Goal: Task Accomplishment & Management: Complete application form

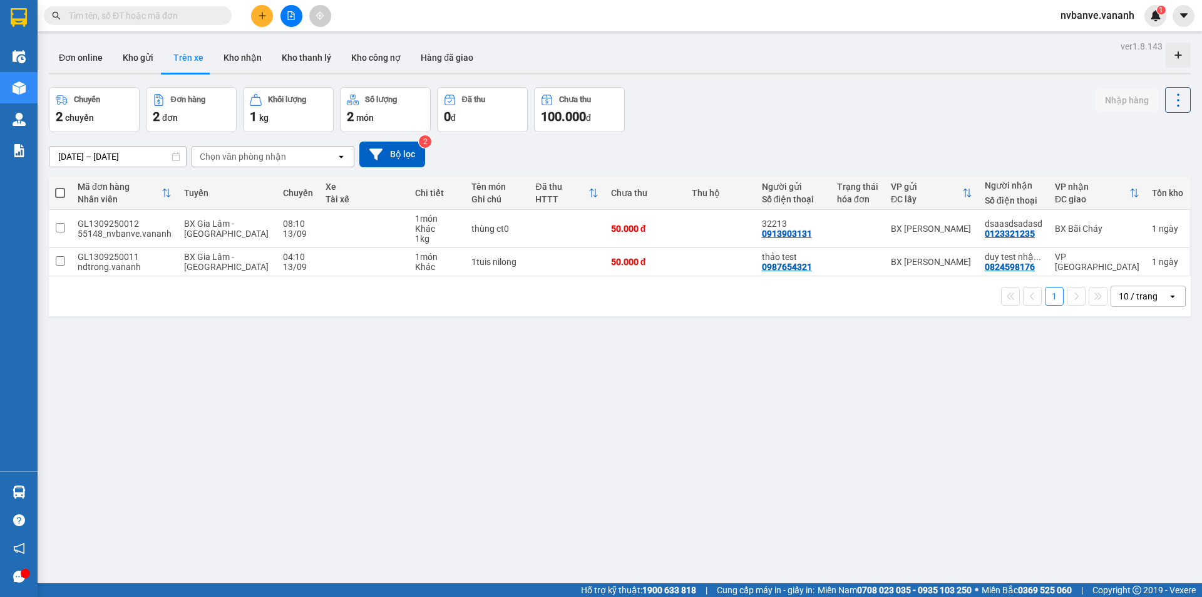
click at [209, 358] on div "ver 1.8.143 Đơn online Kho gửi Trên xe Kho nhận Kho thanh lý Kho công nợ Hàng đ…" at bounding box center [620, 336] width 1152 height 597
click at [132, 58] on button "Kho gửi" at bounding box center [138, 58] width 51 height 30
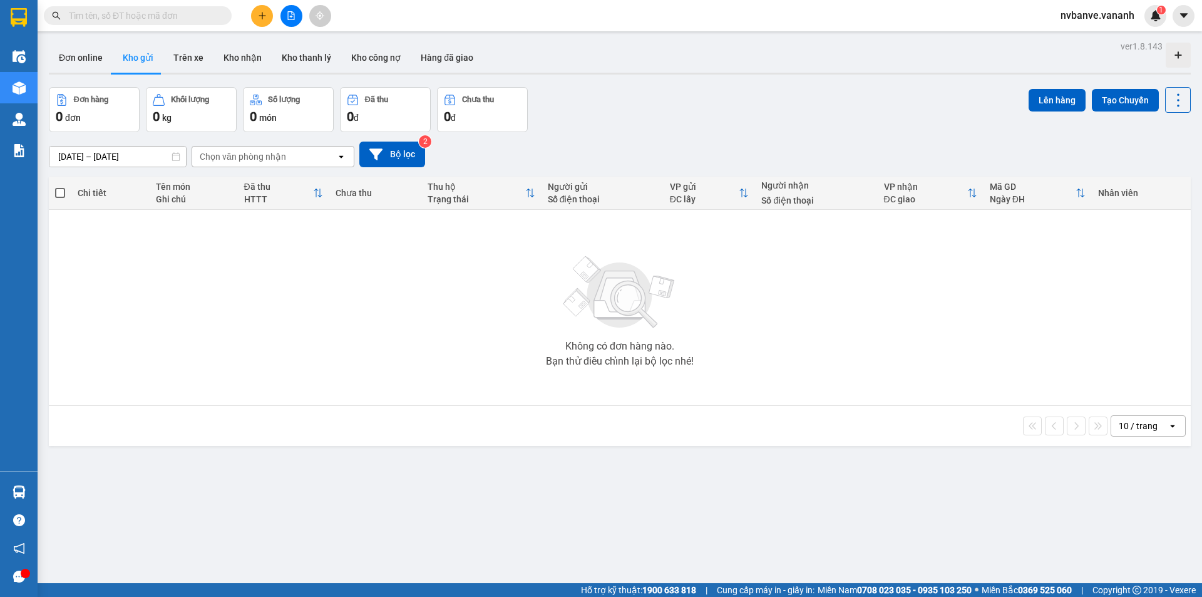
click at [90, 111] on div "0 đơn" at bounding box center [94, 117] width 77 height 18
click at [1126, 99] on button "Tạo Chuyến" at bounding box center [1125, 100] width 67 height 23
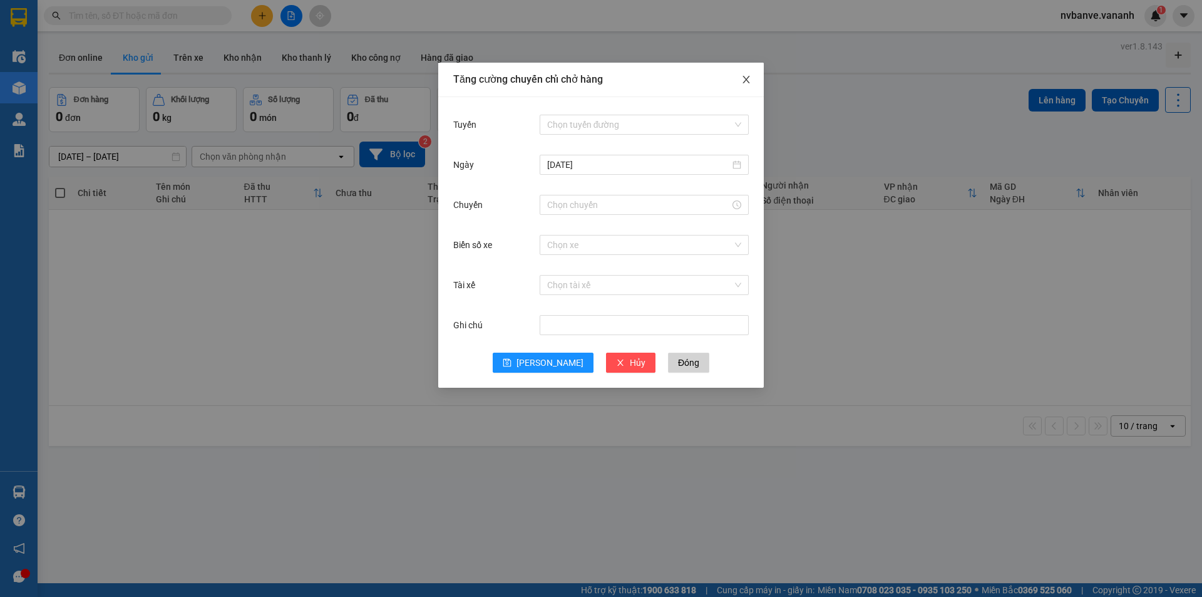
click at [745, 81] on icon "close" at bounding box center [746, 80] width 10 height 10
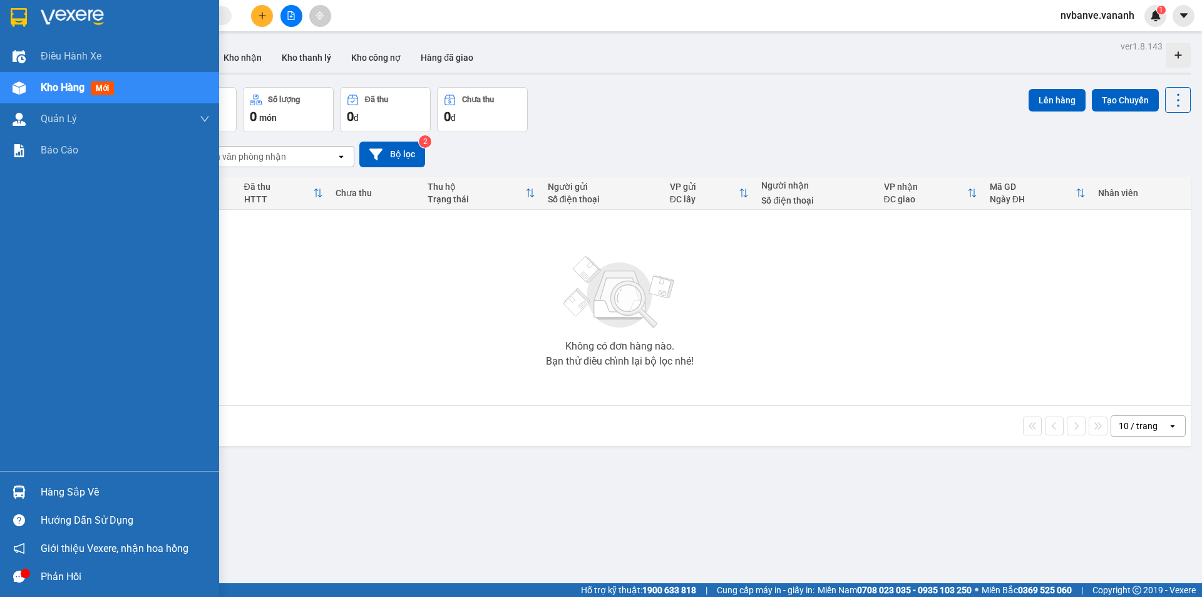
click at [79, 89] on span "Kho hàng" at bounding box center [63, 87] width 44 height 12
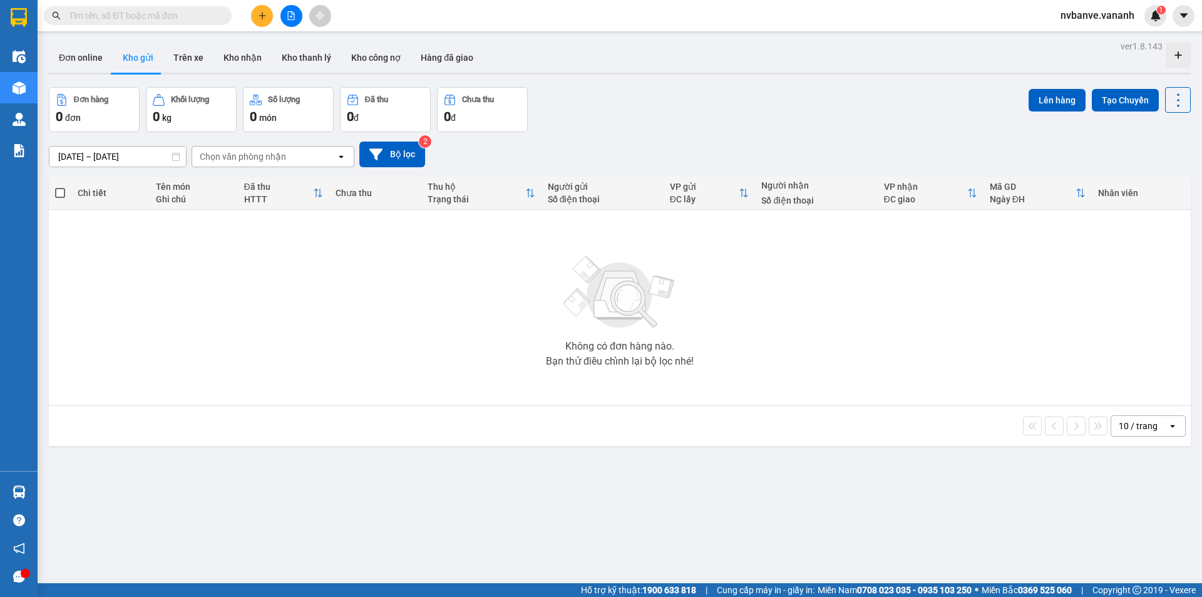
click at [403, 339] on div "Không có đơn hàng nào. Bạn thử điều chỉnh lại bộ lọc nhé!" at bounding box center [620, 308] width 1130 height 188
click at [86, 60] on button "Đơn online" at bounding box center [81, 58] width 64 height 30
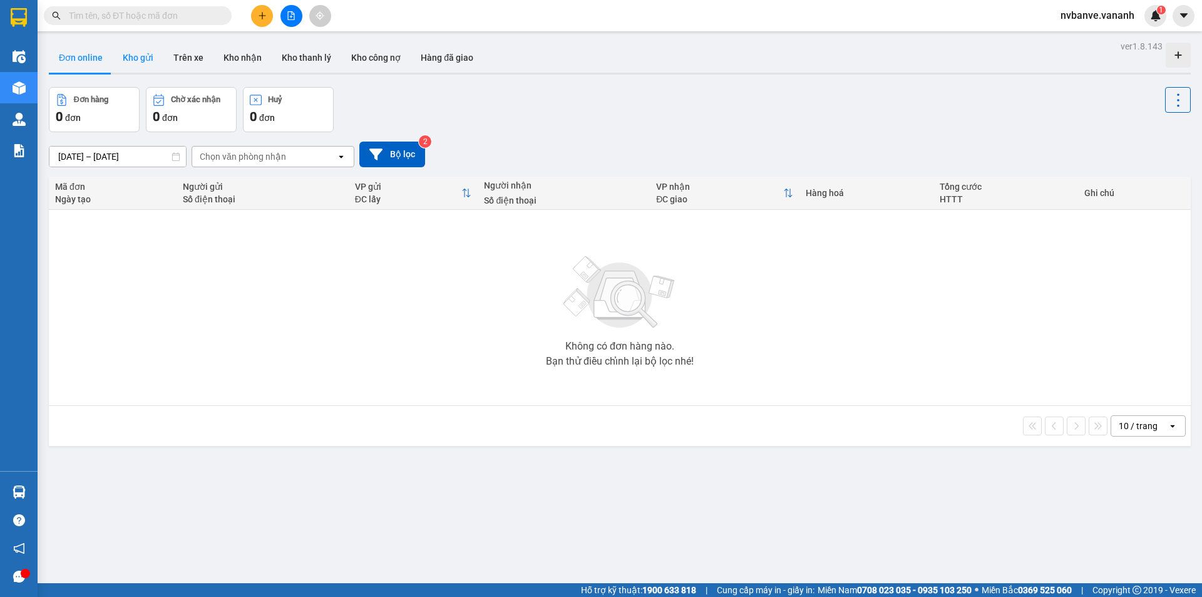
click at [141, 61] on button "Kho gửi" at bounding box center [138, 58] width 51 height 30
type input "[DATE] – [DATE]"
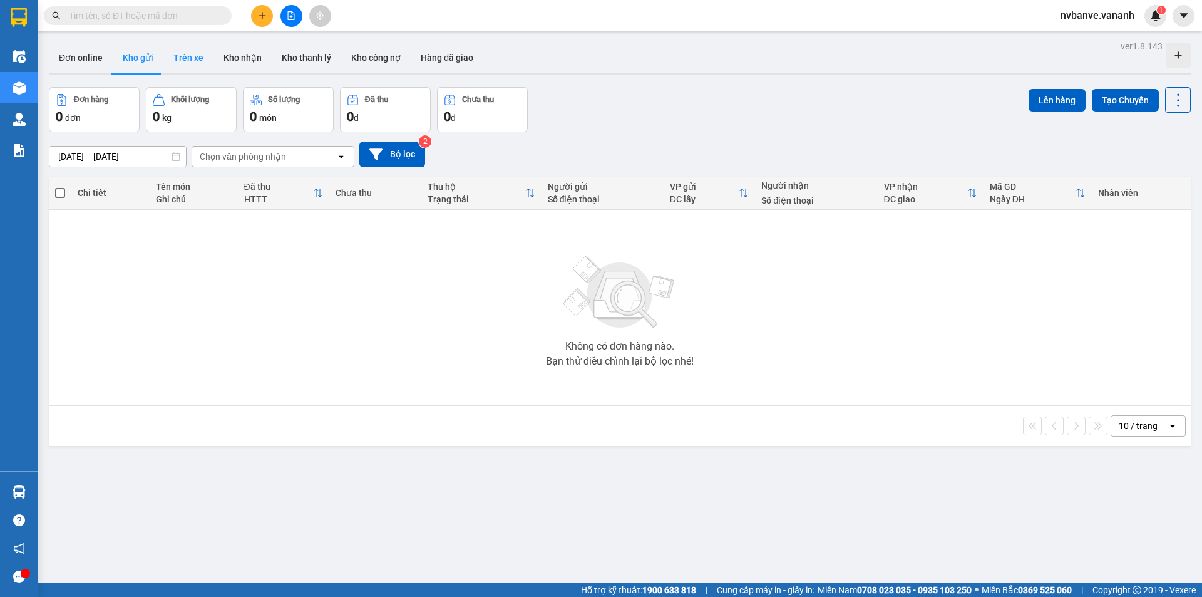
click at [192, 58] on button "Trên xe" at bounding box center [188, 58] width 50 height 30
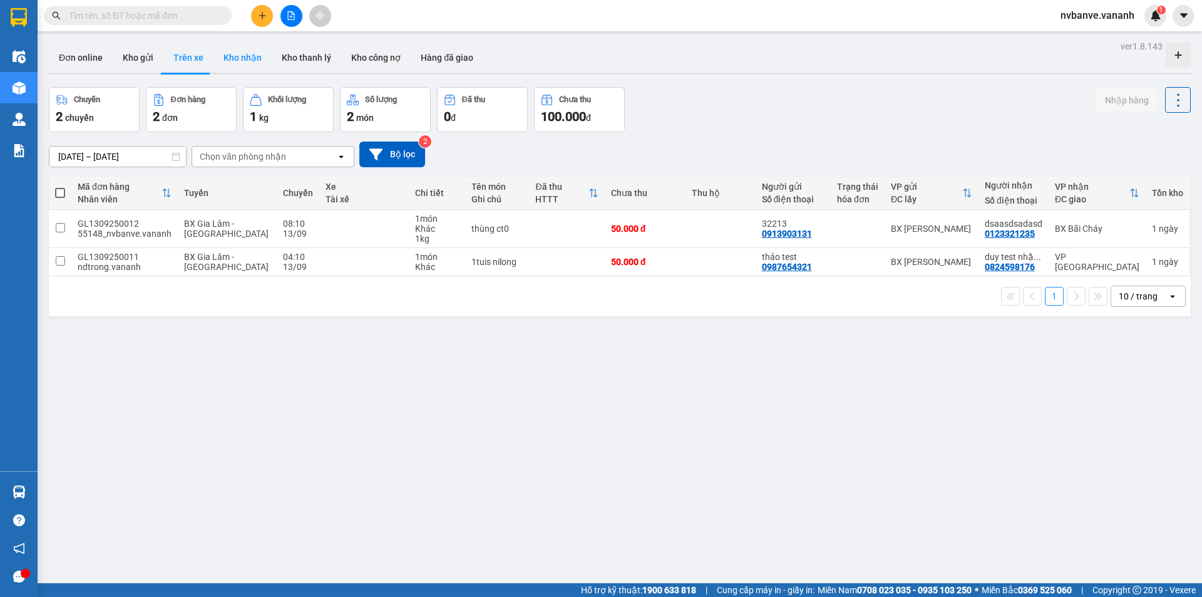
click at [249, 59] on button "Kho nhận" at bounding box center [243, 58] width 58 height 30
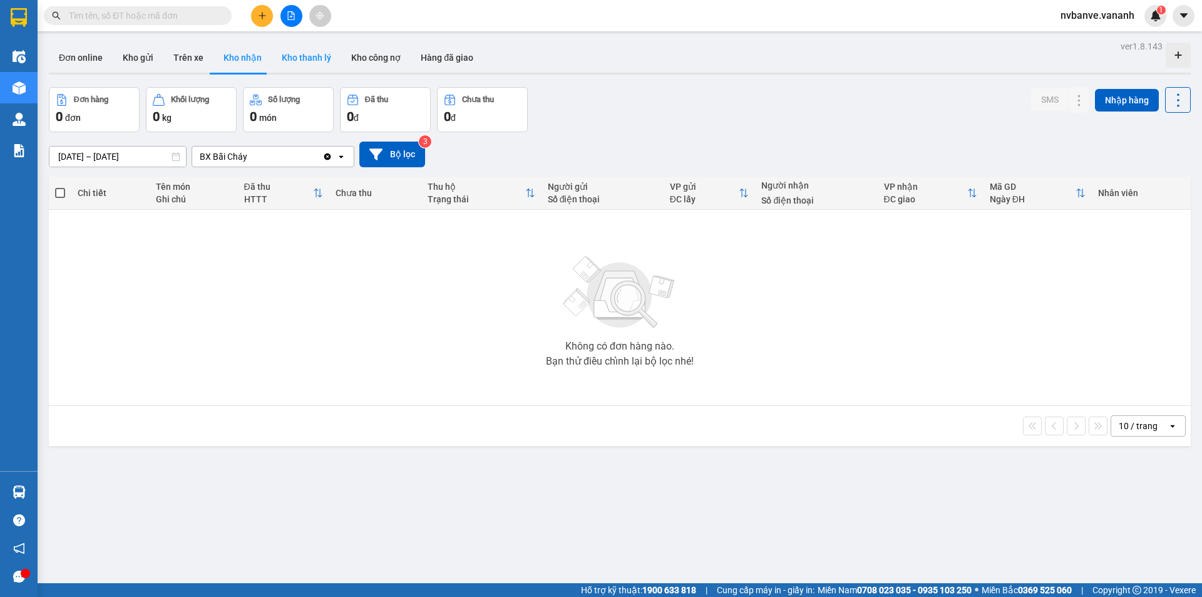
click at [299, 62] on button "Kho thanh lý" at bounding box center [307, 58] width 70 height 30
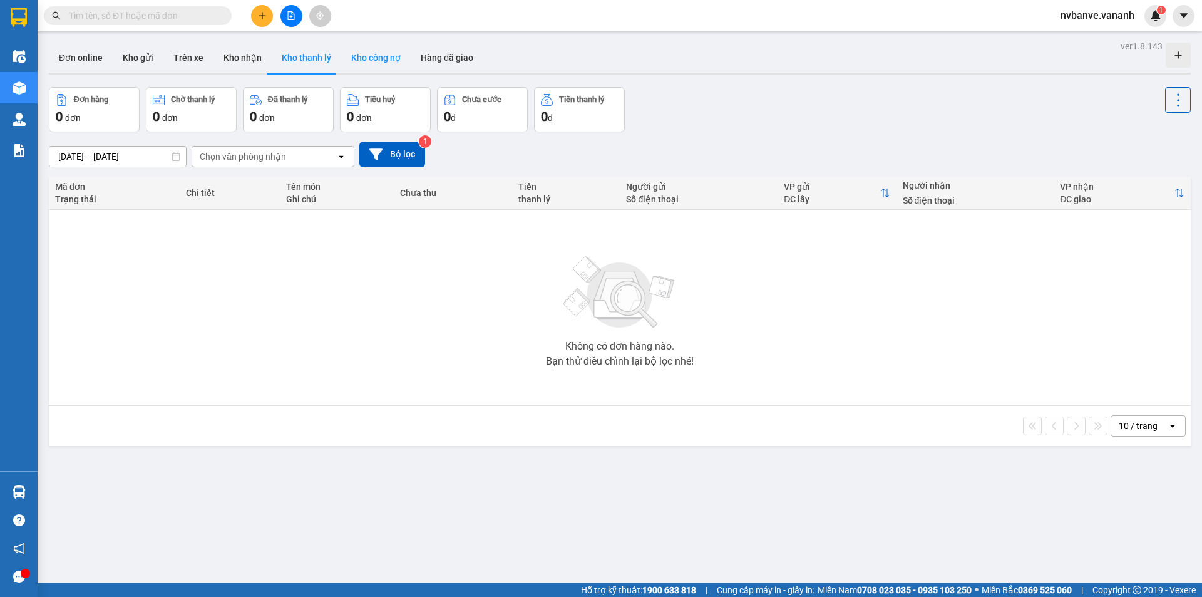
click at [381, 59] on button "Kho công nợ" at bounding box center [376, 58] width 70 height 30
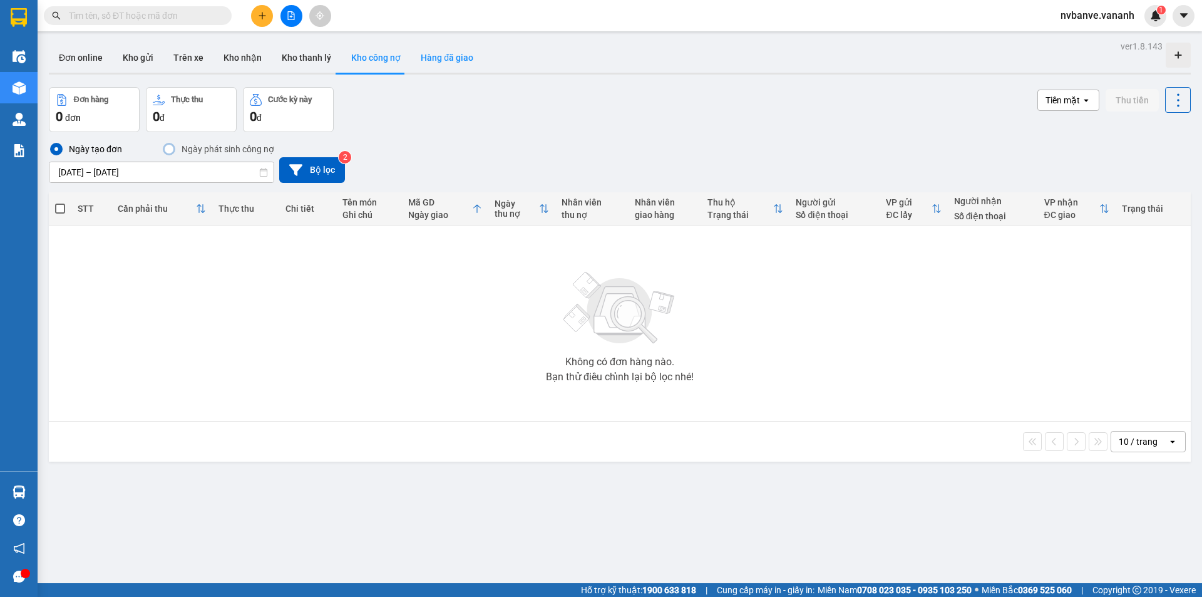
click at [440, 60] on button "Hàng đã giao" at bounding box center [447, 58] width 73 height 30
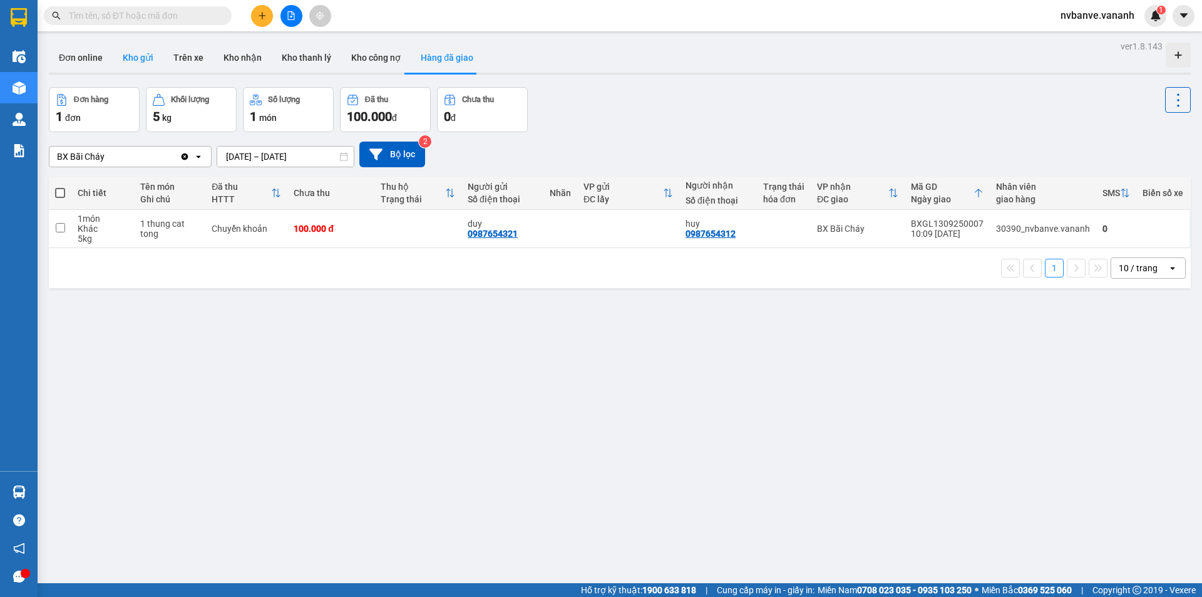
click at [140, 56] on button "Kho gửi" at bounding box center [138, 58] width 51 height 30
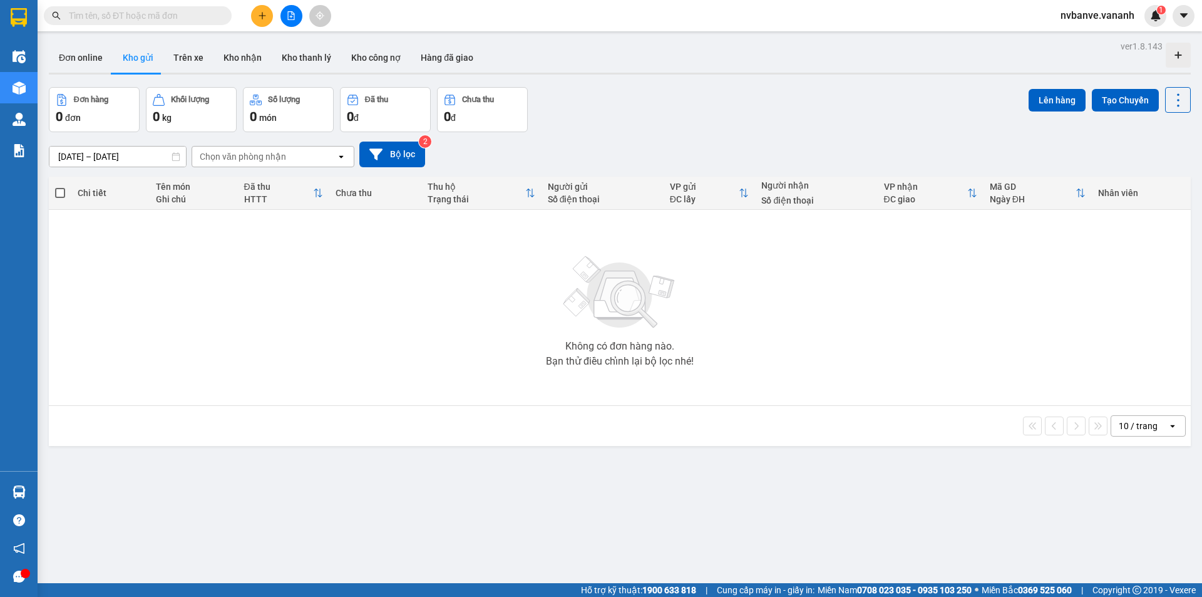
click at [85, 105] on div "Đơn hàng" at bounding box center [94, 100] width 77 height 12
click at [181, 105] on div "Khối lượng" at bounding box center [191, 100] width 77 height 12
click at [271, 264] on div "Không có đơn hàng nào. Bạn thử điều chỉnh lại bộ lọc nhé!" at bounding box center [620, 308] width 1130 height 188
click at [392, 145] on button "Bộ lọc" at bounding box center [392, 155] width 66 height 26
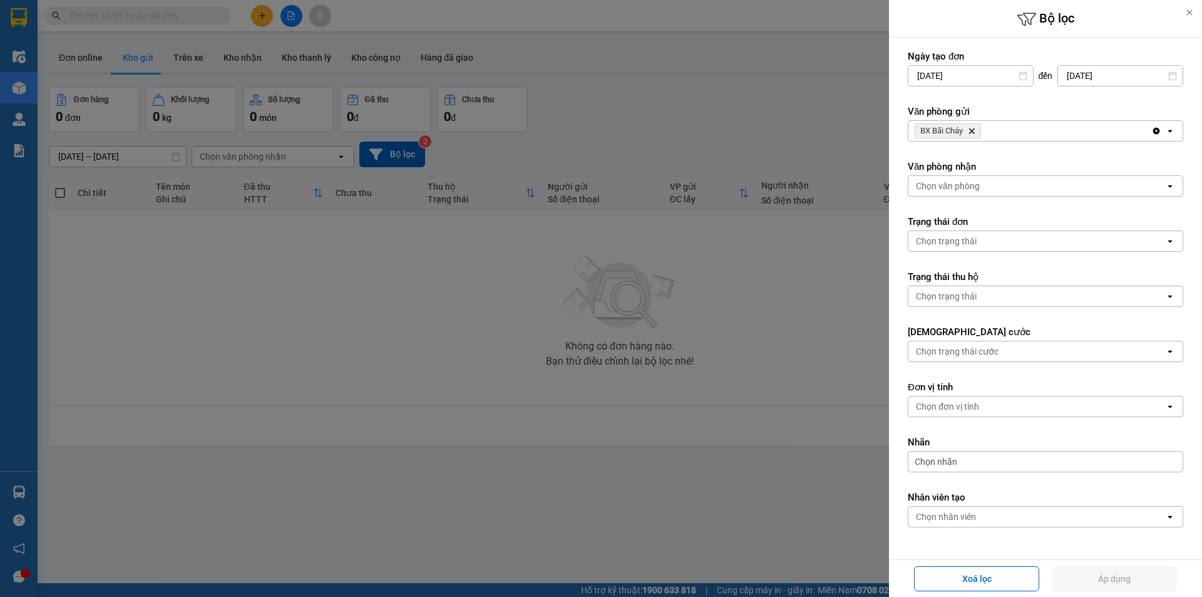
click at [984, 132] on input "Selected BX Bãi Cháy." at bounding box center [984, 131] width 1 height 13
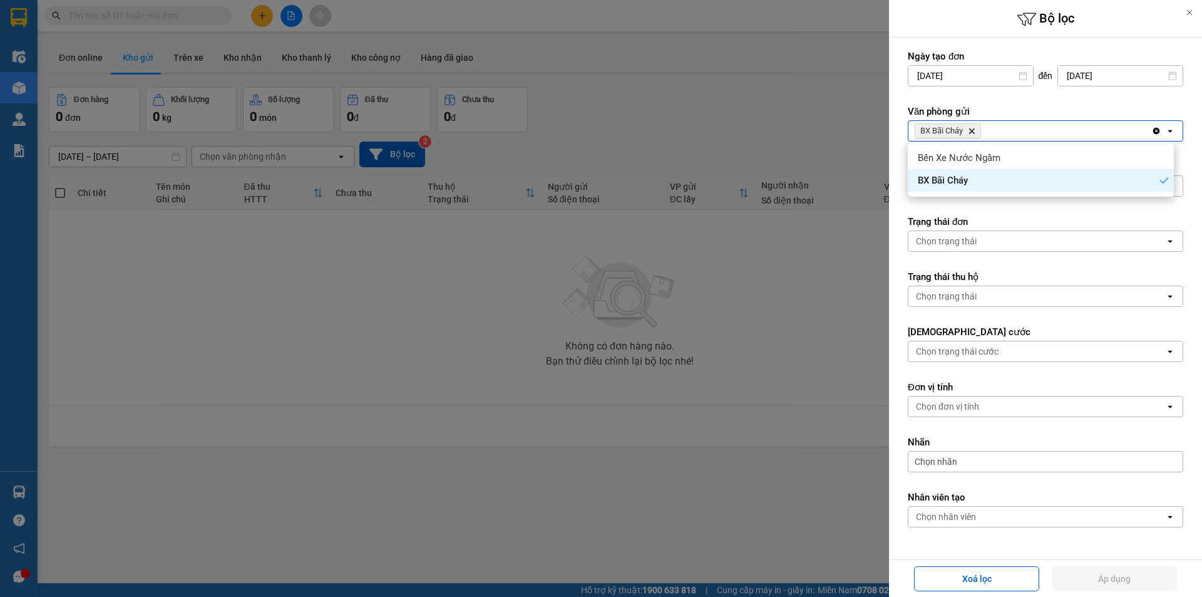
click at [497, 324] on div at bounding box center [601, 298] width 1202 height 597
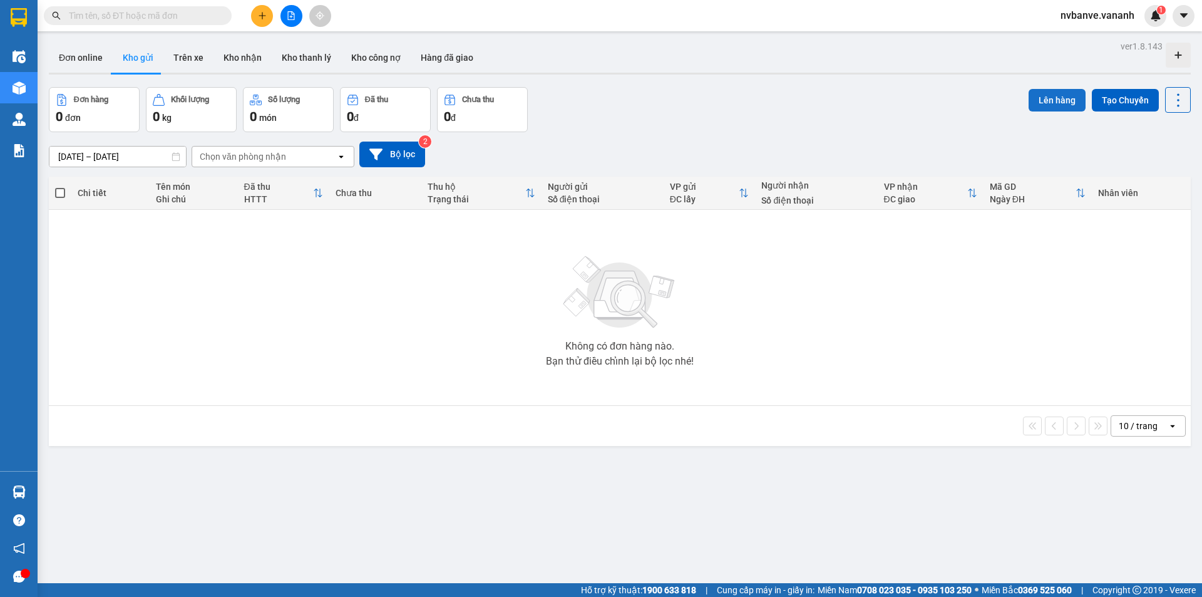
click at [1043, 100] on button "Lên hàng" at bounding box center [1057, 100] width 57 height 23
click at [379, 283] on div "Không có đơn hàng nào. Bạn thử điều chỉnh lại bộ lọc nhé!" at bounding box center [620, 308] width 1130 height 188
click at [389, 153] on button "Bộ lọc" at bounding box center [392, 155] width 66 height 26
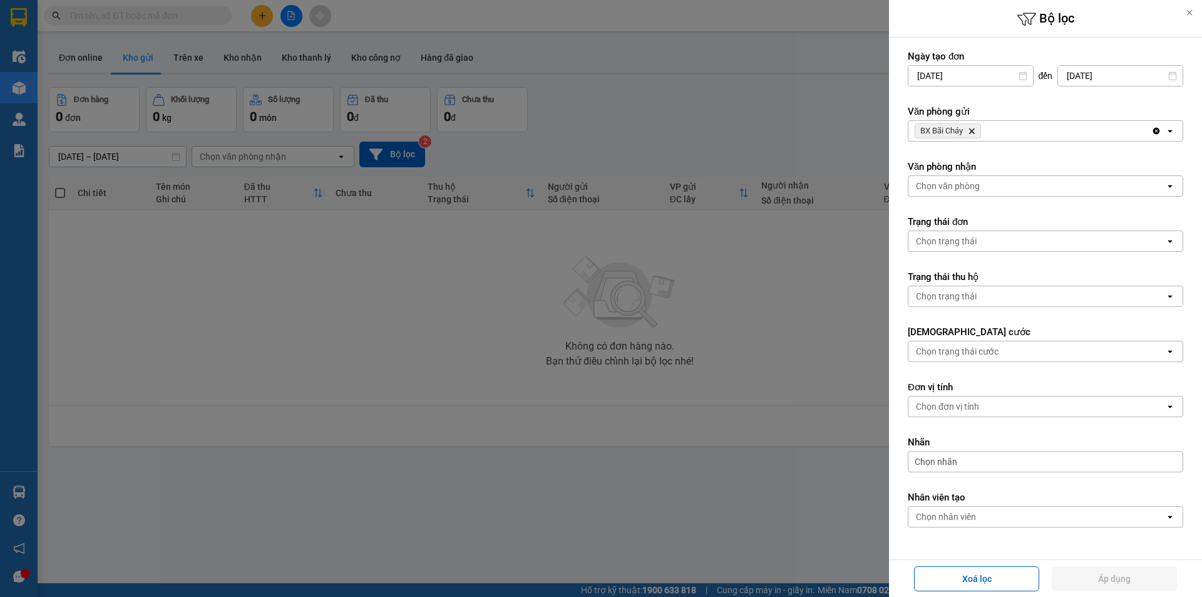
click at [495, 259] on div at bounding box center [601, 298] width 1202 height 597
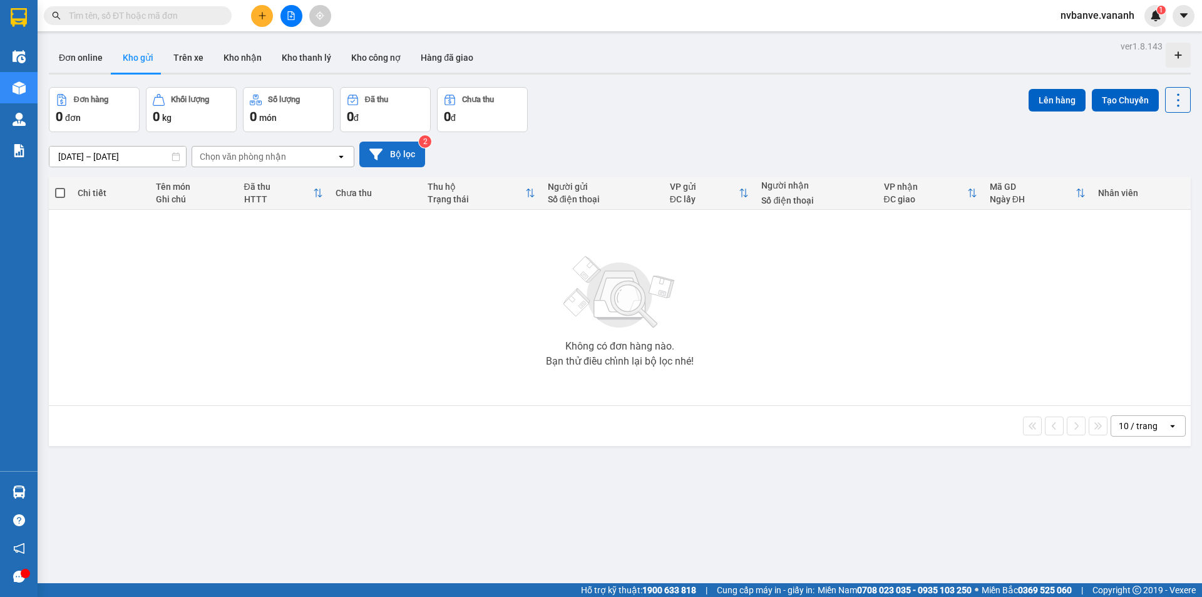
click at [398, 153] on button "Bộ lọc" at bounding box center [392, 155] width 66 height 26
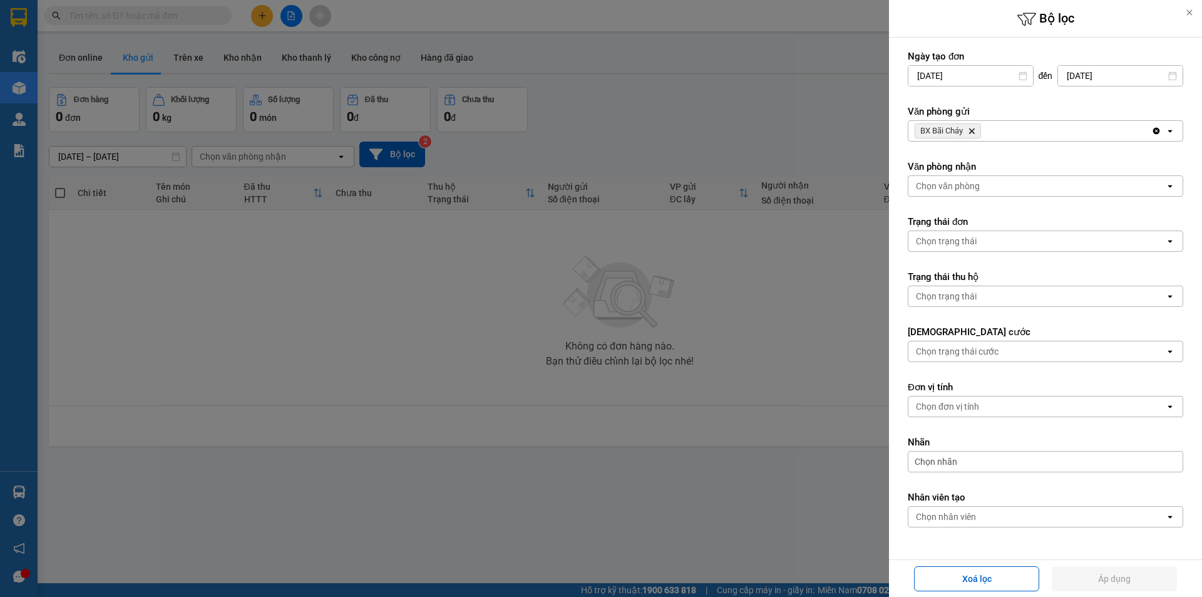
click at [975, 239] on div "Chọn trạng thái" at bounding box center [946, 241] width 61 height 13
click at [966, 75] on input "[DATE]" at bounding box center [971, 76] width 125 height 20
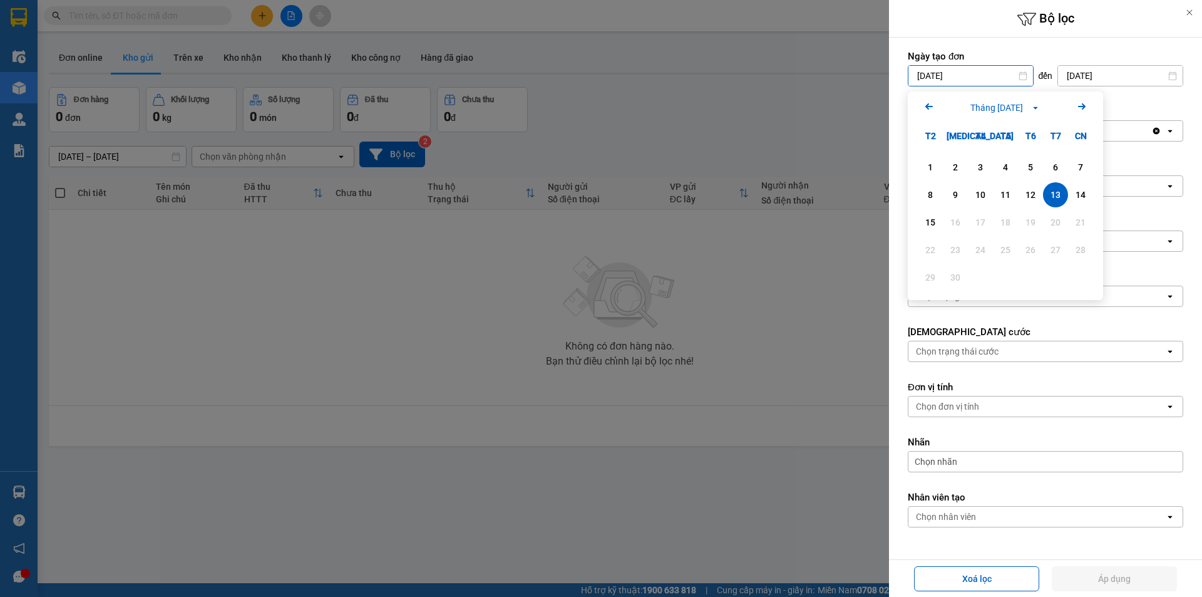
click at [944, 29] on div "Bộ lọc" at bounding box center [1045, 19] width 313 height 38
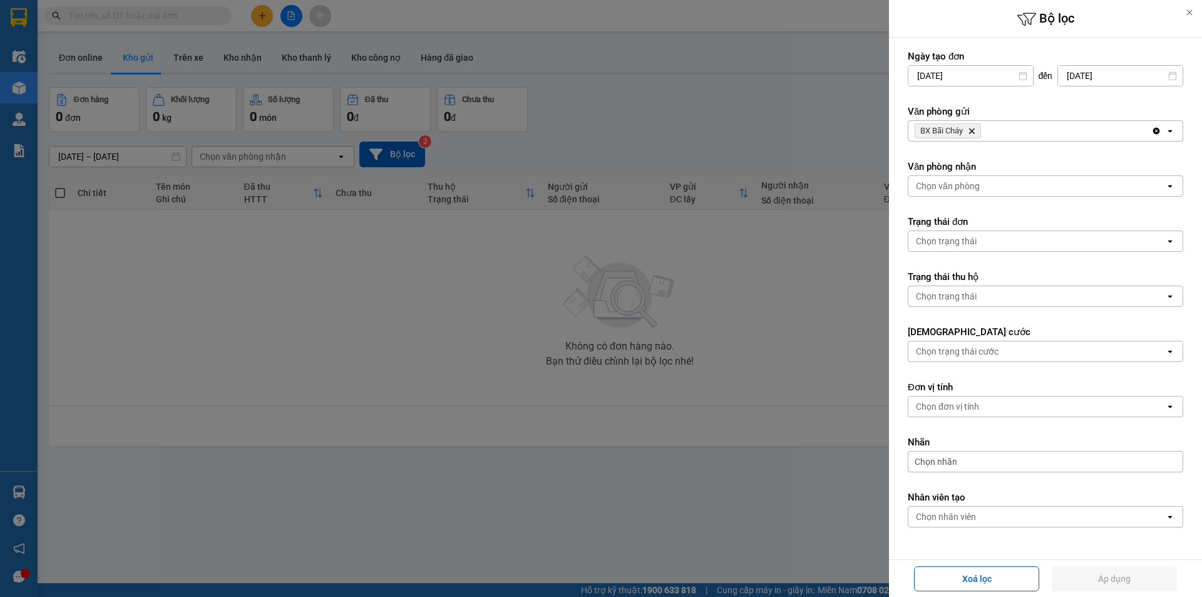
click at [1165, 185] on icon "open" at bounding box center [1170, 186] width 10 height 10
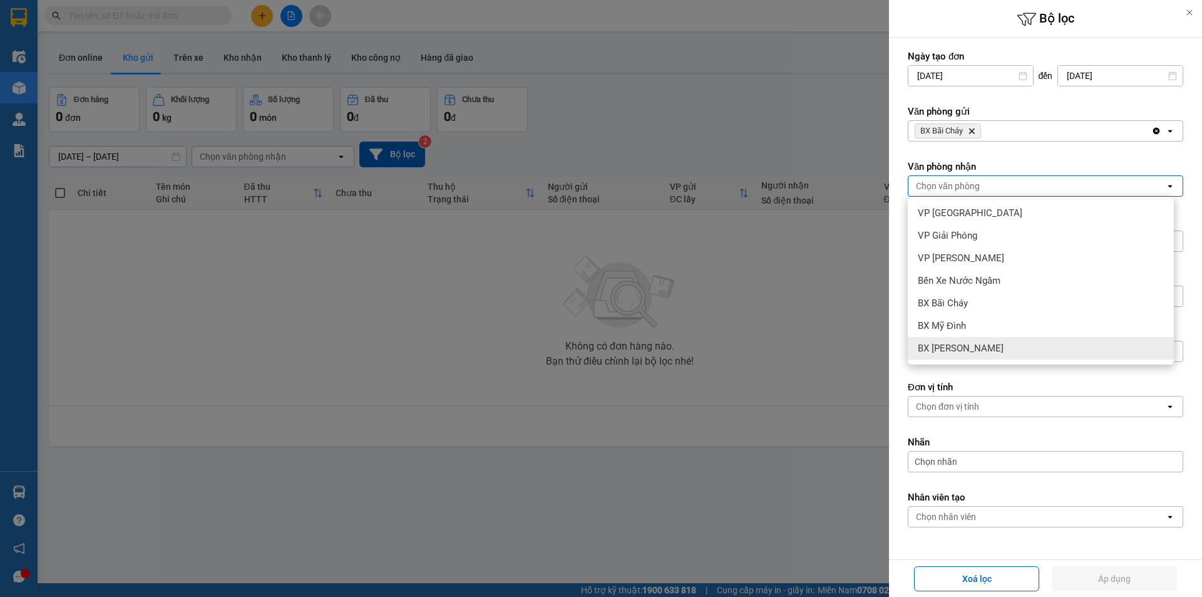
click at [956, 343] on span "BX [PERSON_NAME]" at bounding box center [961, 348] width 86 height 13
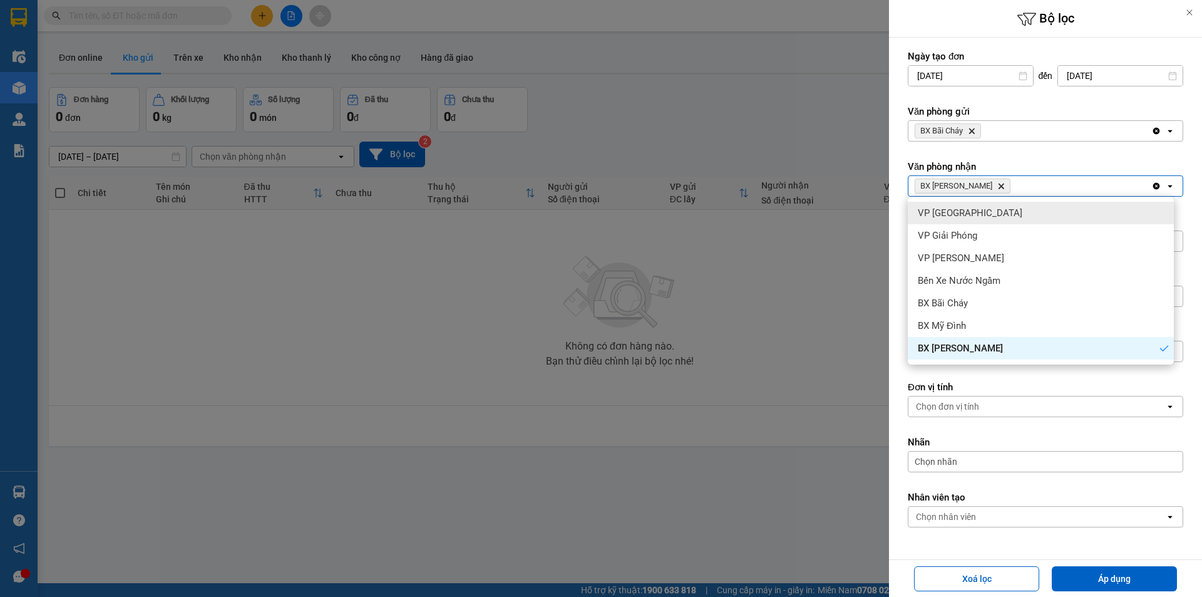
click at [988, 155] on form "Ngày tạo đơn [DATE] Press the down arrow key to interact with the calendar and …" at bounding box center [1046, 317] width 276 height 534
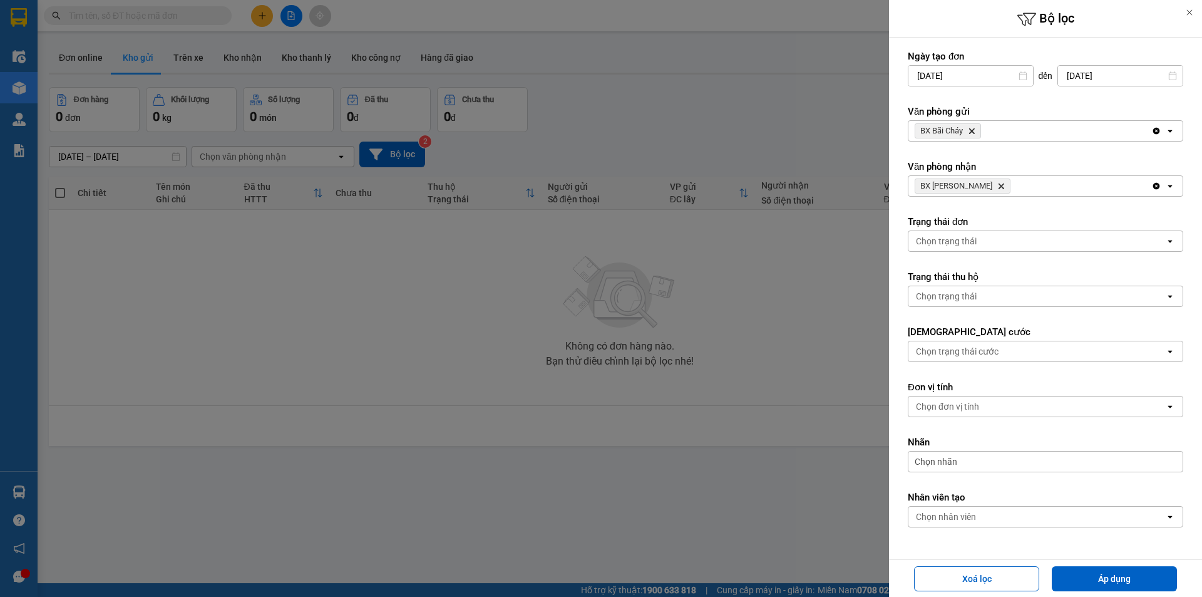
click at [982, 237] on div "Chọn trạng thái" at bounding box center [1037, 241] width 257 height 20
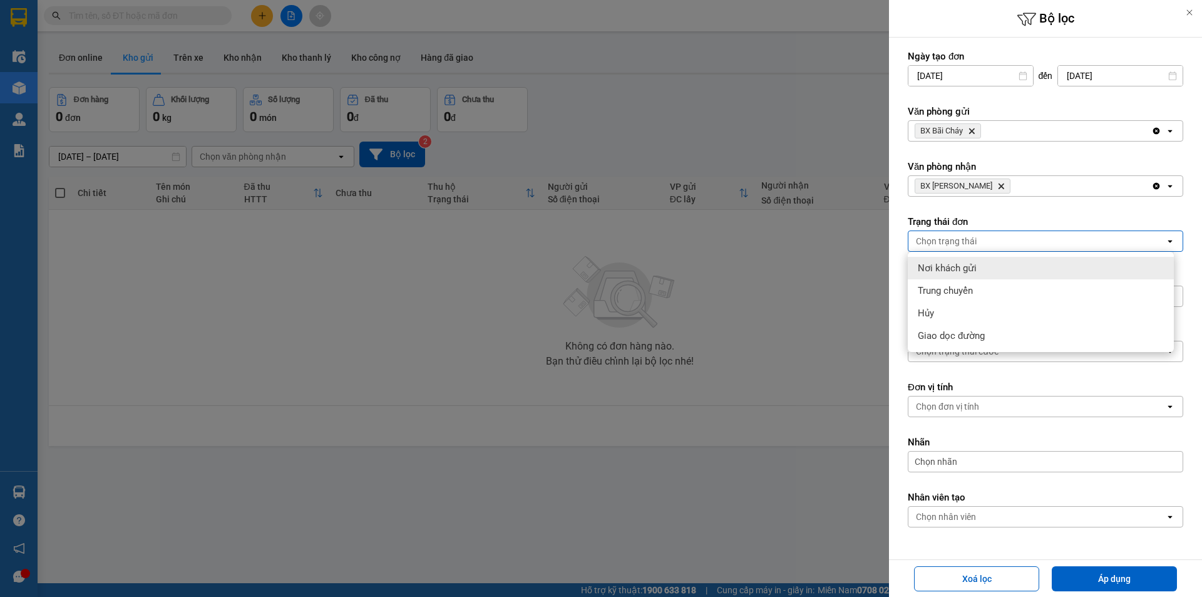
click at [952, 264] on span "Nơi khách gửi" at bounding box center [947, 268] width 59 height 13
click at [999, 241] on div "Nơi khách gửi Delete" at bounding box center [1030, 241] width 243 height 20
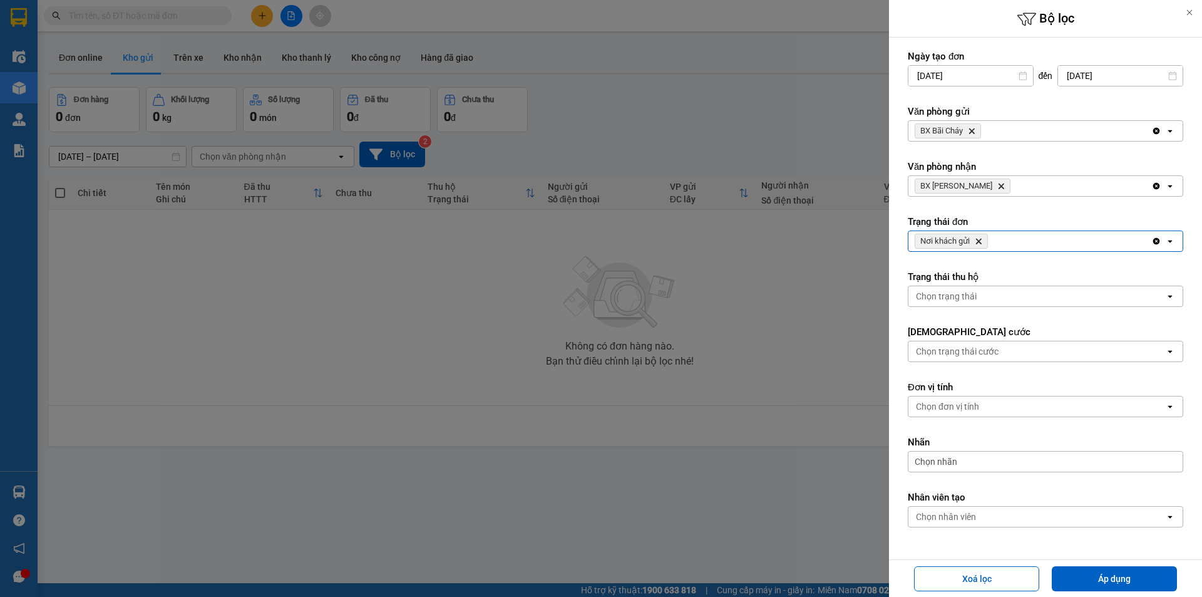
click at [1165, 300] on icon "open" at bounding box center [1170, 296] width 10 height 10
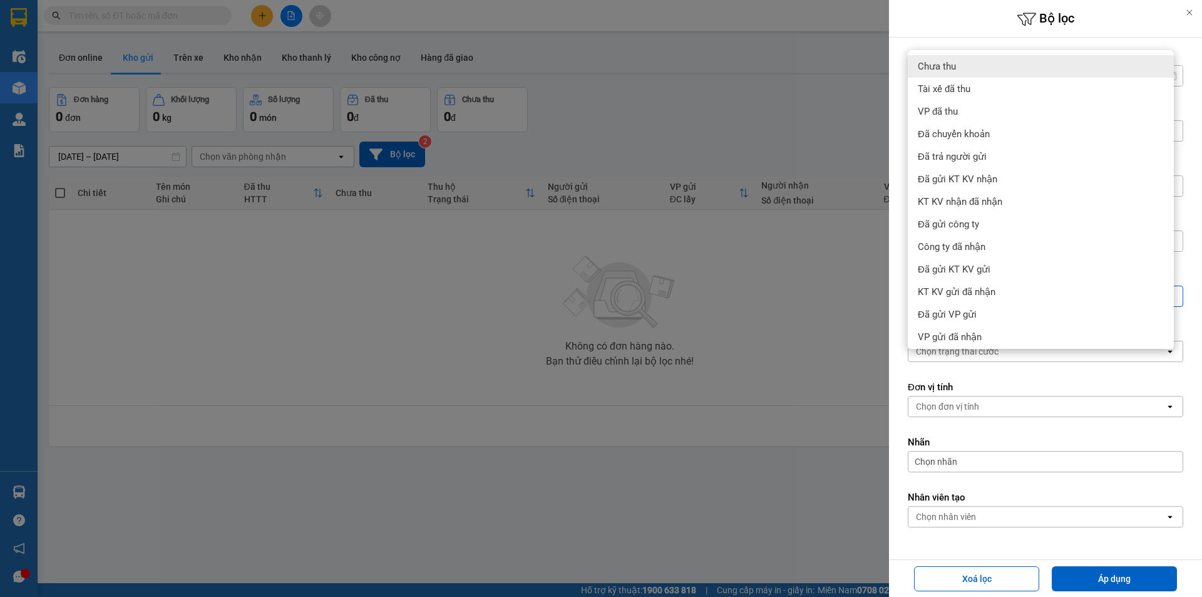
click at [949, 65] on span "Chưa thu" at bounding box center [937, 66] width 38 height 13
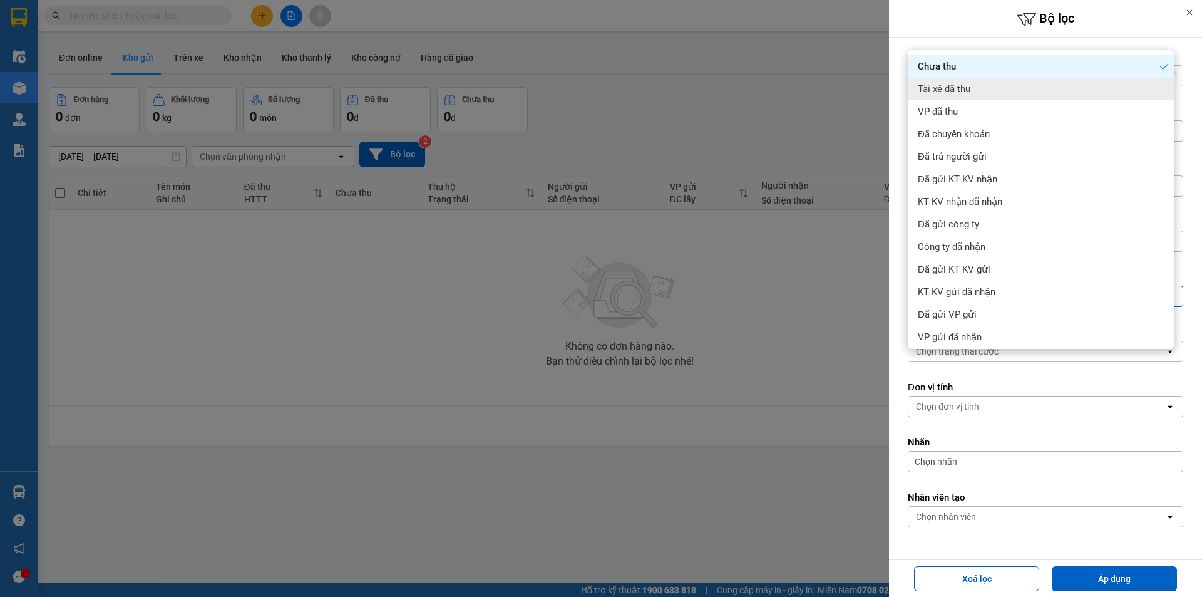
click at [948, 86] on span "Tài xế đã thu" at bounding box center [944, 89] width 53 height 13
click at [932, 16] on h6 "Bộ lọc" at bounding box center [1045, 18] width 313 height 19
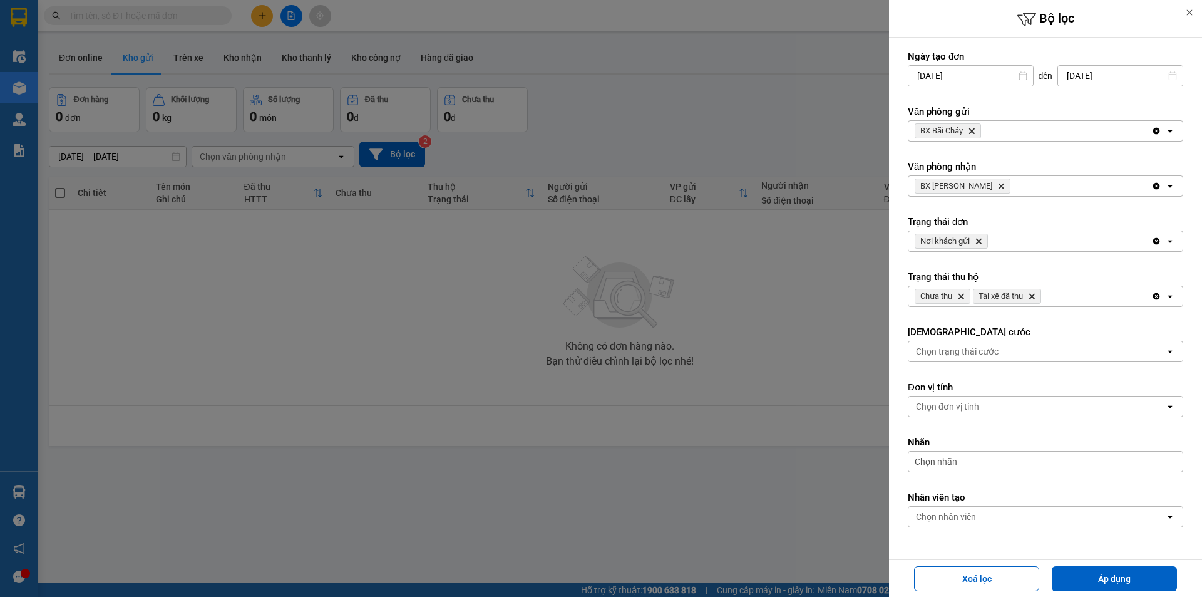
click at [962, 294] on icon "Delete" at bounding box center [961, 296] width 8 height 8
click at [982, 348] on div "Chọn trạng thái cước" at bounding box center [957, 351] width 83 height 13
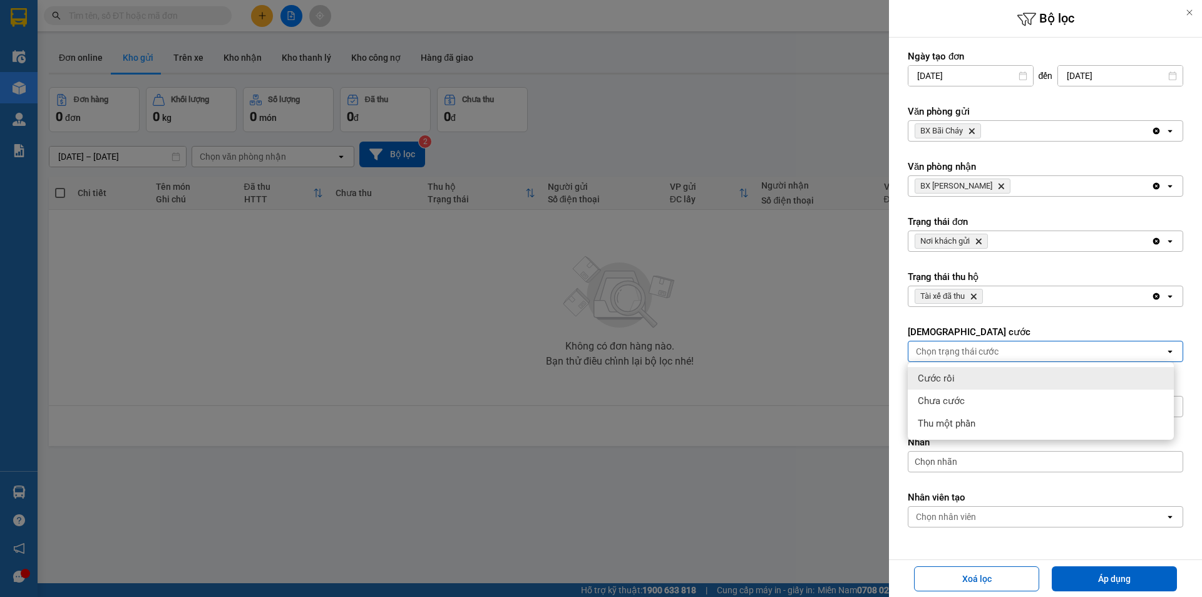
click at [991, 322] on form "Ngày tạo đơn [DATE] Press the down arrow key to interact with the calendar and …" at bounding box center [1046, 317] width 276 height 534
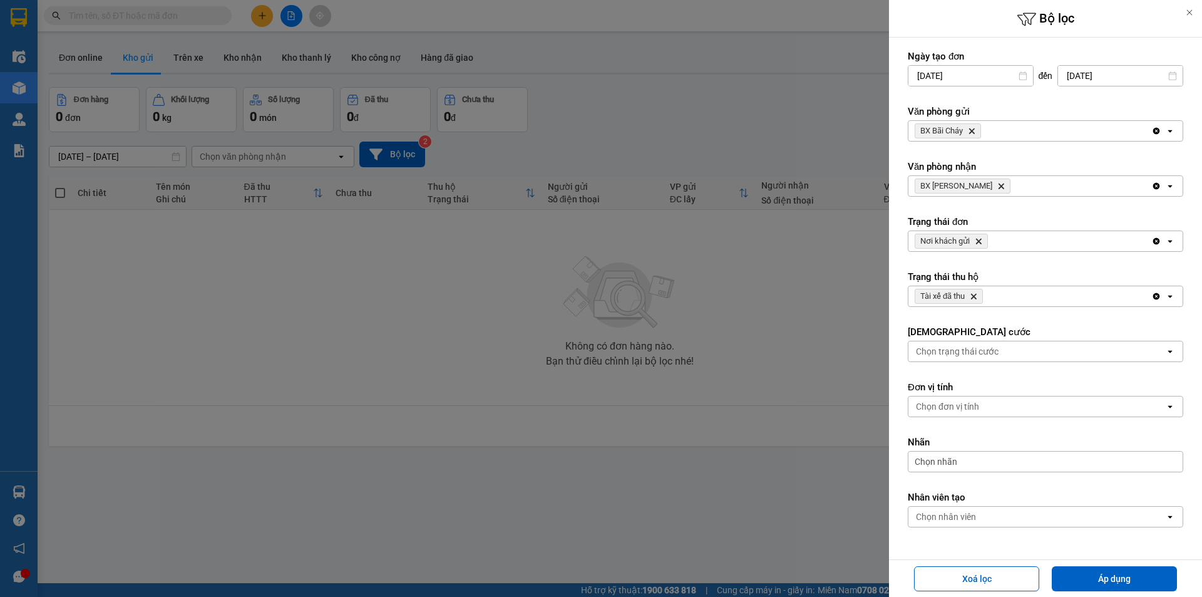
click at [1165, 408] on icon "open" at bounding box center [1170, 406] width 10 height 10
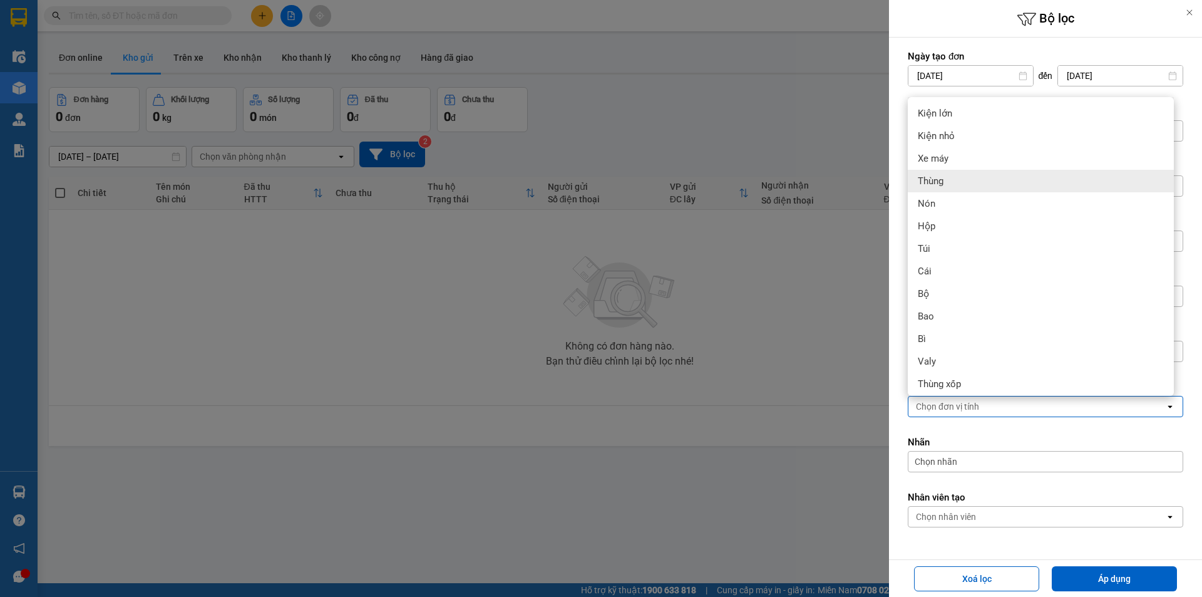
click at [932, 173] on div "Thùng" at bounding box center [1041, 181] width 266 height 23
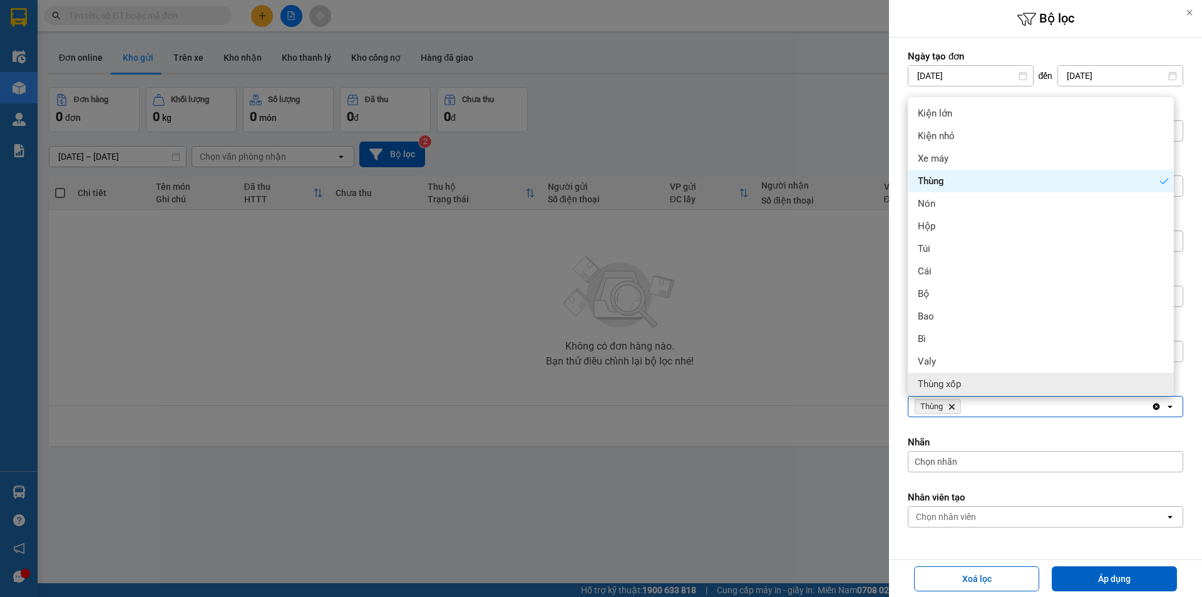
click at [955, 436] on label "Nhãn" at bounding box center [1046, 442] width 276 height 13
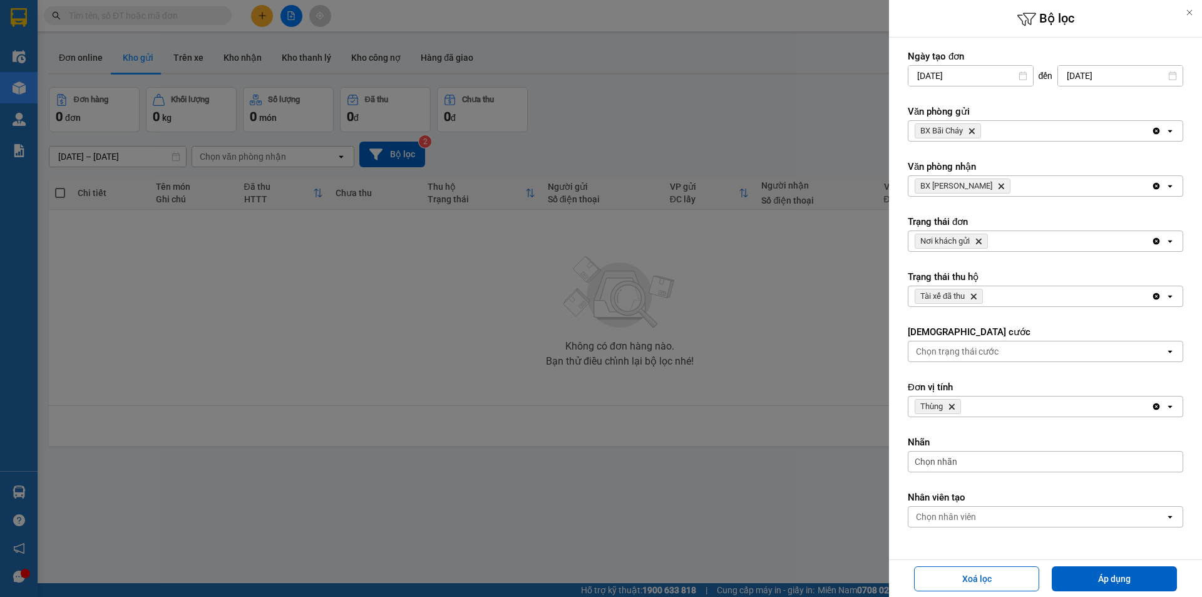
click at [955, 456] on span "Chọn nhãn" at bounding box center [936, 461] width 43 height 13
click at [955, 457] on span "Chọn nhãn" at bounding box center [936, 461] width 43 height 13
click at [1109, 512] on div "Chọn nhân viên" at bounding box center [1037, 517] width 257 height 20
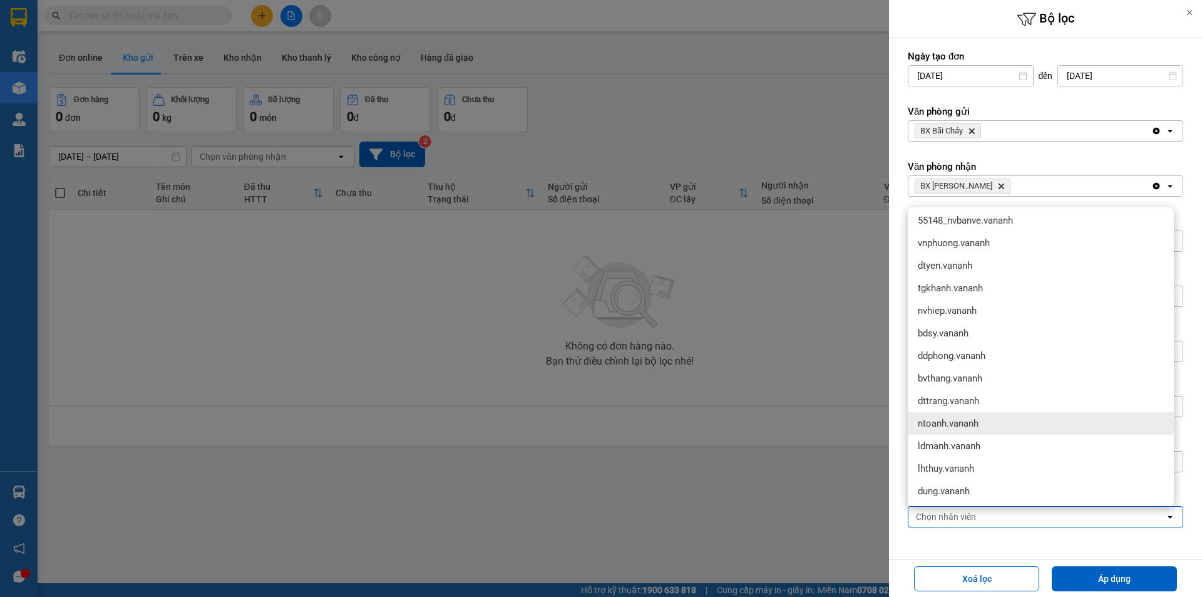
scroll to position [250, 0]
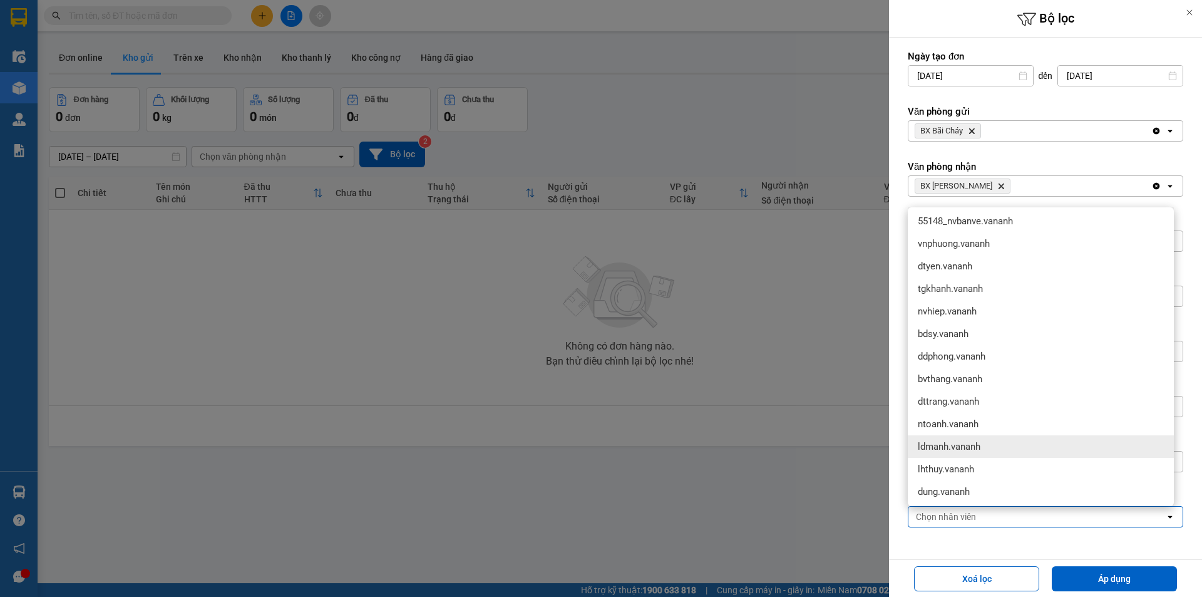
click at [836, 483] on div at bounding box center [601, 298] width 1202 height 597
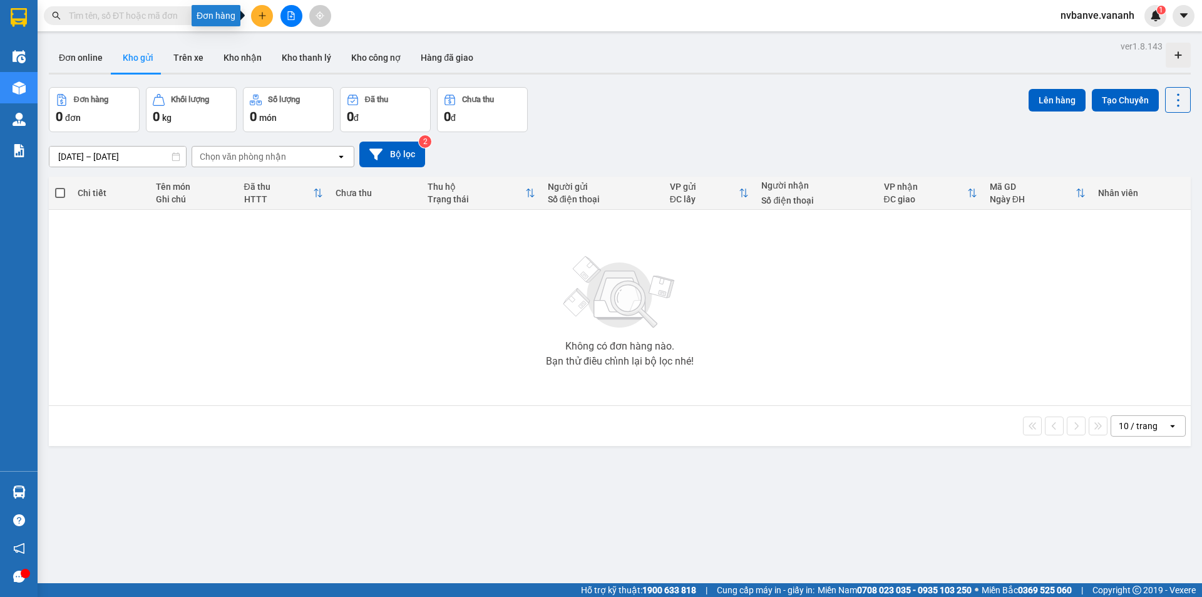
click at [260, 14] on icon "plus" at bounding box center [262, 15] width 9 height 9
click at [289, 48] on div "Tạo đơn hàng" at bounding box center [311, 47] width 54 height 14
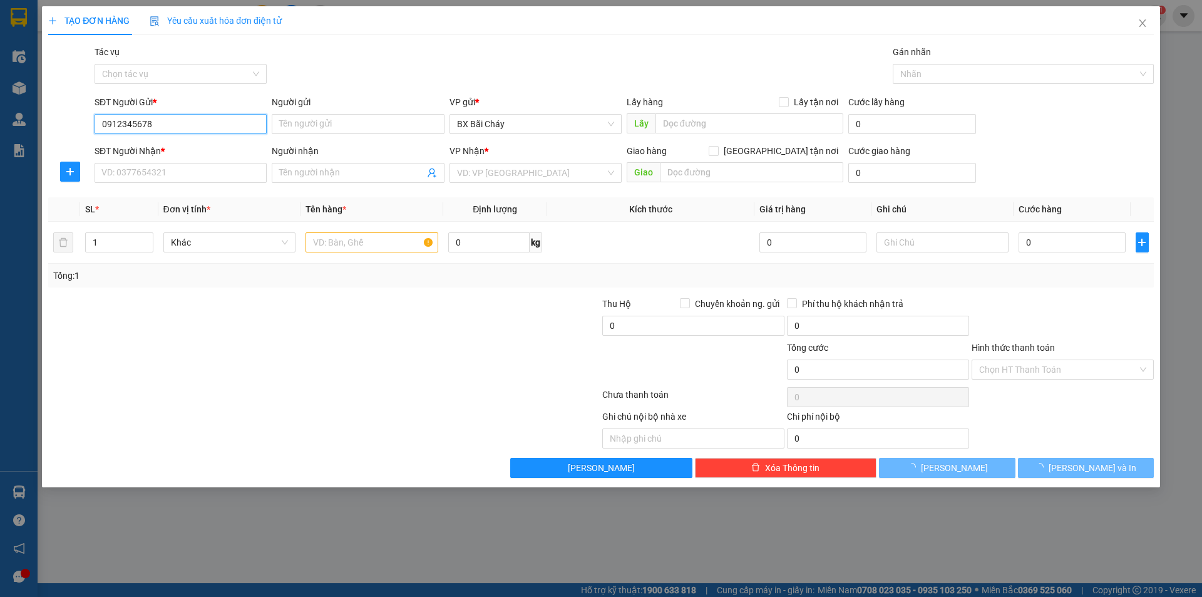
type input "0912345678"
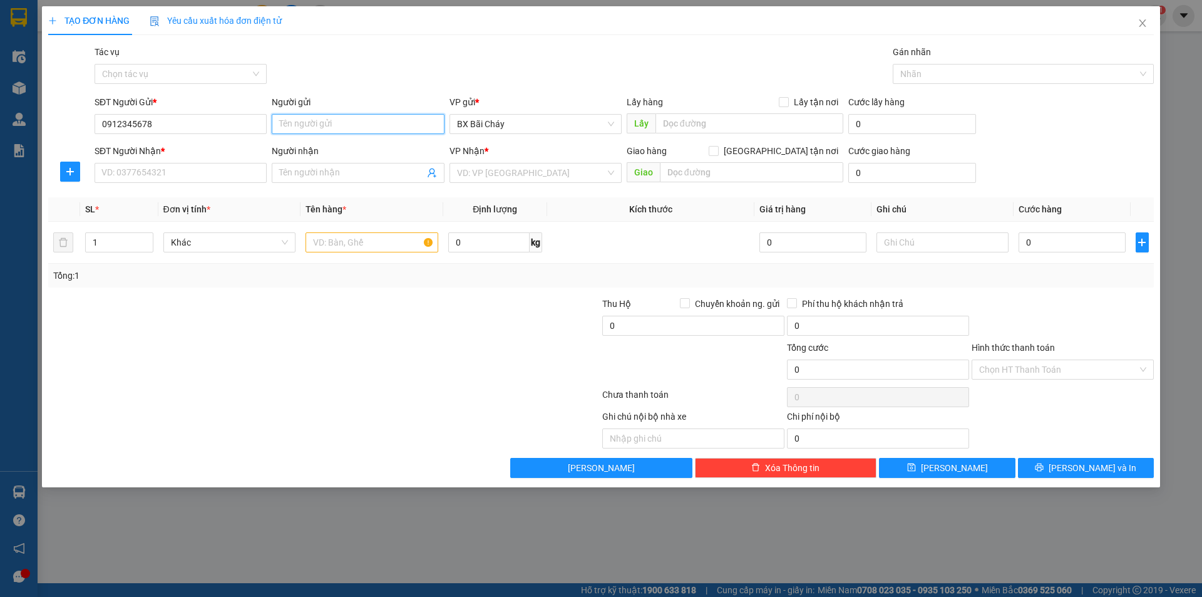
click at [336, 120] on input "Người gửi" at bounding box center [358, 124] width 172 height 20
click at [180, 173] on input "SĐT Người Nhận *" at bounding box center [181, 173] width 172 height 20
click at [324, 126] on input "Người gửi" at bounding box center [358, 124] width 172 height 20
type input "oong A"
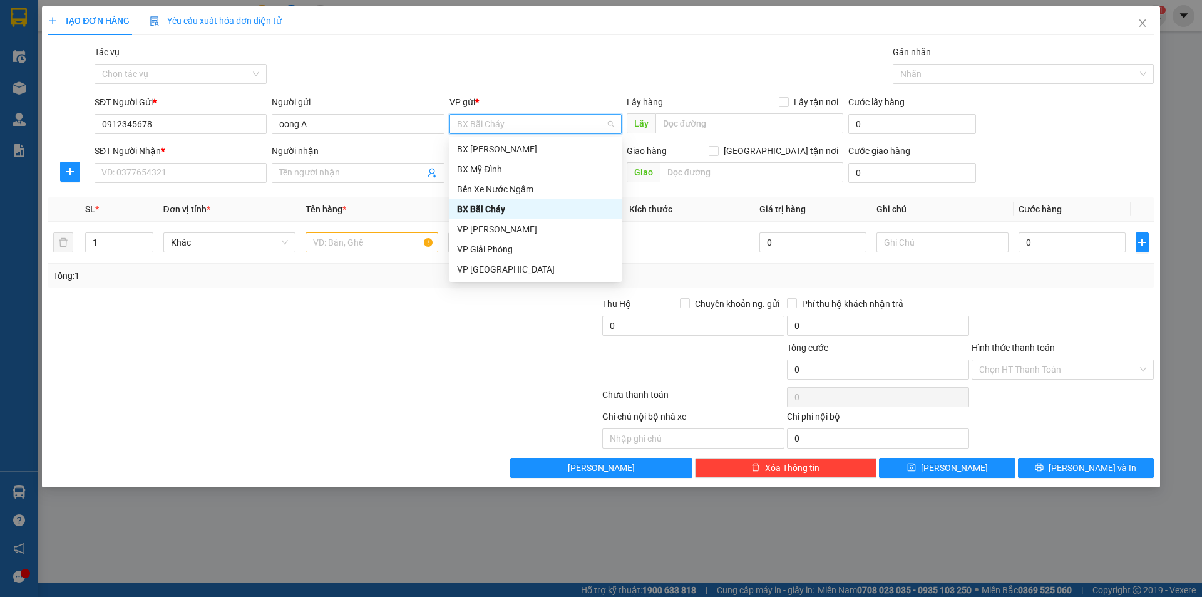
click at [493, 210] on div "BX Bãi Cháy" at bounding box center [535, 209] width 157 height 14
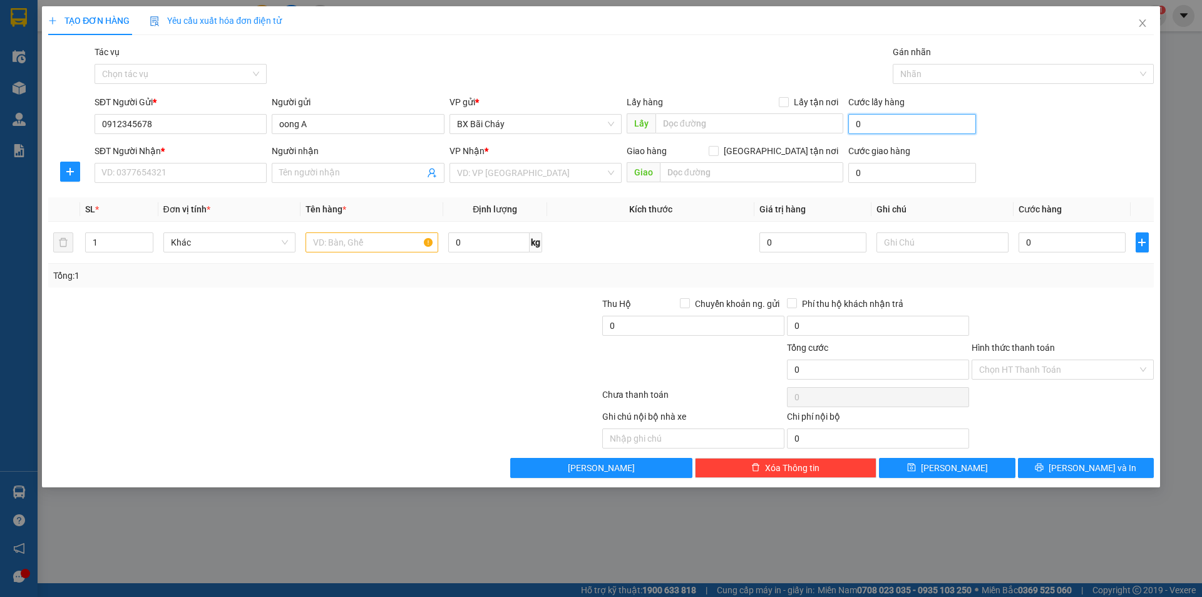
click at [877, 126] on input "0" at bounding box center [912, 124] width 128 height 20
click at [175, 170] on input "SĐT Người Nhận *" at bounding box center [181, 173] width 172 height 20
click at [176, 173] on input "SĐT Người Nhận *" at bounding box center [181, 173] width 172 height 20
type input "0912456789"
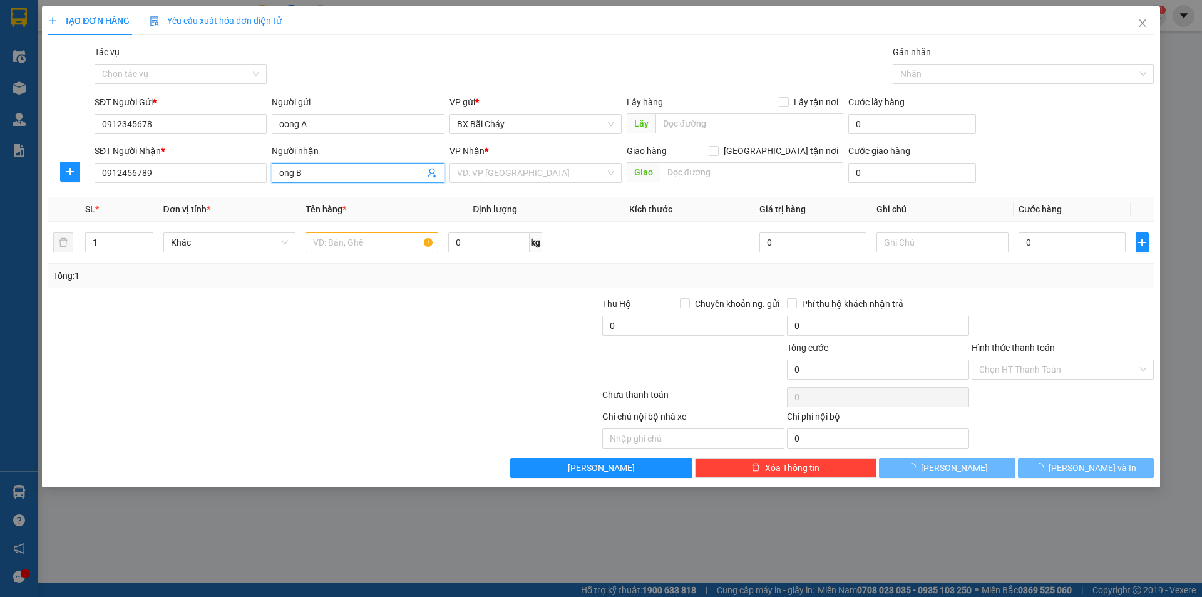
type input "ong B"
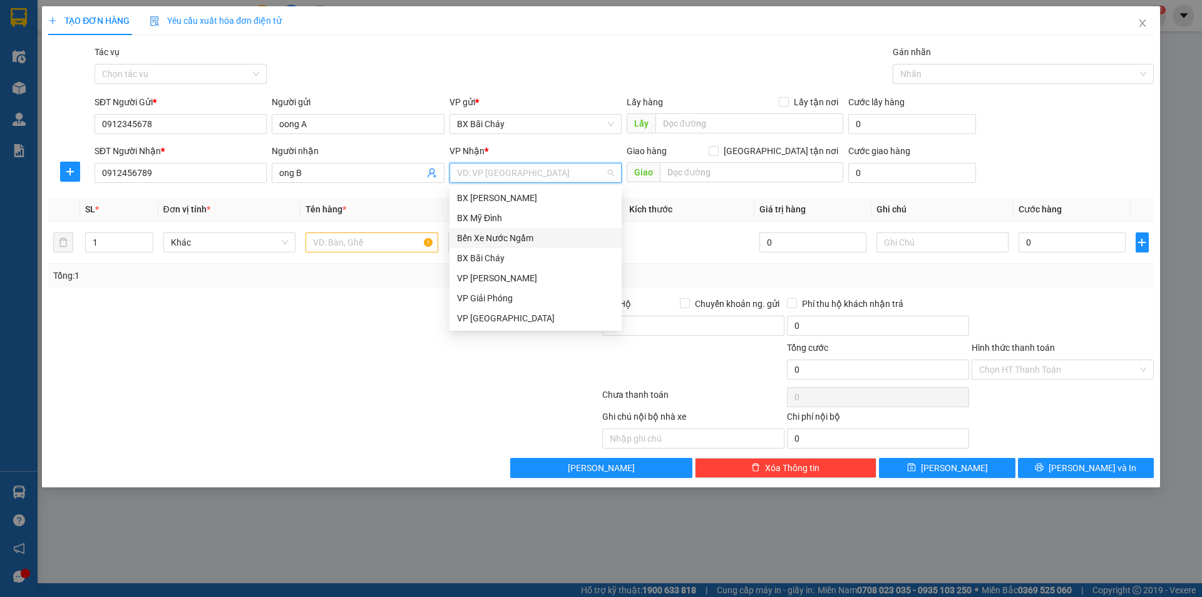
click at [481, 238] on div "Bến Xe Nước Ngầm" at bounding box center [535, 238] width 157 height 14
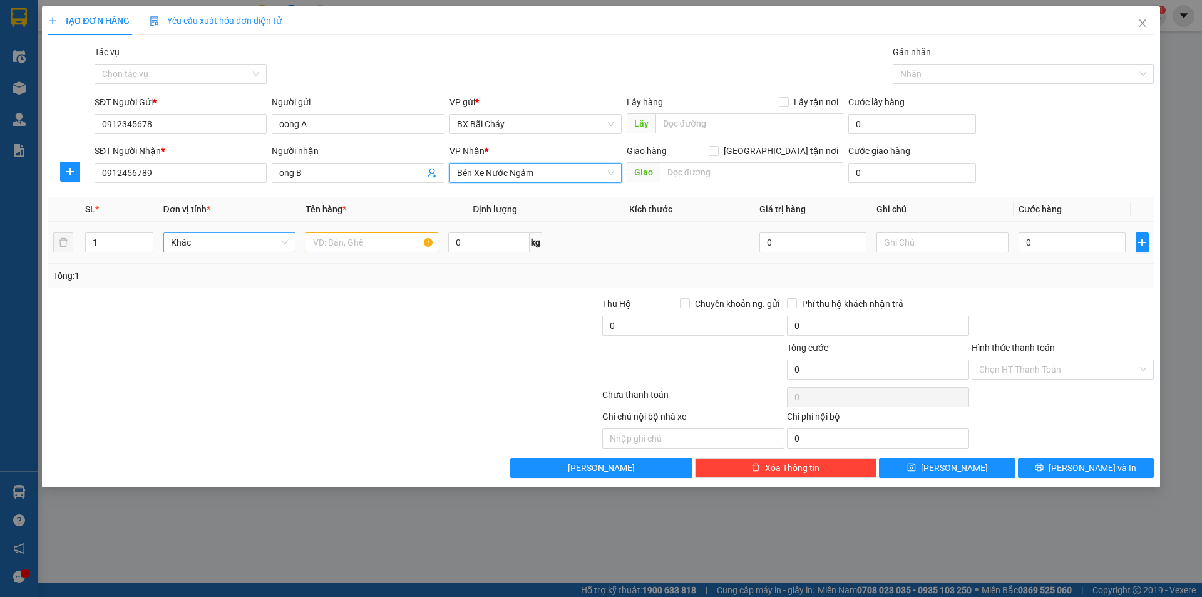
click at [287, 242] on span "Khác" at bounding box center [230, 242] width 118 height 19
click at [233, 240] on span "Khác" at bounding box center [230, 242] width 118 height 19
type input "Thung"
type input "Sach"
type input "5"
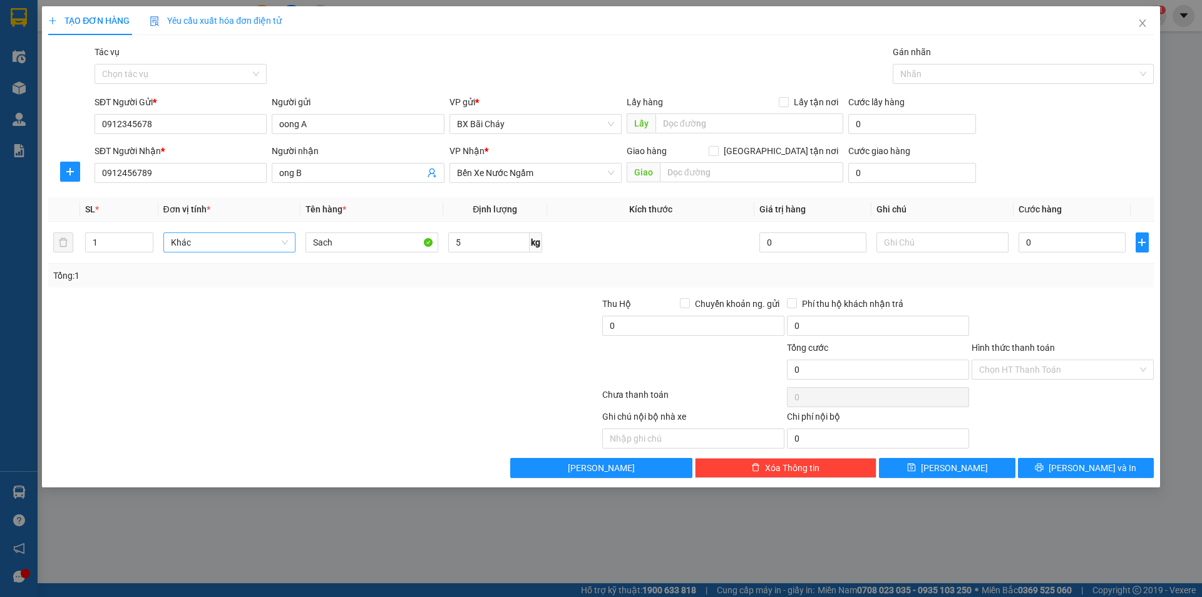
click at [1016, 269] on div "Tổng: 1" at bounding box center [601, 276] width 1096 height 14
click at [1044, 240] on input "0" at bounding box center [1072, 242] width 106 height 20
type input "5"
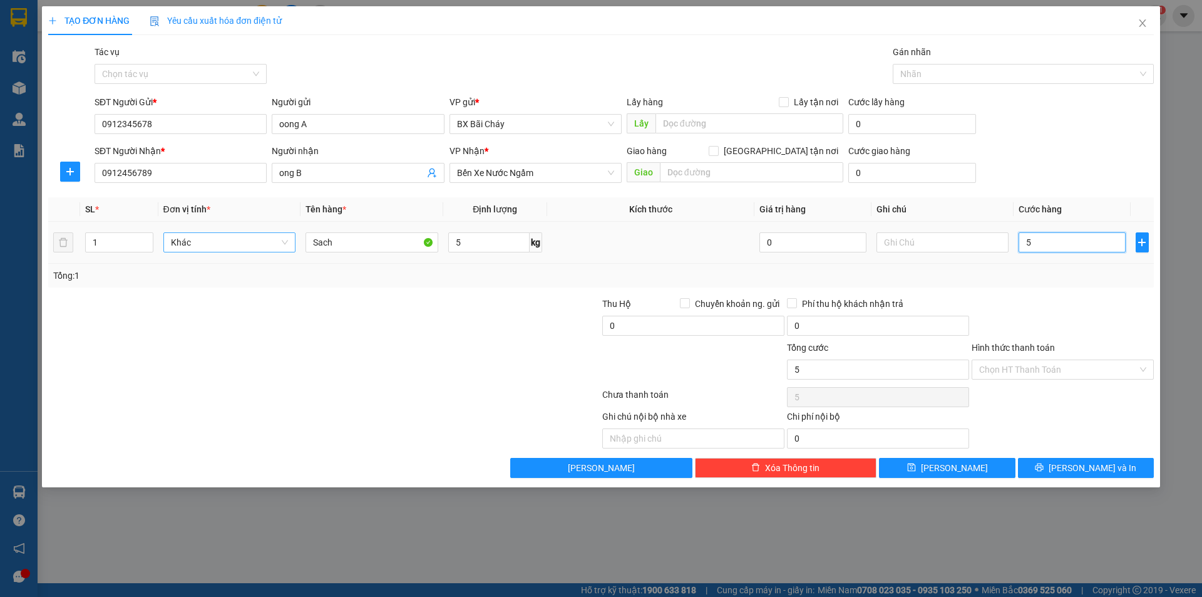
type input "50"
type input "50.000"
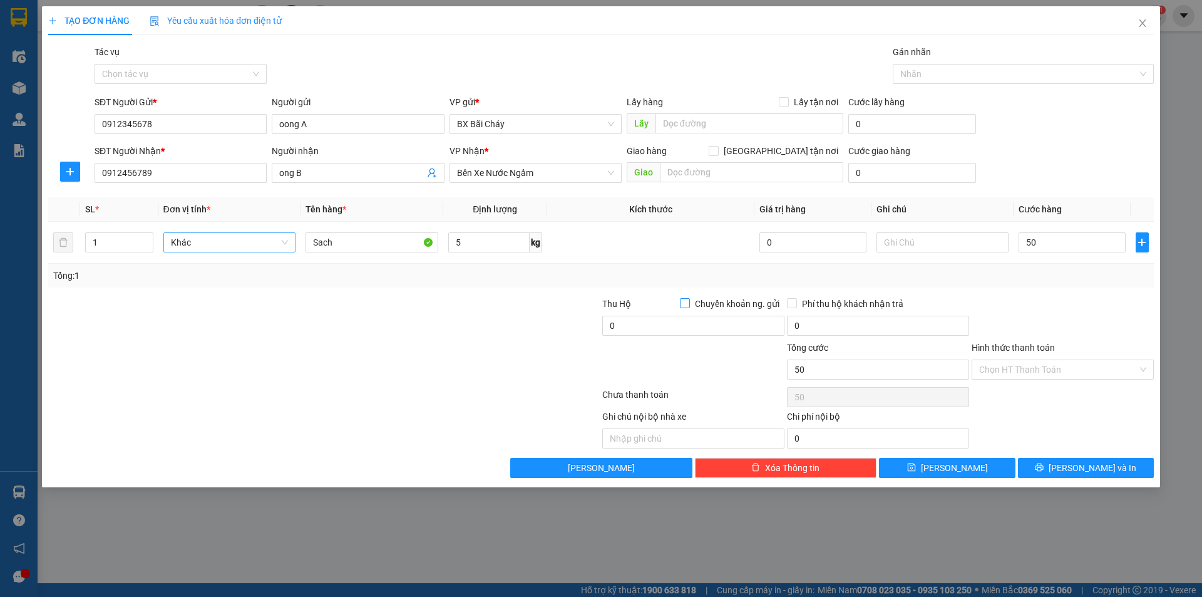
type input "50.000"
click at [803, 324] on input "0" at bounding box center [878, 326] width 182 height 20
type input "50.000"
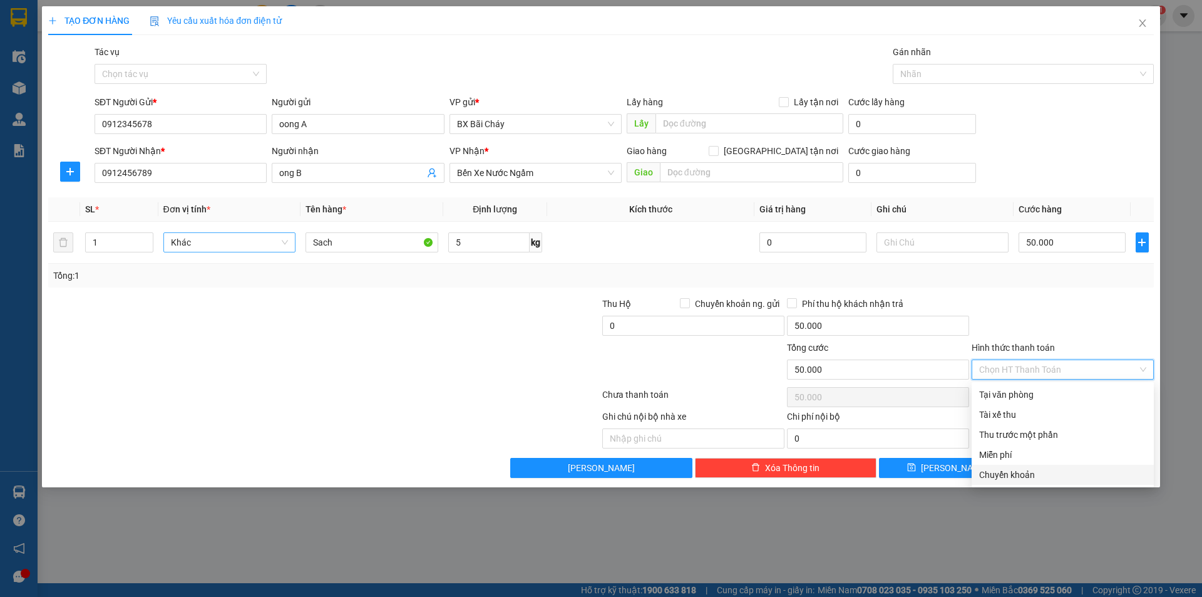
click at [1000, 475] on div "Chuyển khoản" at bounding box center [1062, 475] width 167 height 14
type input "0"
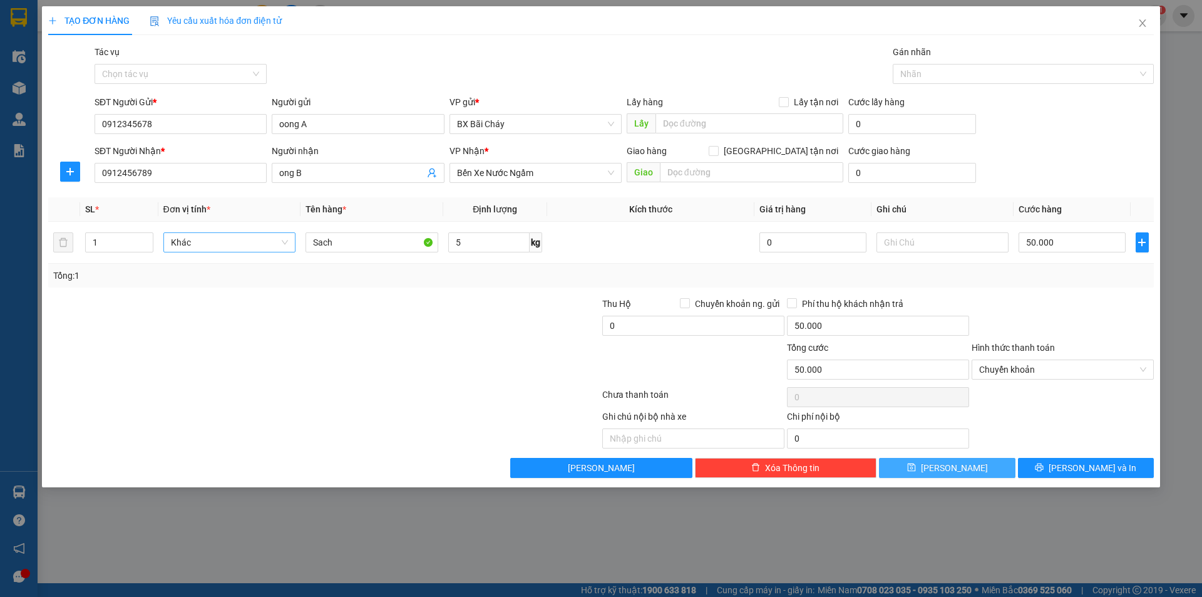
click at [904, 462] on button "[PERSON_NAME]" at bounding box center [947, 468] width 136 height 20
click at [922, 469] on button "[PERSON_NAME]" at bounding box center [947, 468] width 136 height 20
click at [830, 326] on input "50.000" at bounding box center [878, 326] width 182 height 20
type input "0"
click at [916, 469] on icon "save" at bounding box center [911, 467] width 9 height 9
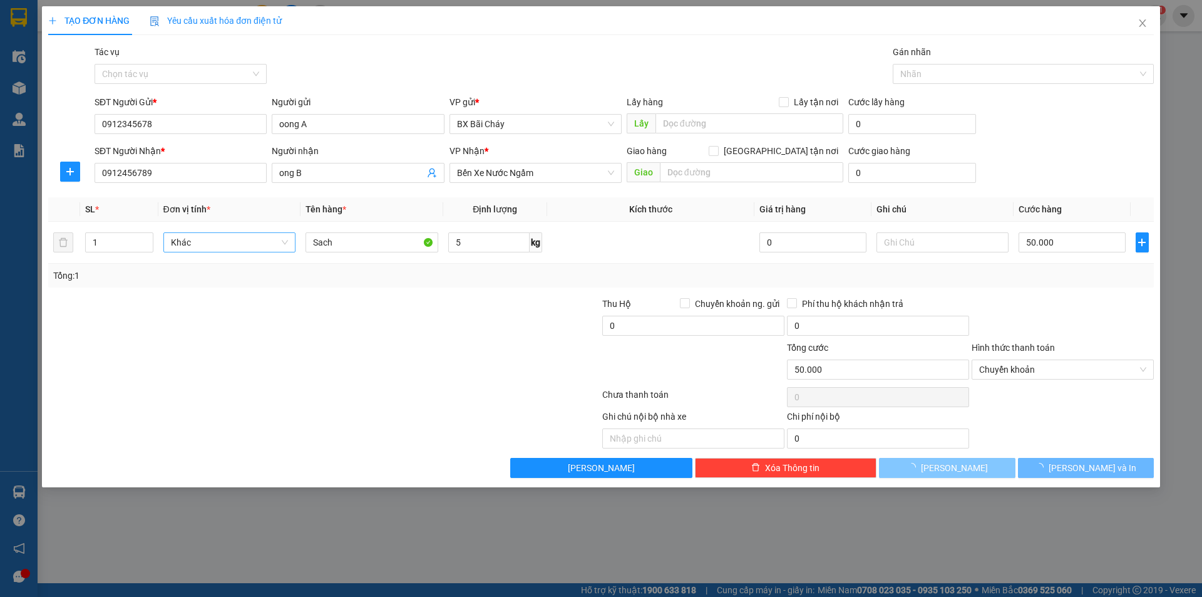
type input "0"
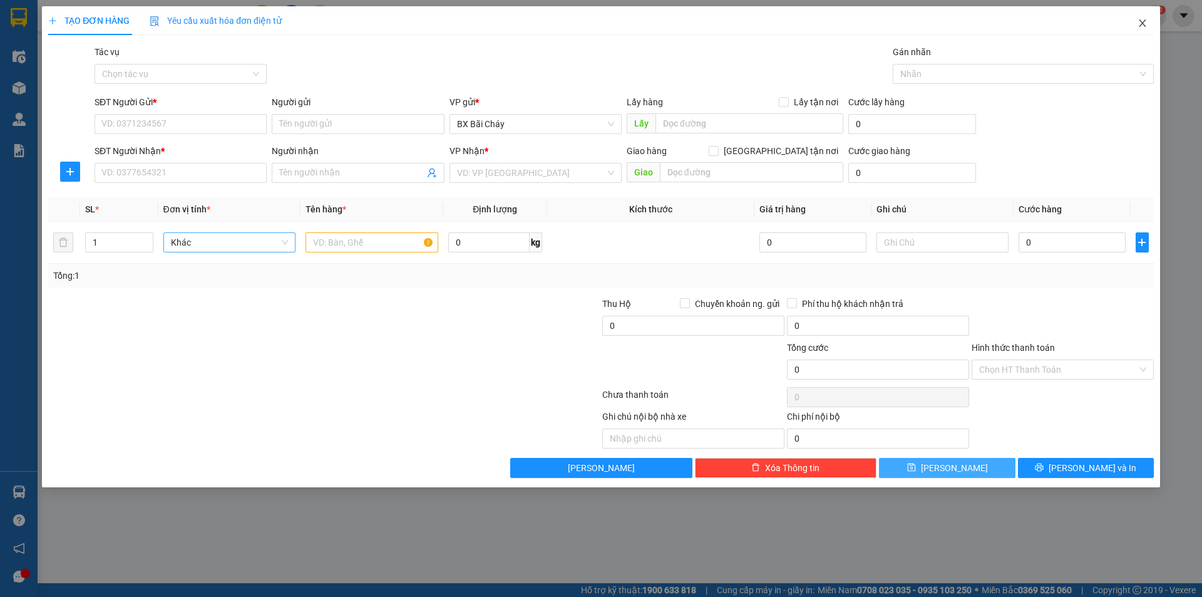
click at [1138, 23] on icon "close" at bounding box center [1143, 23] width 10 height 10
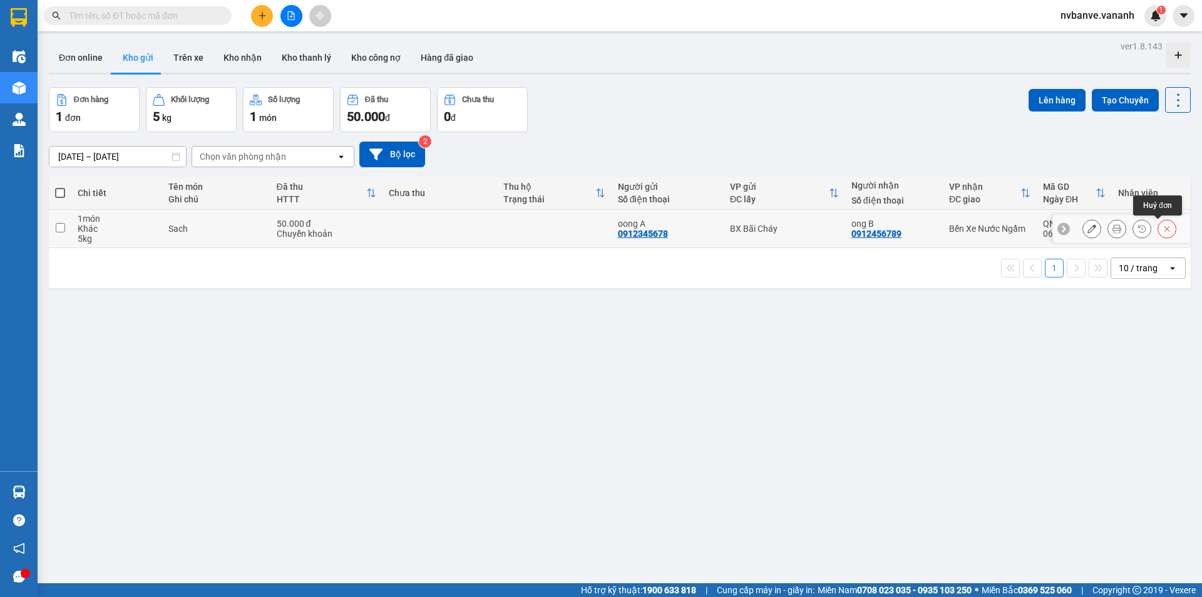
click at [1163, 227] on icon at bounding box center [1167, 228] width 9 height 9
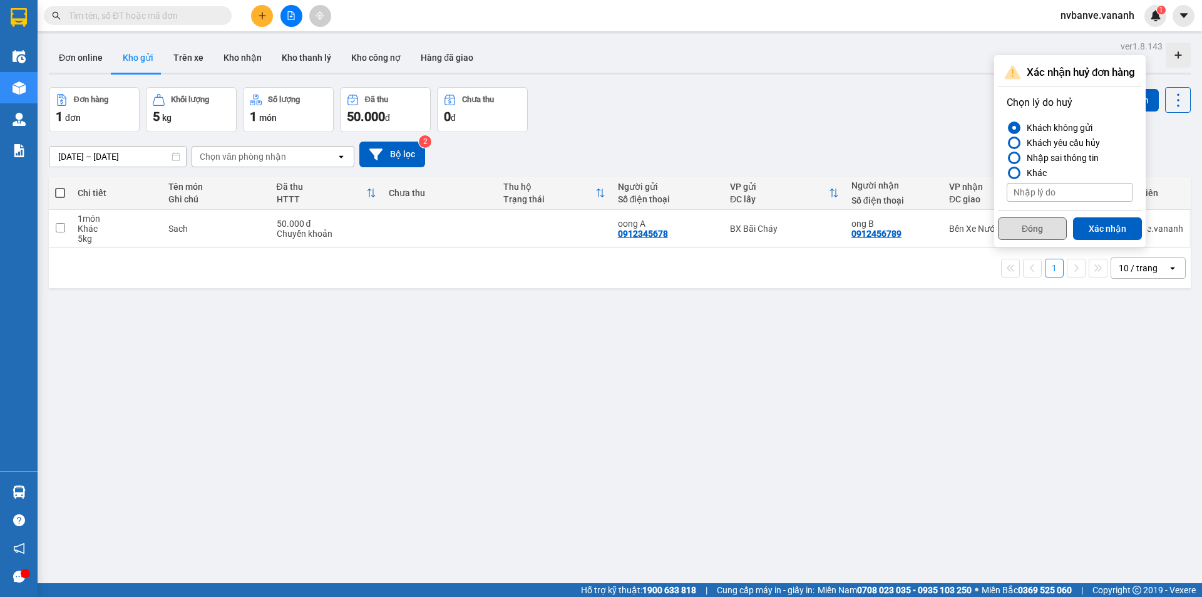
click at [1036, 225] on button "Đóng" at bounding box center [1032, 228] width 69 height 23
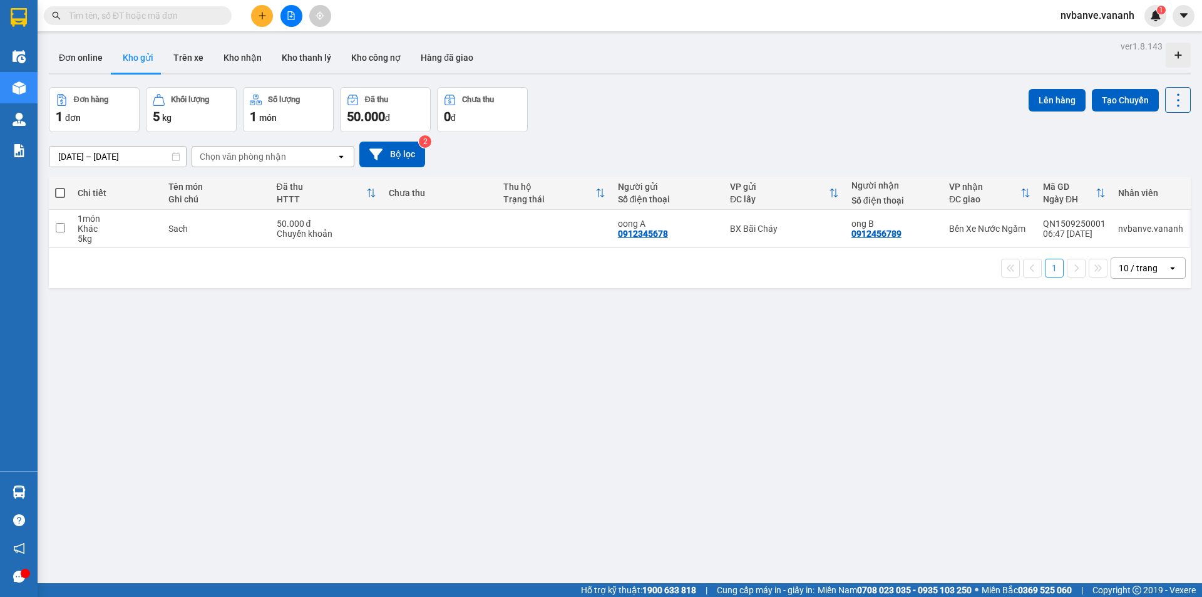
click at [917, 302] on div "ver 1.8.143 Đơn online Kho gửi Trên xe Kho nhận Kho thanh lý Kho công nợ Hàng đ…" at bounding box center [620, 336] width 1152 height 597
click at [186, 62] on button "Trên xe" at bounding box center [188, 58] width 50 height 30
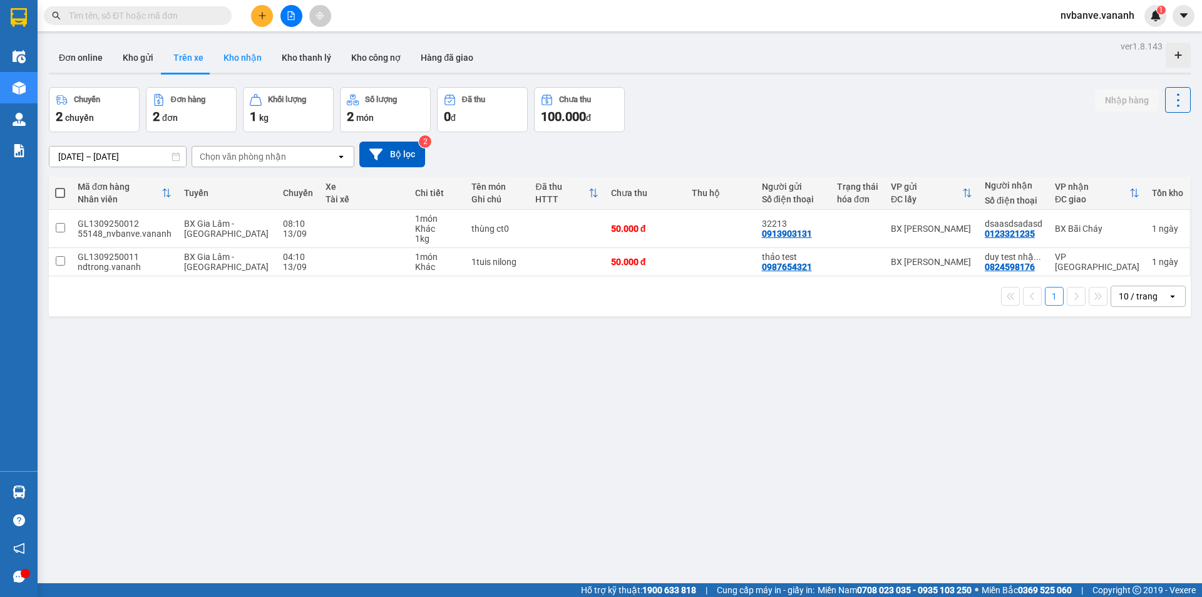
click at [238, 63] on button "Kho nhận" at bounding box center [243, 58] width 58 height 30
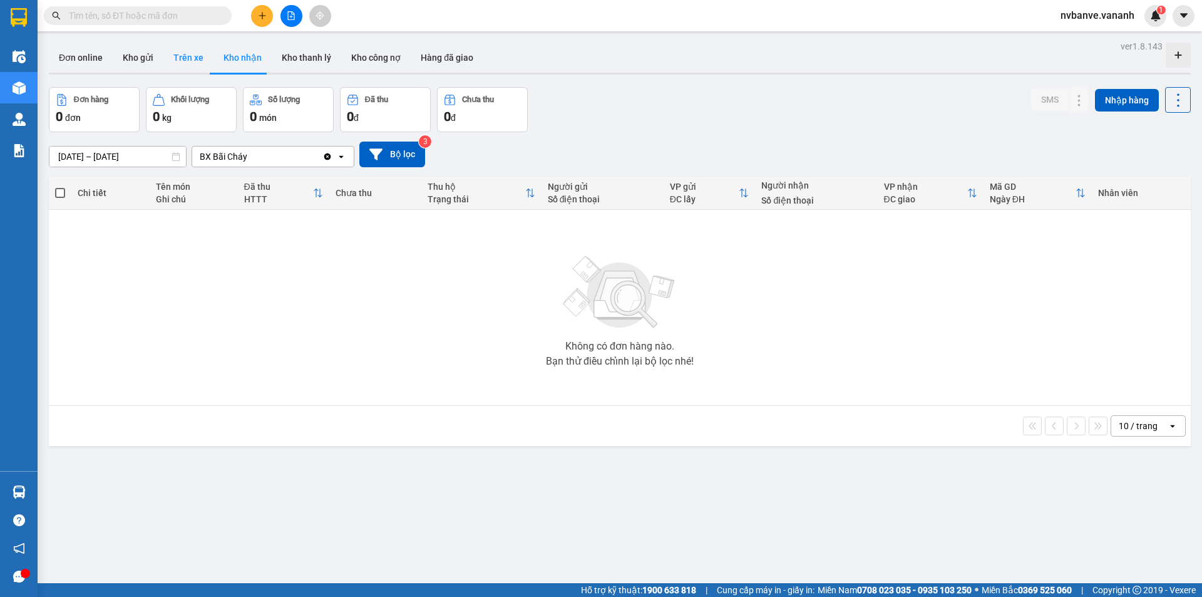
click at [191, 68] on button "Trên xe" at bounding box center [188, 58] width 50 height 30
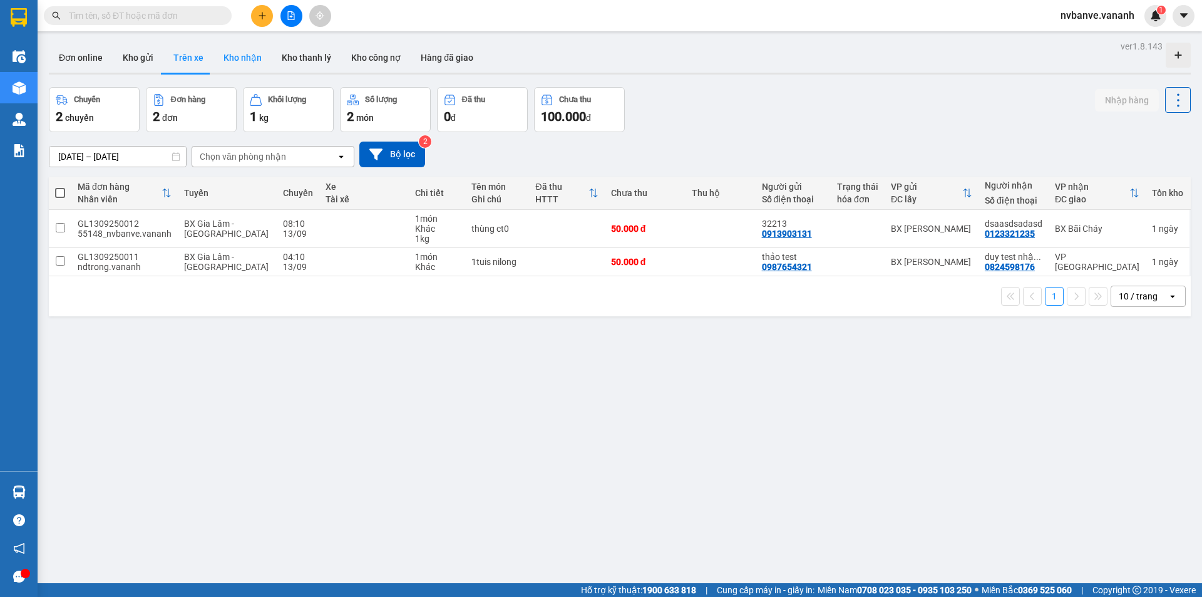
click at [223, 61] on button "Kho nhận" at bounding box center [243, 58] width 58 height 30
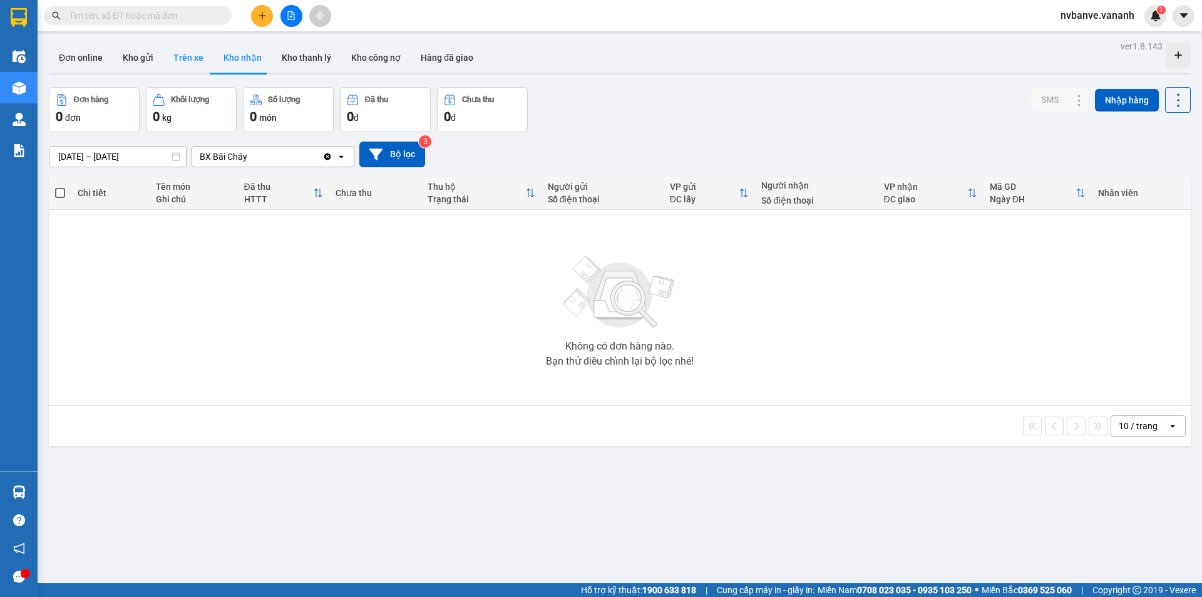
click at [188, 67] on button "Trên xe" at bounding box center [188, 58] width 50 height 30
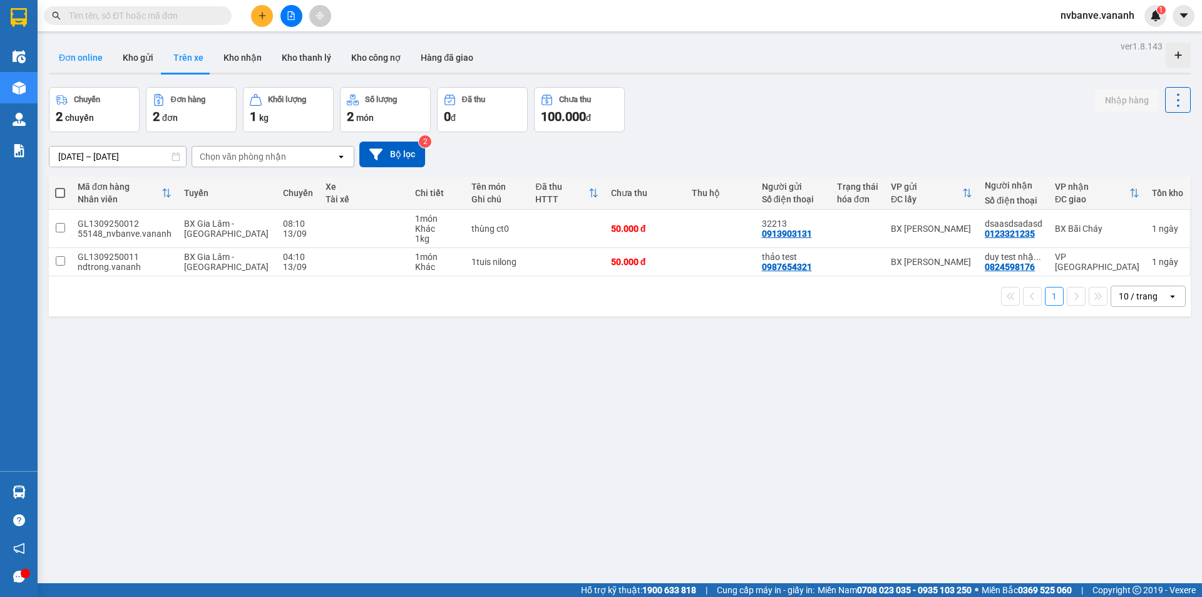
click at [103, 64] on button "Đơn online" at bounding box center [81, 58] width 64 height 30
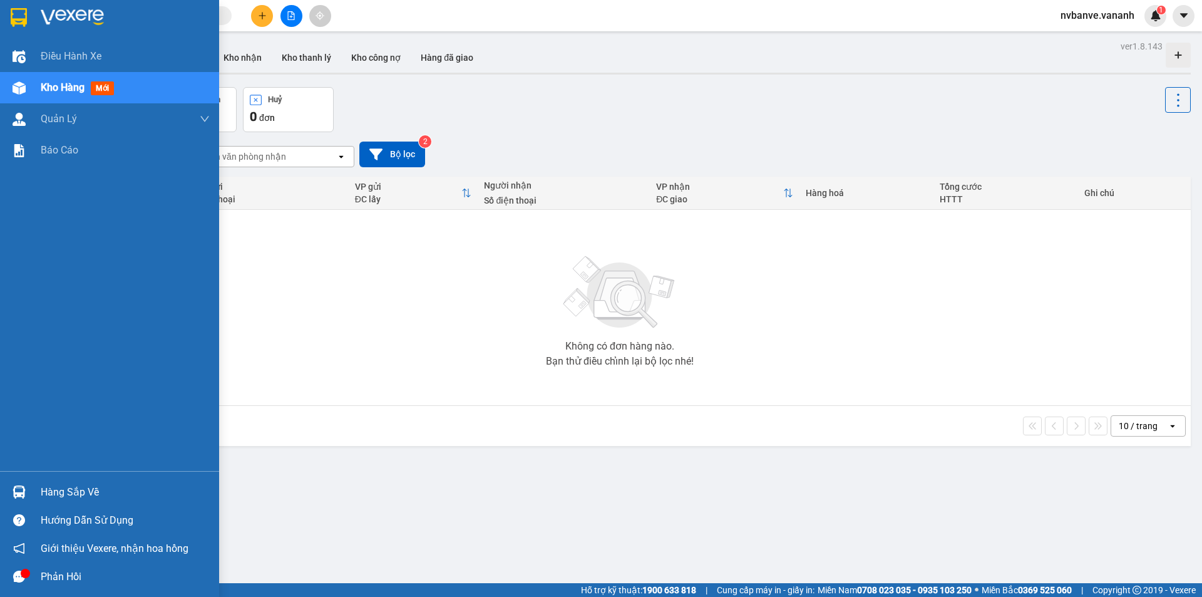
click at [44, 486] on div "Hàng sắp về" at bounding box center [125, 492] width 169 height 19
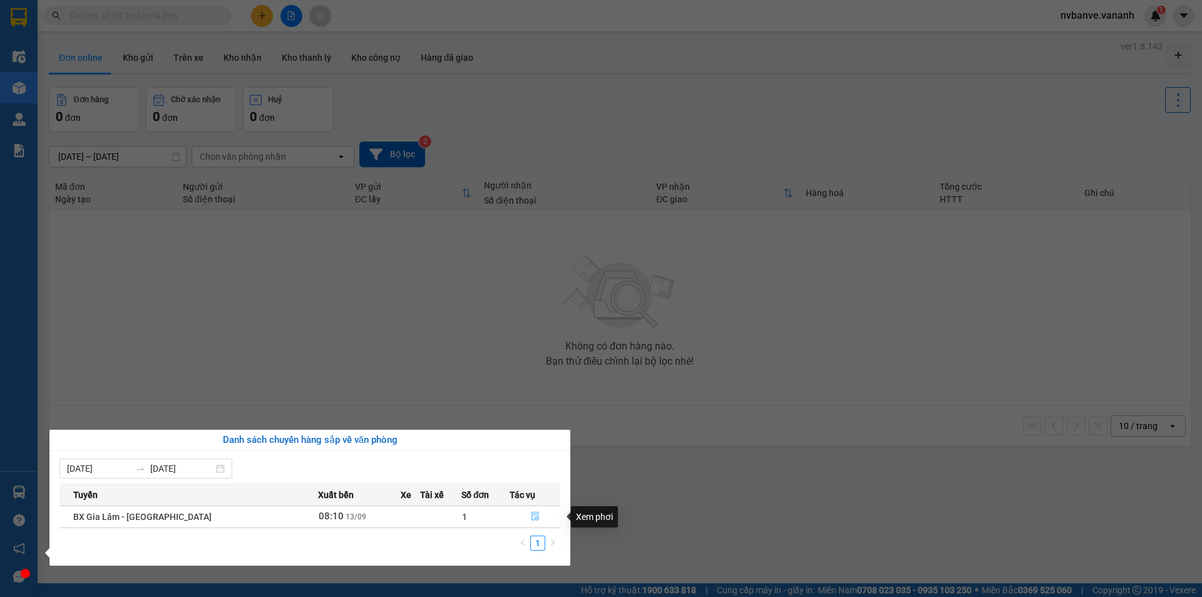
click at [535, 519] on icon "file-done" at bounding box center [536, 516] width 8 height 9
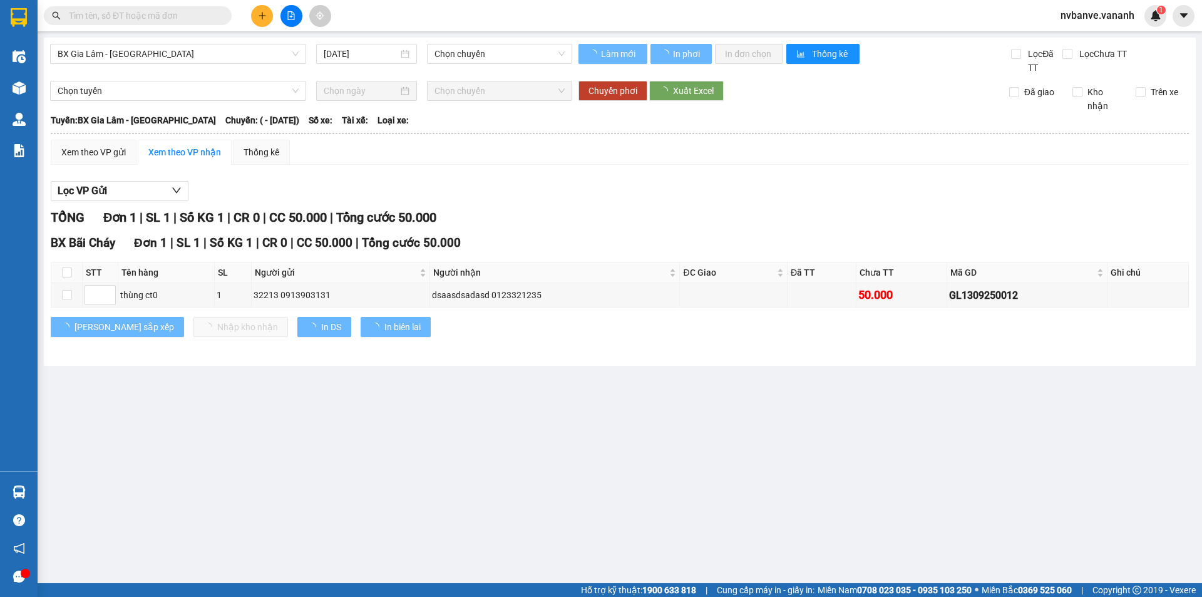
type input "[DATE]"
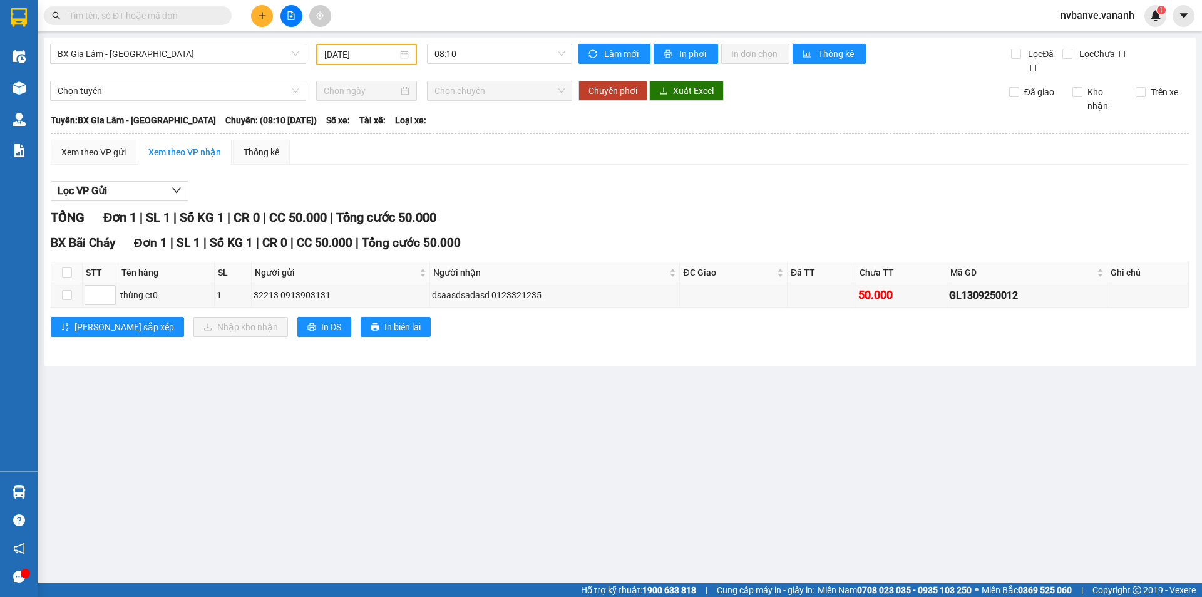
click at [574, 158] on div "Xem theo VP gửi Xem theo VP nhận Thống kê" at bounding box center [620, 152] width 1138 height 25
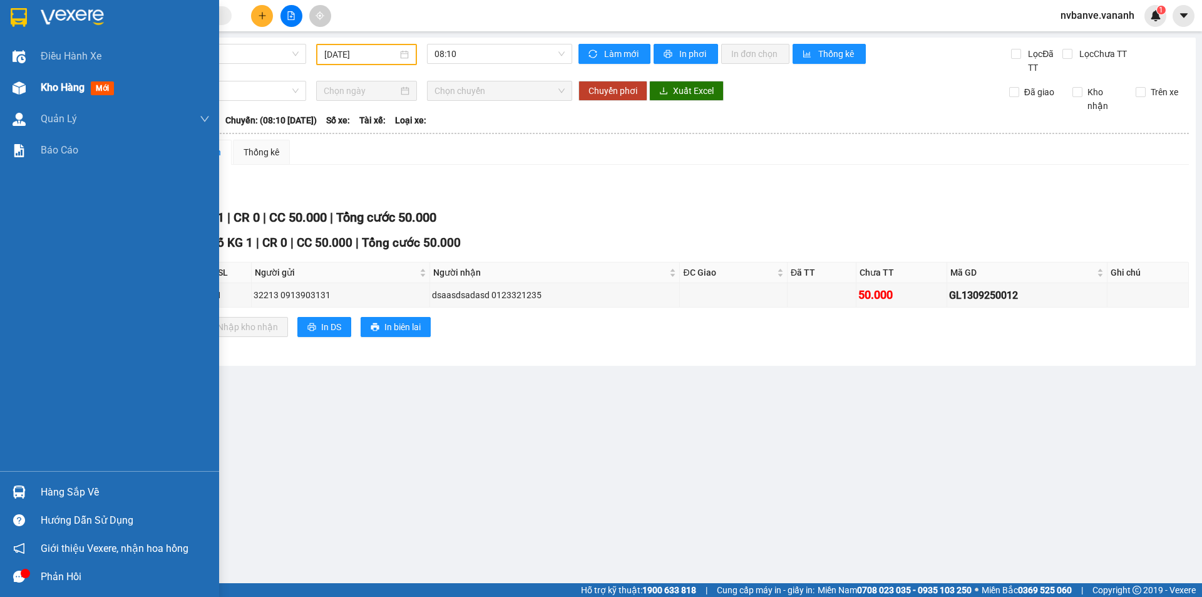
click at [43, 80] on div "Kho hàng mới" at bounding box center [80, 88] width 78 height 16
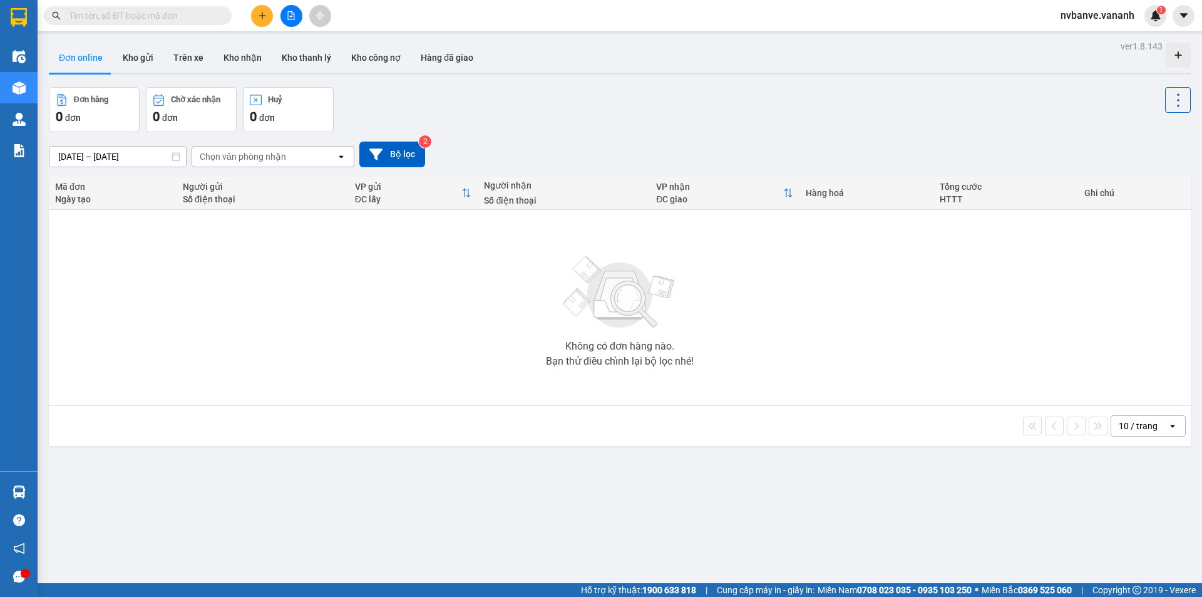
click at [98, 53] on button "Đơn online" at bounding box center [81, 58] width 64 height 30
click at [155, 62] on button "Kho gửi" at bounding box center [138, 58] width 51 height 30
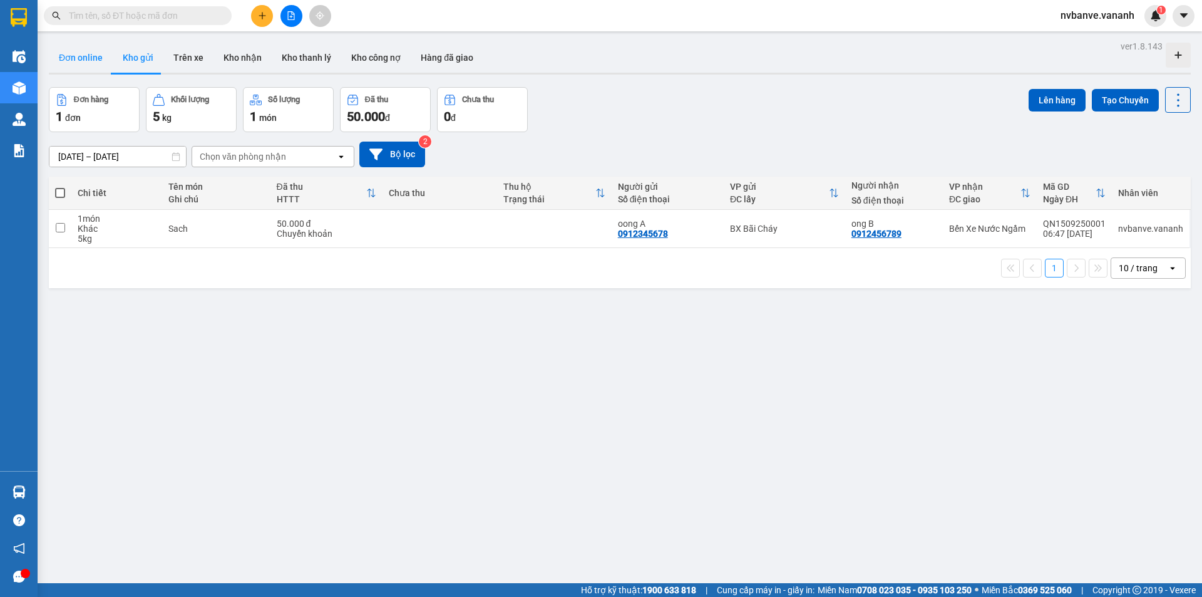
click at [76, 63] on button "Đơn online" at bounding box center [81, 58] width 64 height 30
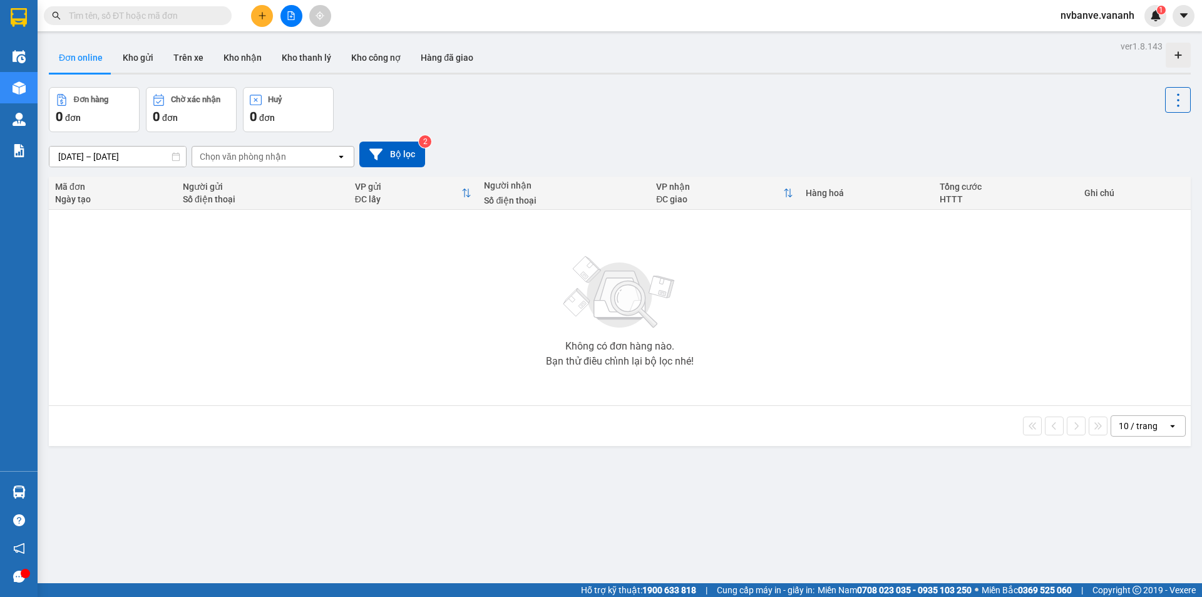
click at [652, 106] on div "Đơn hàng 0 đơn Chờ xác nhận 0 đơn Huỷ 0 đơn" at bounding box center [620, 109] width 1142 height 45
click at [128, 59] on button "Kho gửi" at bounding box center [138, 58] width 51 height 30
type input "[DATE] – [DATE]"
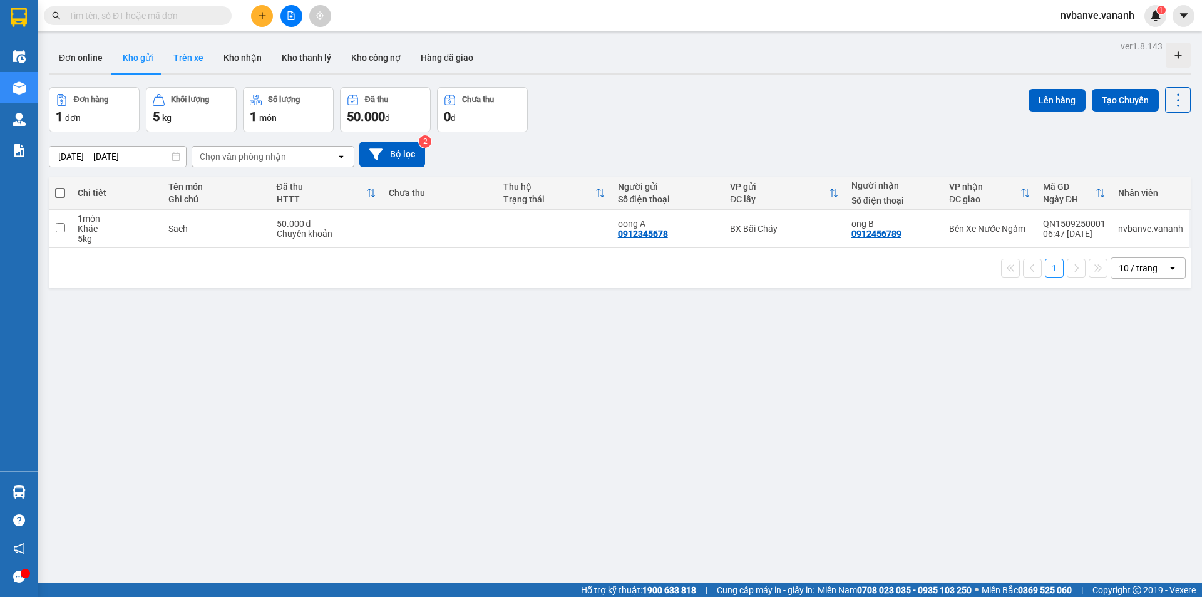
click at [203, 63] on button "Trên xe" at bounding box center [188, 58] width 50 height 30
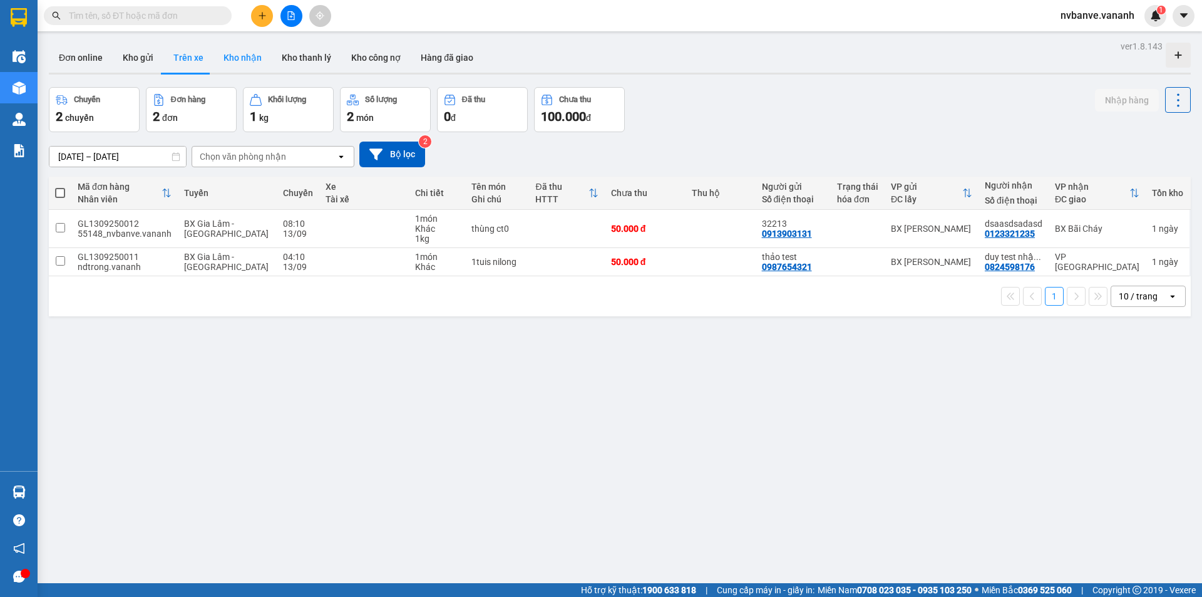
click at [233, 60] on button "Kho nhận" at bounding box center [243, 58] width 58 height 30
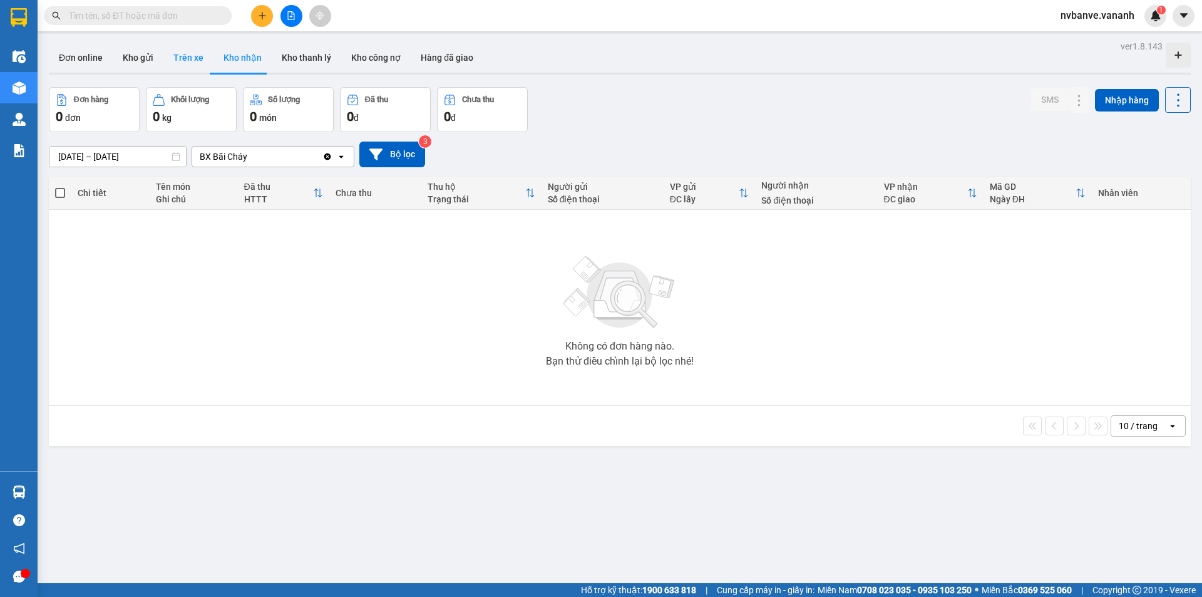
click at [174, 56] on button "Trên xe" at bounding box center [188, 58] width 50 height 30
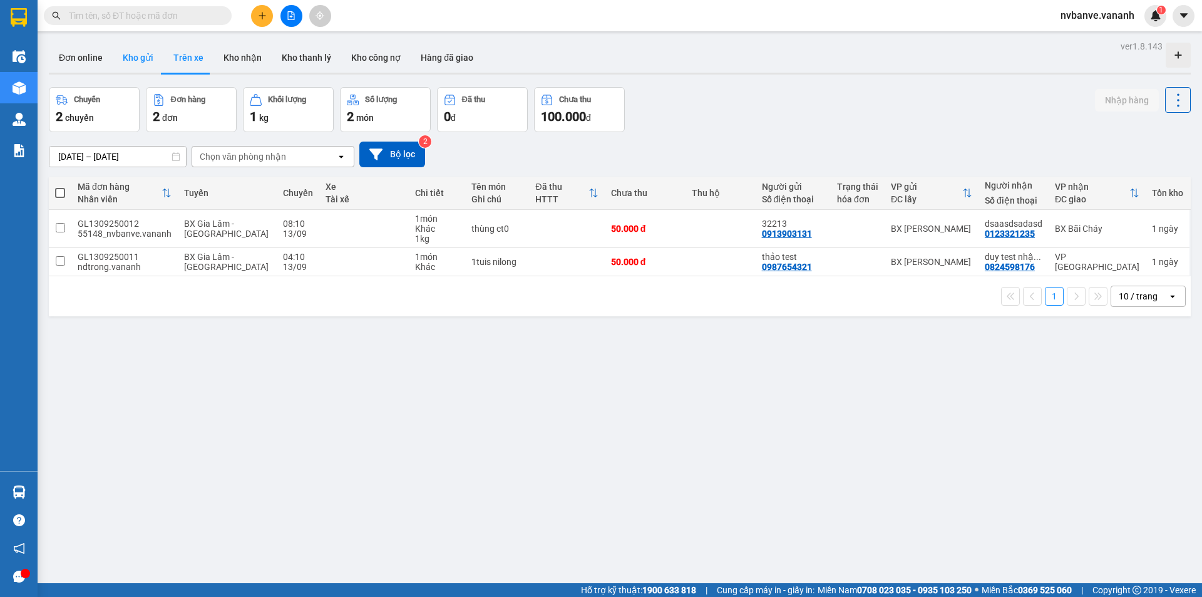
click at [143, 56] on button "Kho gửi" at bounding box center [138, 58] width 51 height 30
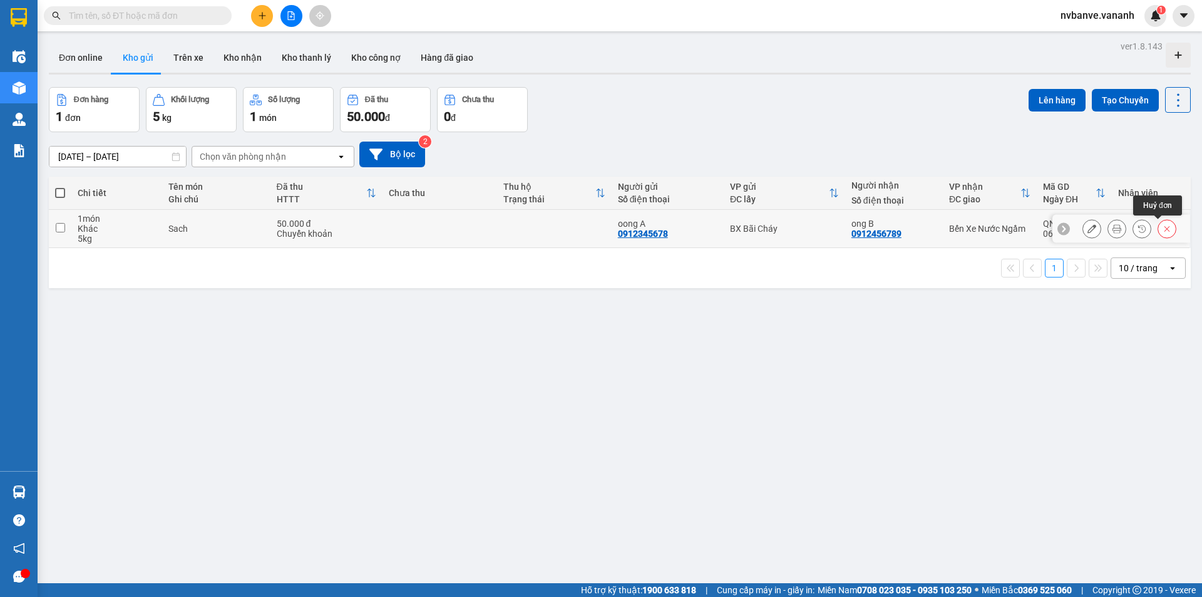
click at [1158, 224] on button at bounding box center [1167, 229] width 18 height 22
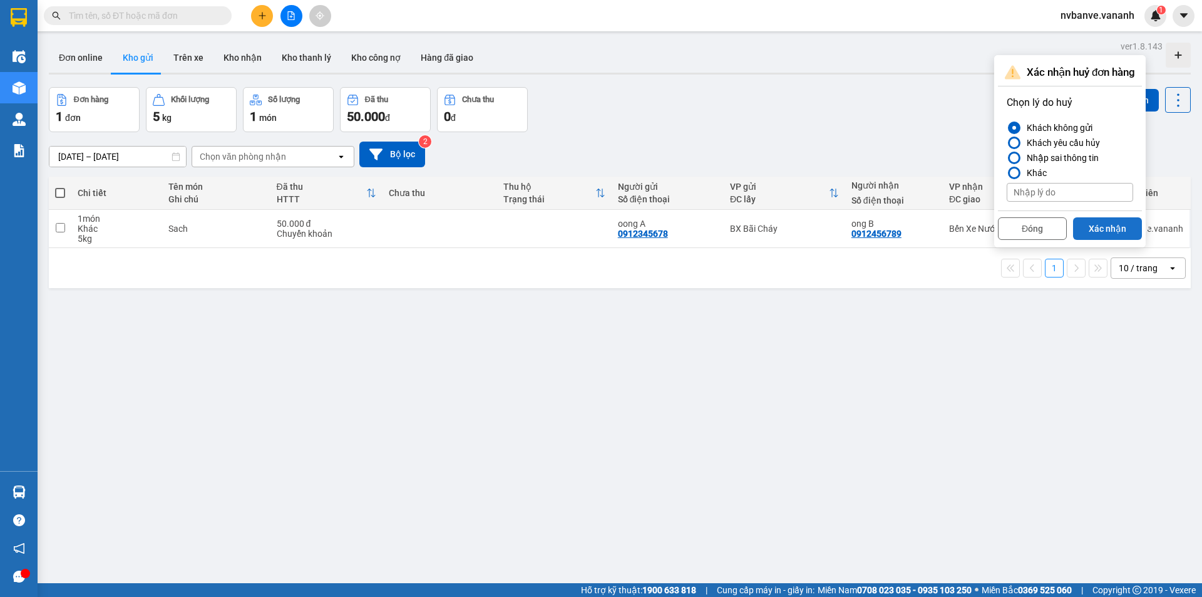
click at [1133, 222] on button "Xác nhận" at bounding box center [1107, 228] width 69 height 23
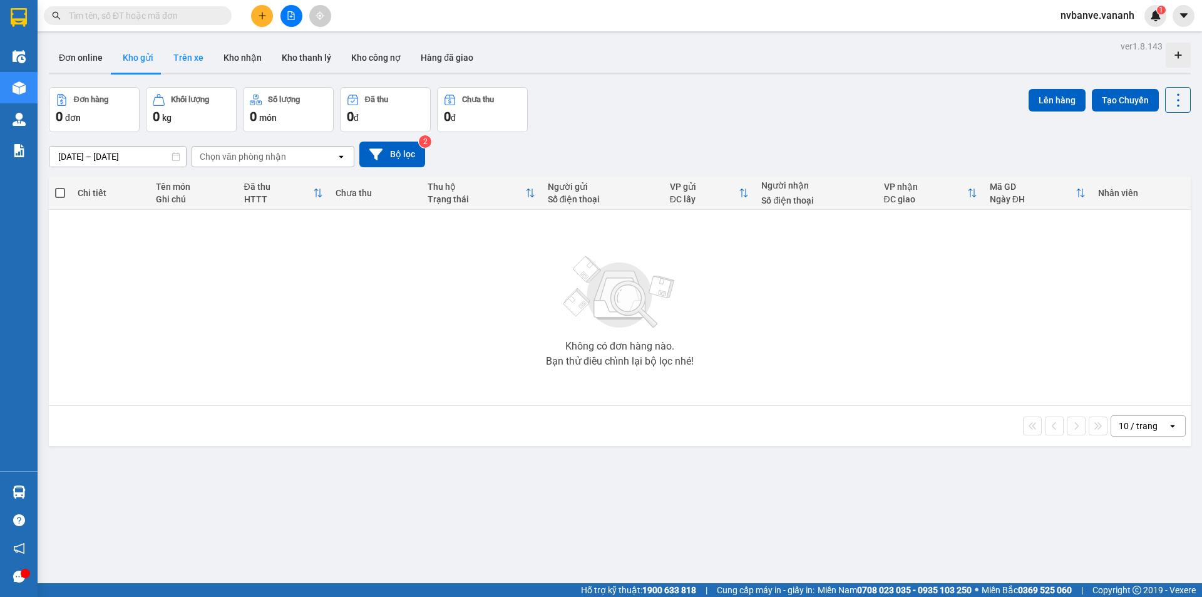
click at [167, 51] on button "Trên xe" at bounding box center [188, 58] width 50 height 30
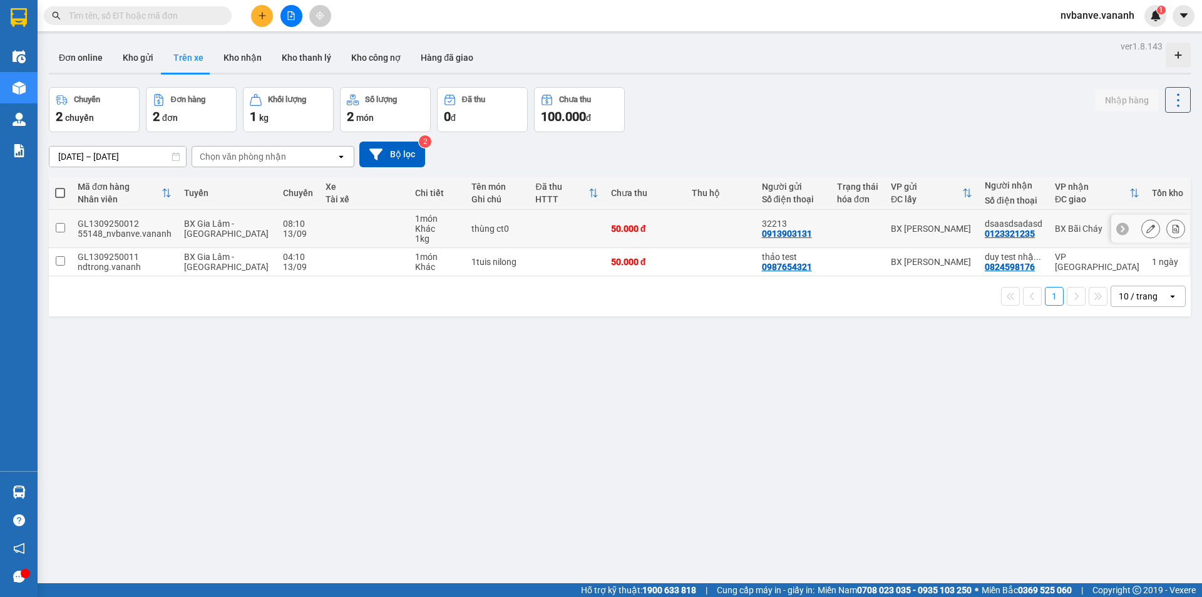
click at [1119, 230] on div at bounding box center [1123, 228] width 13 height 13
click at [1128, 230] on div "BX Bãi Cháy" at bounding box center [1097, 229] width 85 height 10
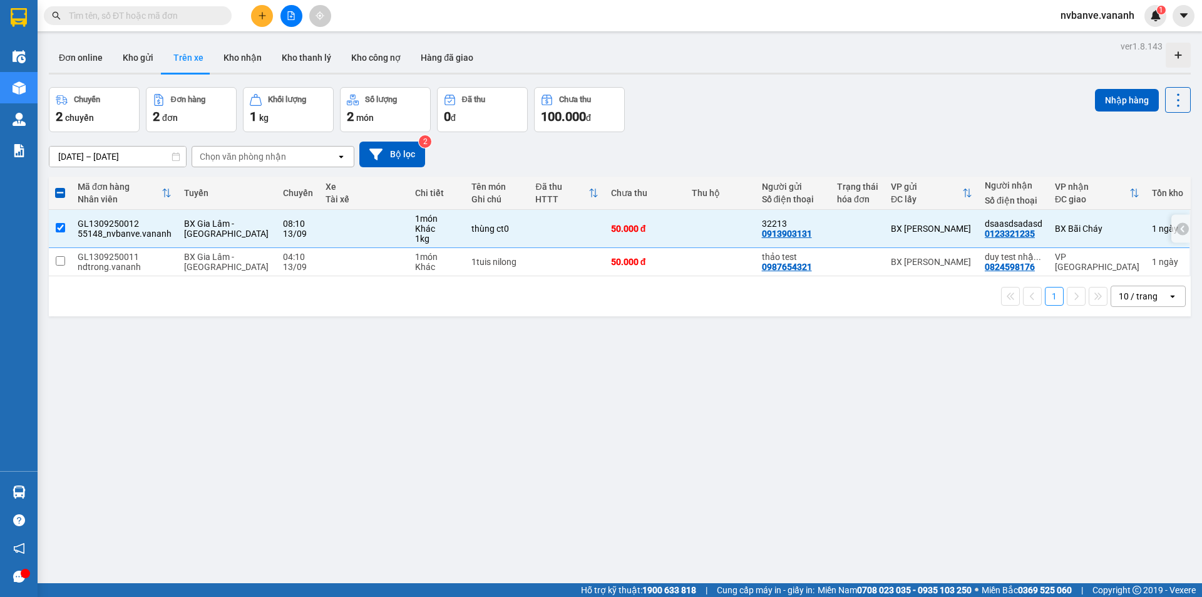
click at [1146, 231] on td "1 ngày" at bounding box center [1168, 229] width 44 height 38
checkbox input "false"
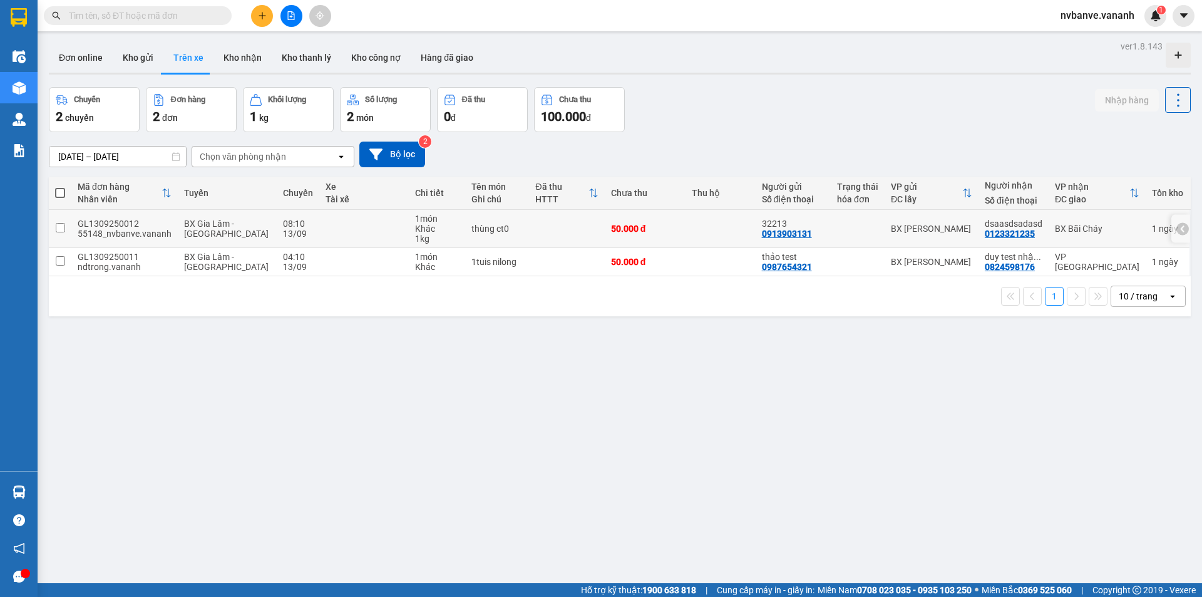
click at [1178, 229] on icon at bounding box center [1182, 228] width 9 height 9
click at [1173, 227] on icon at bounding box center [1176, 228] width 7 height 9
click at [250, 56] on button "Kho nhận" at bounding box center [243, 58] width 58 height 30
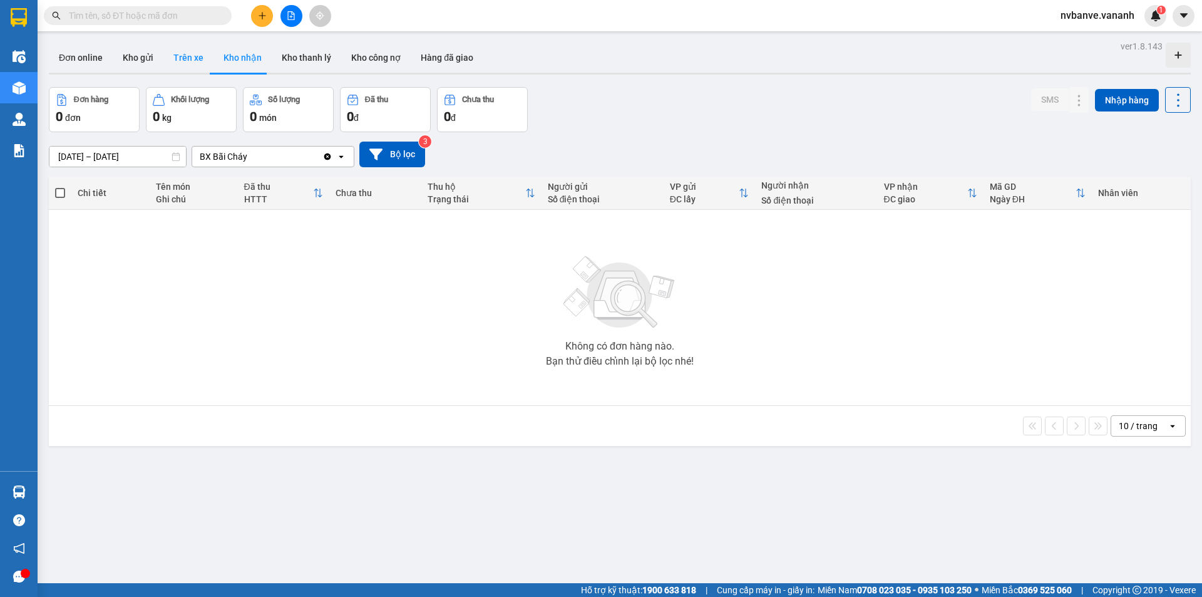
click at [179, 56] on button "Trên xe" at bounding box center [188, 58] width 50 height 30
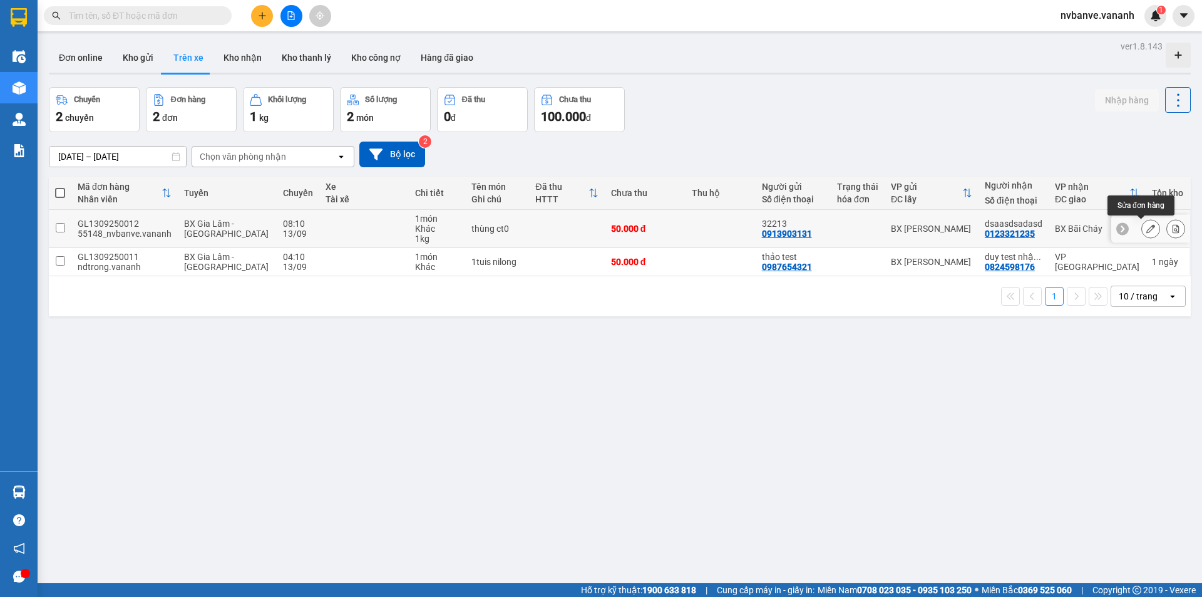
click at [1147, 227] on icon at bounding box center [1151, 228] width 9 height 9
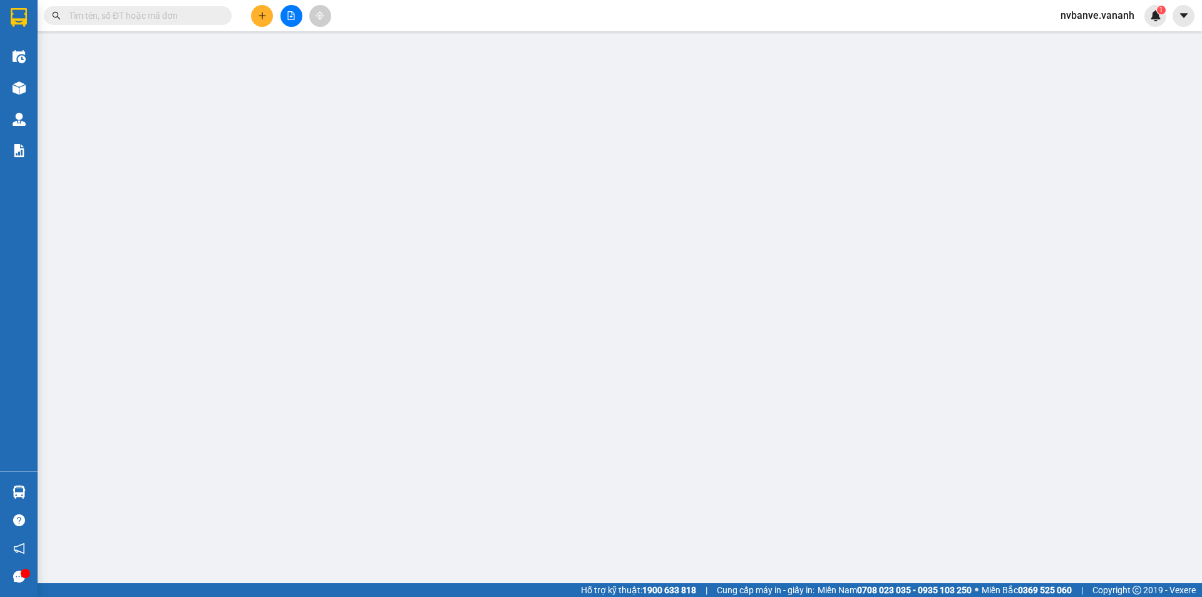
type input "0913903131"
type input "32213"
type input "0123321235"
type input "dsaasdsadasd"
type input "50.000"
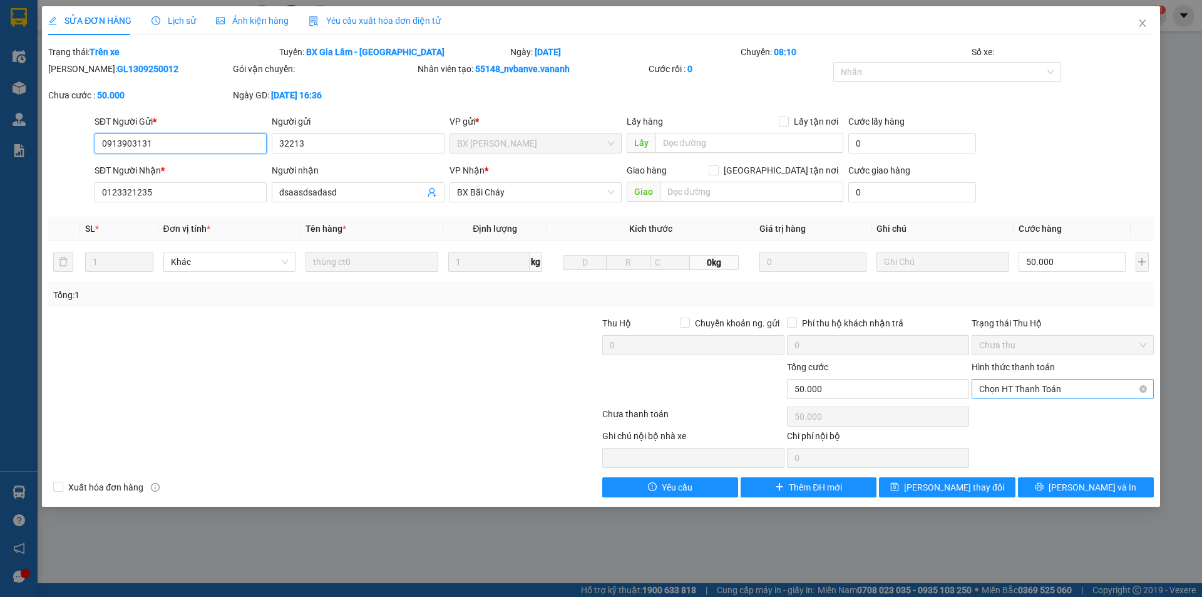
click at [1054, 384] on span "Chọn HT Thanh Toán" at bounding box center [1062, 388] width 167 height 19
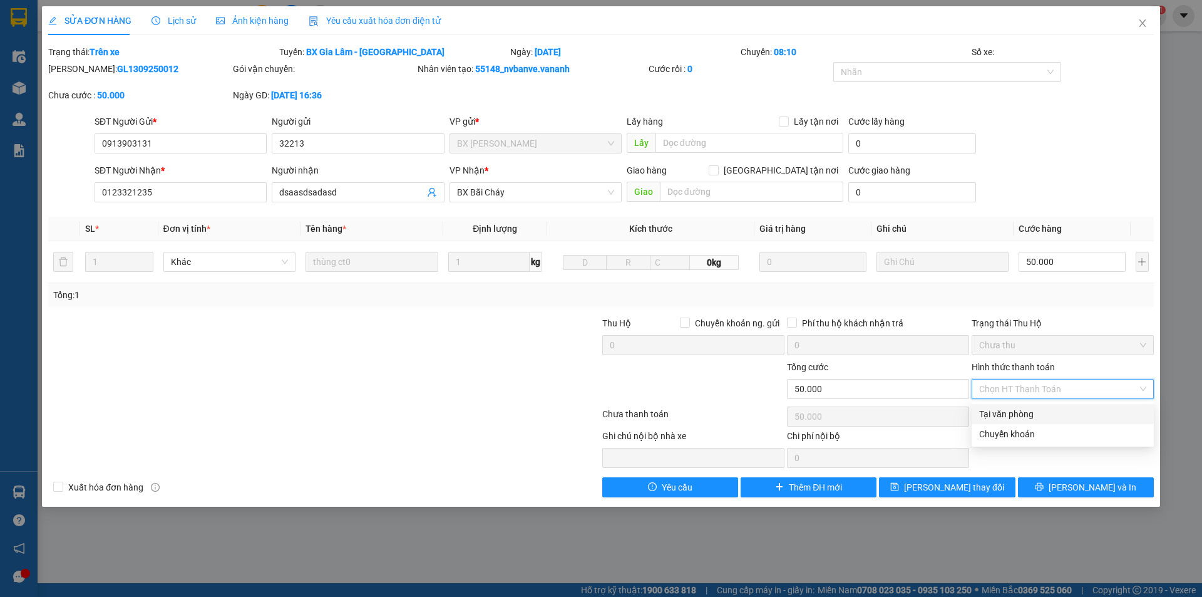
click at [1061, 416] on div "Tại văn phòng" at bounding box center [1062, 414] width 167 height 14
type input "0"
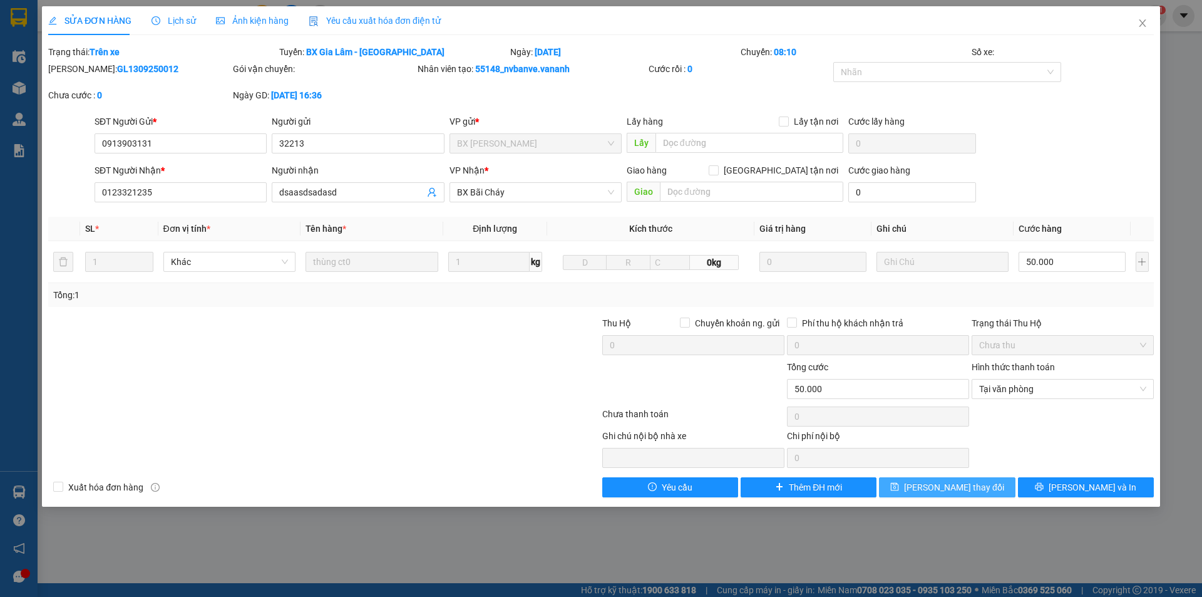
click at [974, 488] on span "[PERSON_NAME] thay đổi" at bounding box center [954, 487] width 100 height 14
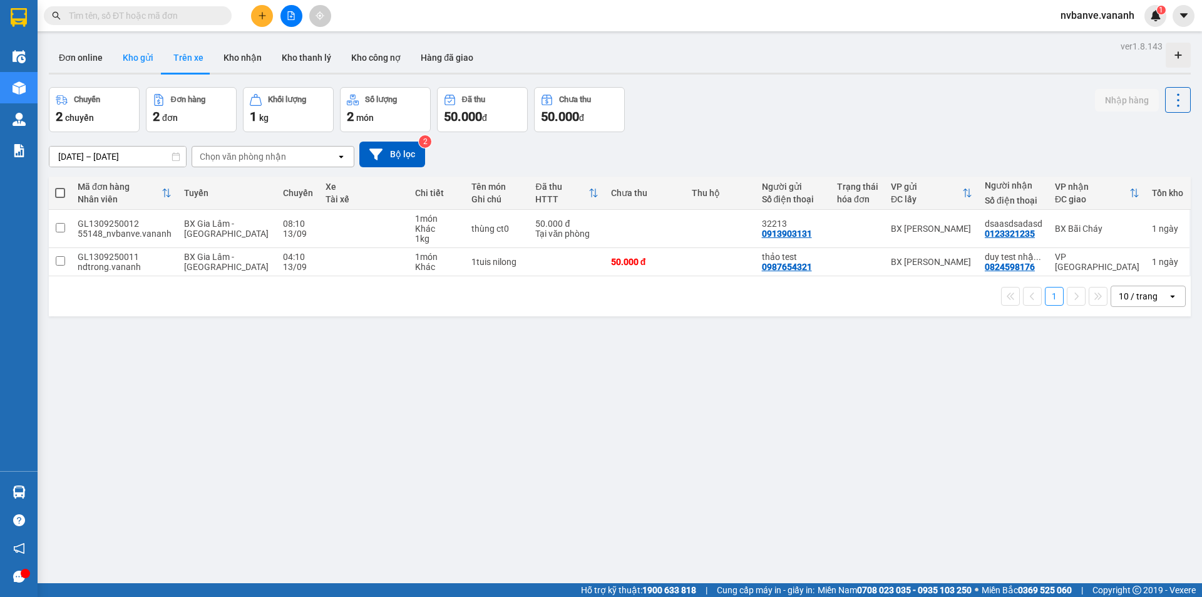
click at [150, 62] on button "Kho gửi" at bounding box center [138, 58] width 51 height 30
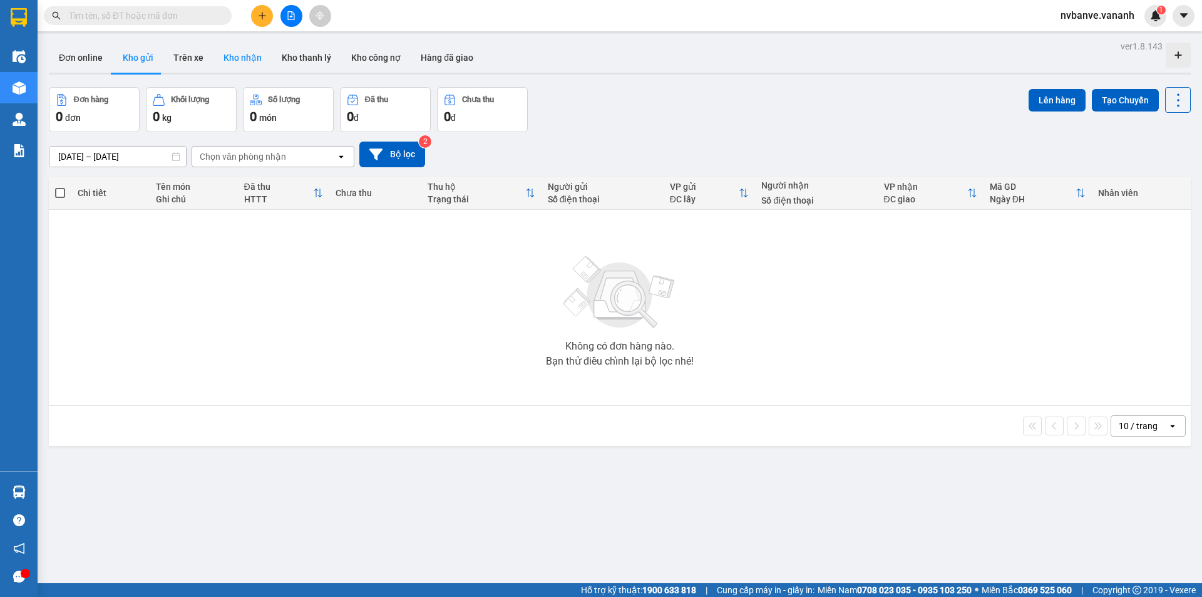
click at [244, 56] on button "Kho nhận" at bounding box center [243, 58] width 58 height 30
click at [187, 56] on button "Trên xe" at bounding box center [188, 58] width 50 height 30
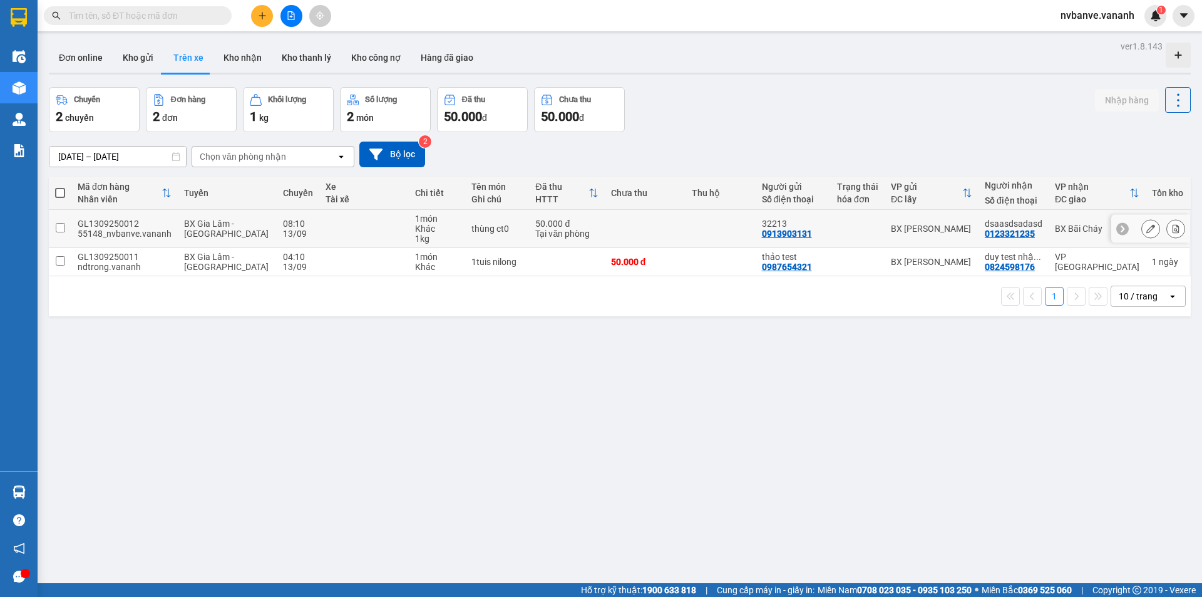
click at [204, 223] on span "BX Gia Lâm - [GEOGRAPHIC_DATA]" at bounding box center [226, 229] width 85 height 20
checkbox input "true"
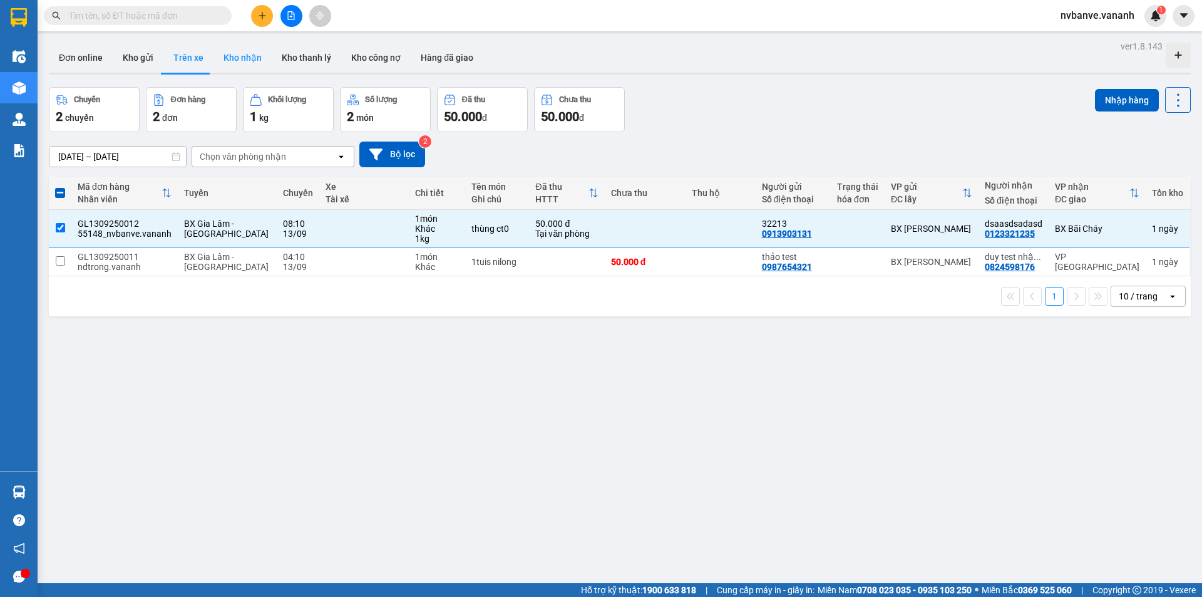
click at [239, 60] on button "Kho nhận" at bounding box center [243, 58] width 58 height 30
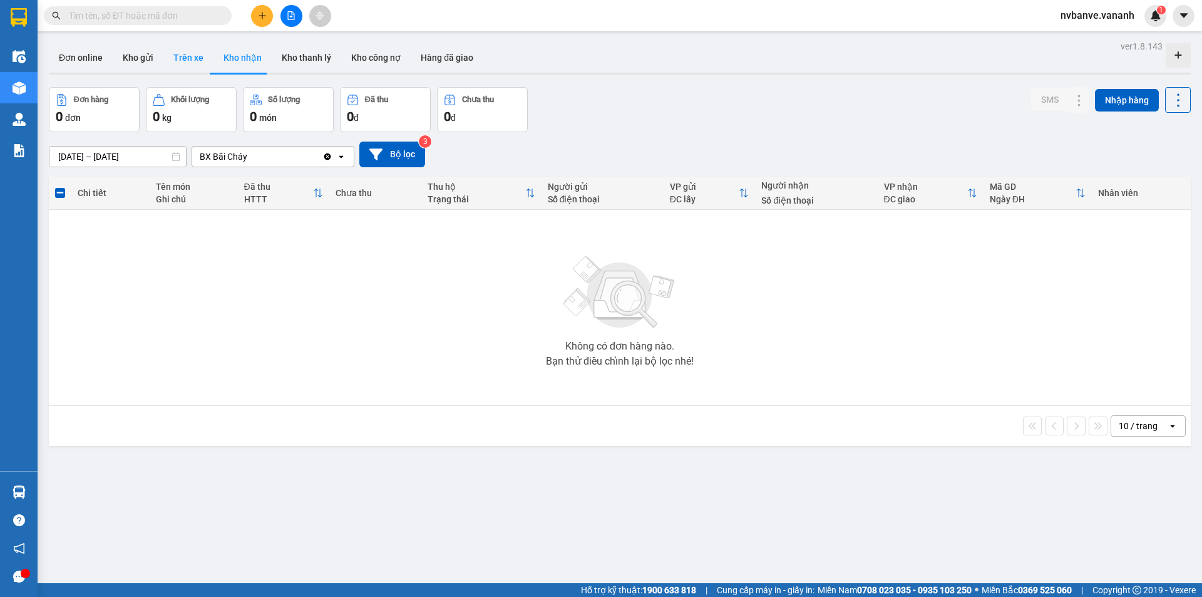
click at [186, 51] on button "Trên xe" at bounding box center [188, 58] width 50 height 30
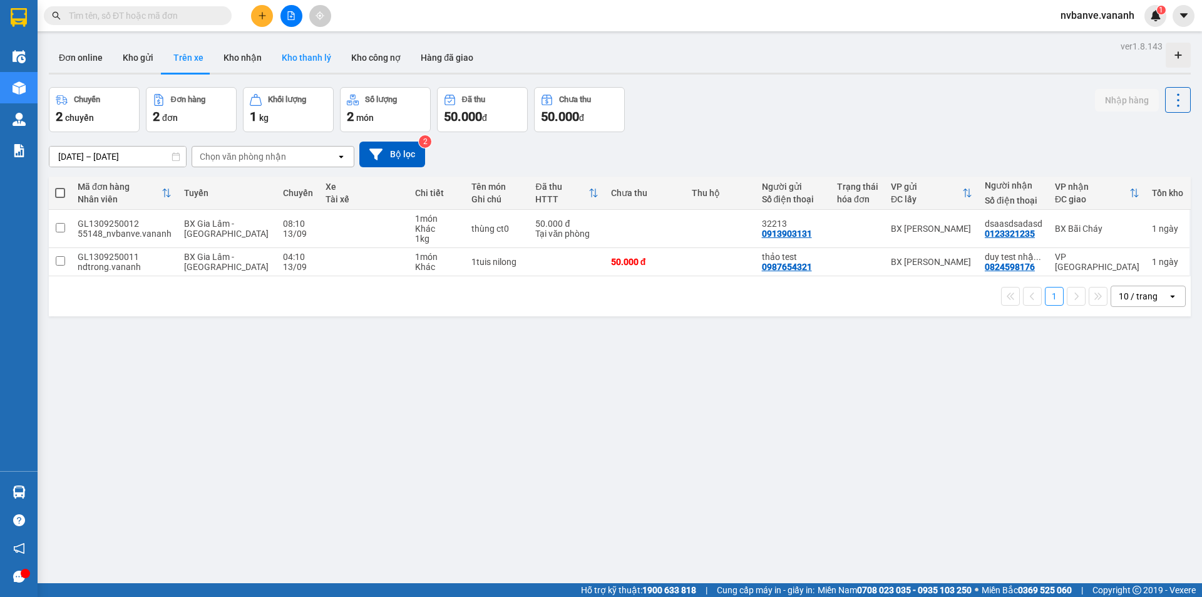
click at [311, 59] on button "Kho thanh lý" at bounding box center [307, 58] width 70 height 30
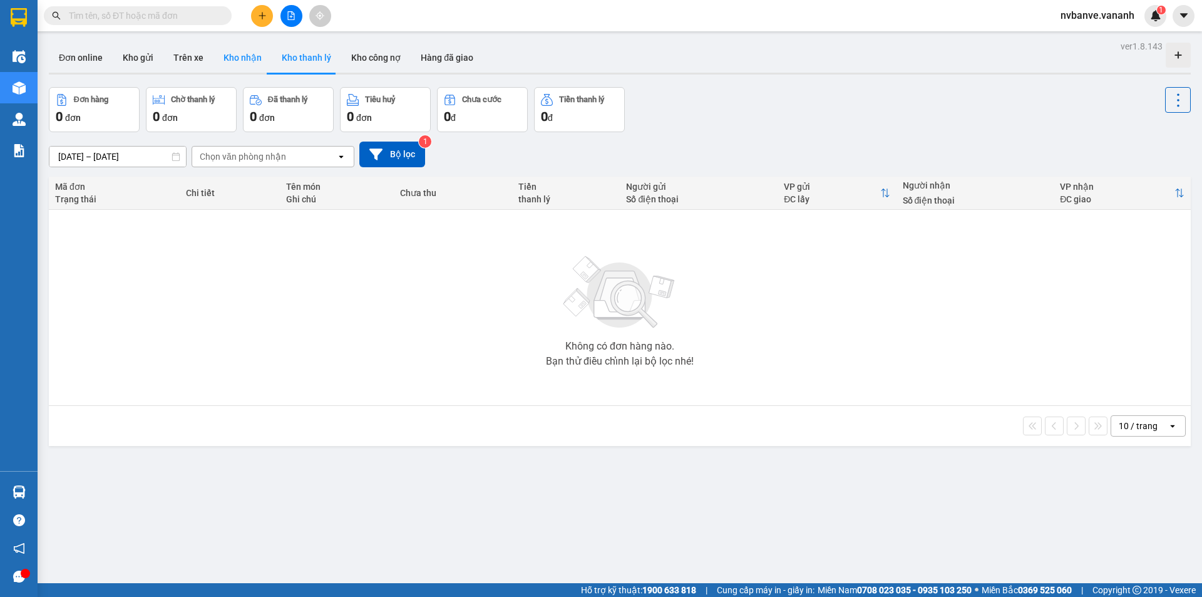
click at [250, 56] on button "Kho nhận" at bounding box center [243, 58] width 58 height 30
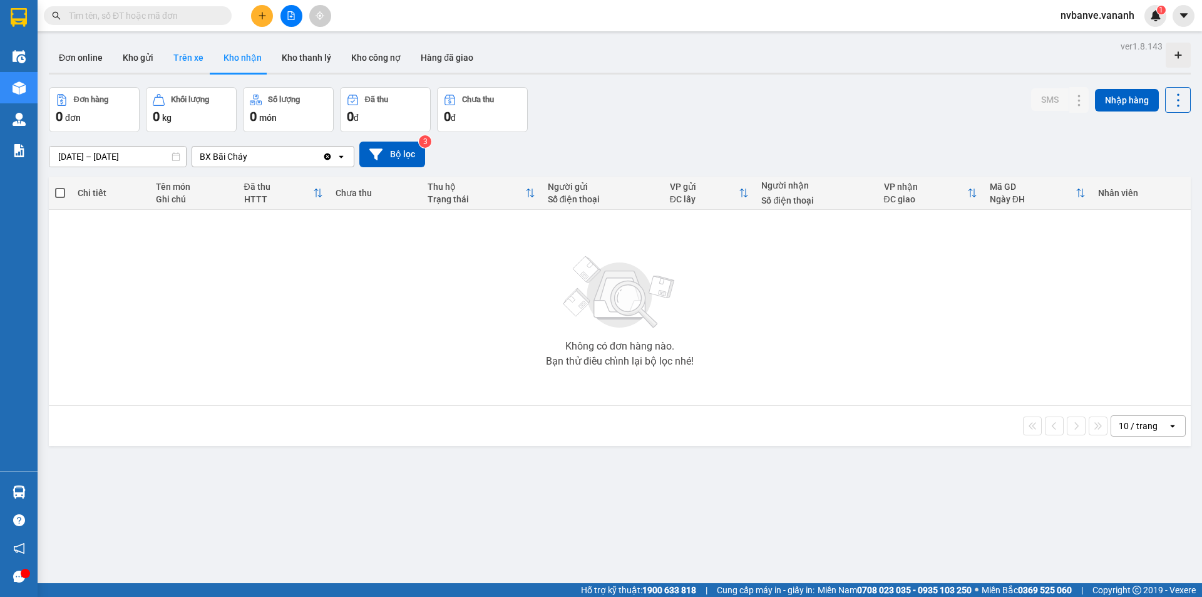
click at [192, 61] on button "Trên xe" at bounding box center [188, 58] width 50 height 30
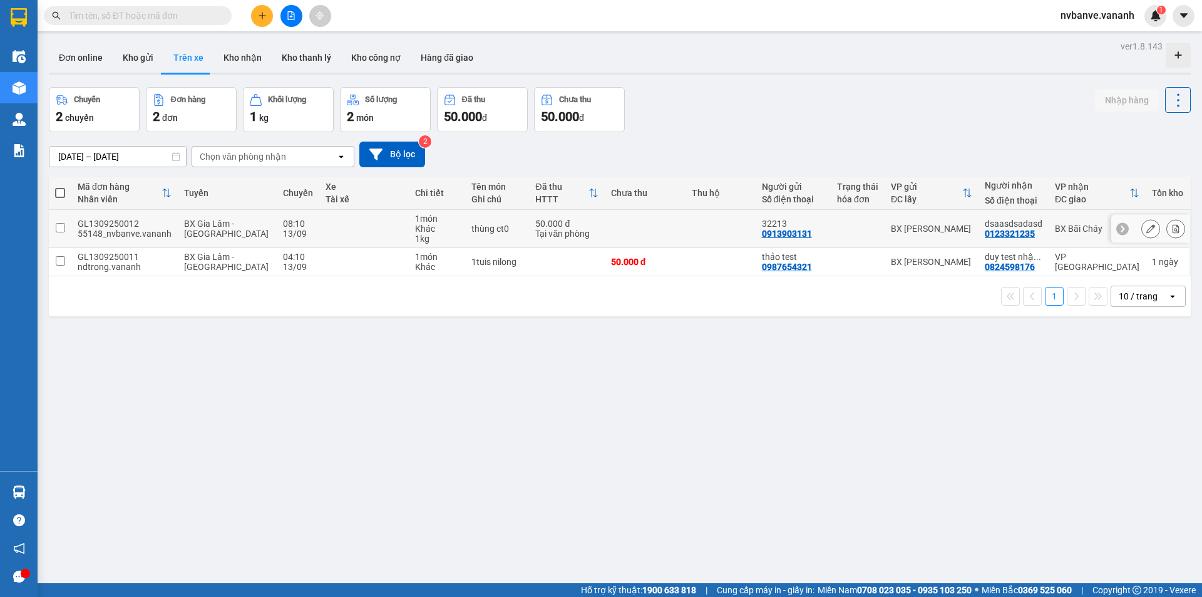
click at [634, 235] on td at bounding box center [645, 229] width 81 height 38
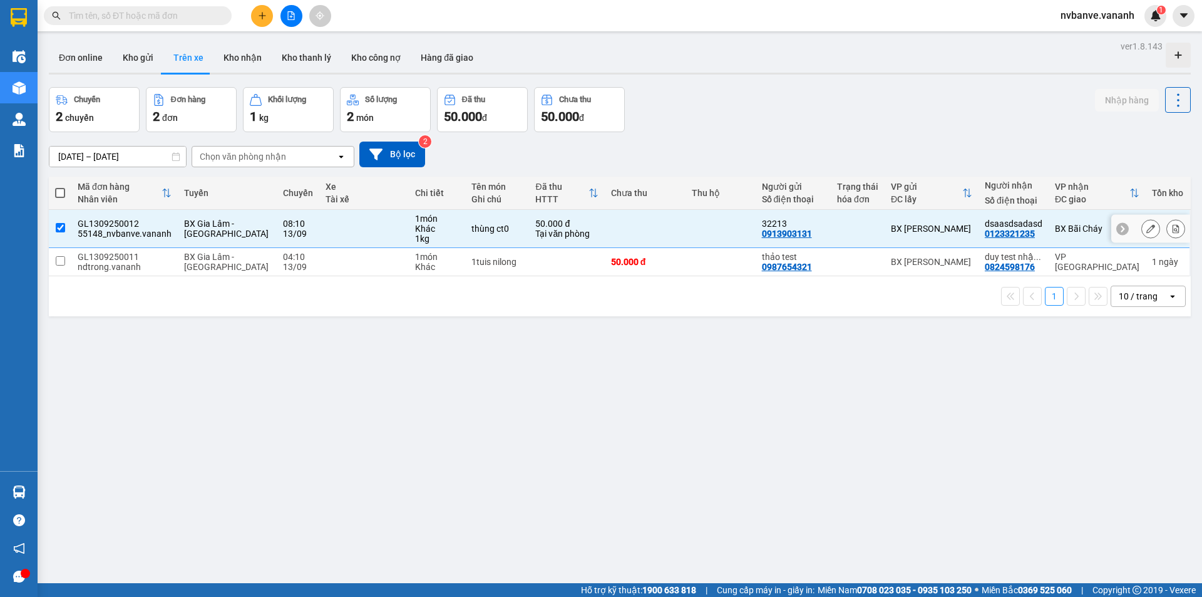
checkbox input "true"
click at [1167, 226] on button at bounding box center [1176, 229] width 18 height 22
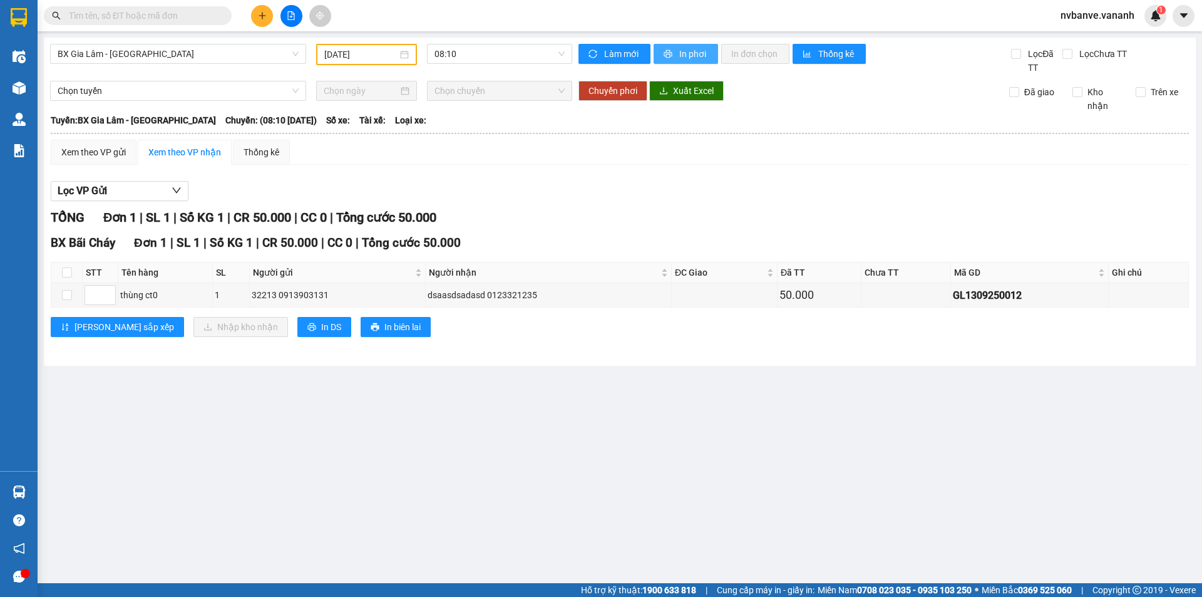
click at [683, 48] on span "In phơi" at bounding box center [693, 54] width 29 height 14
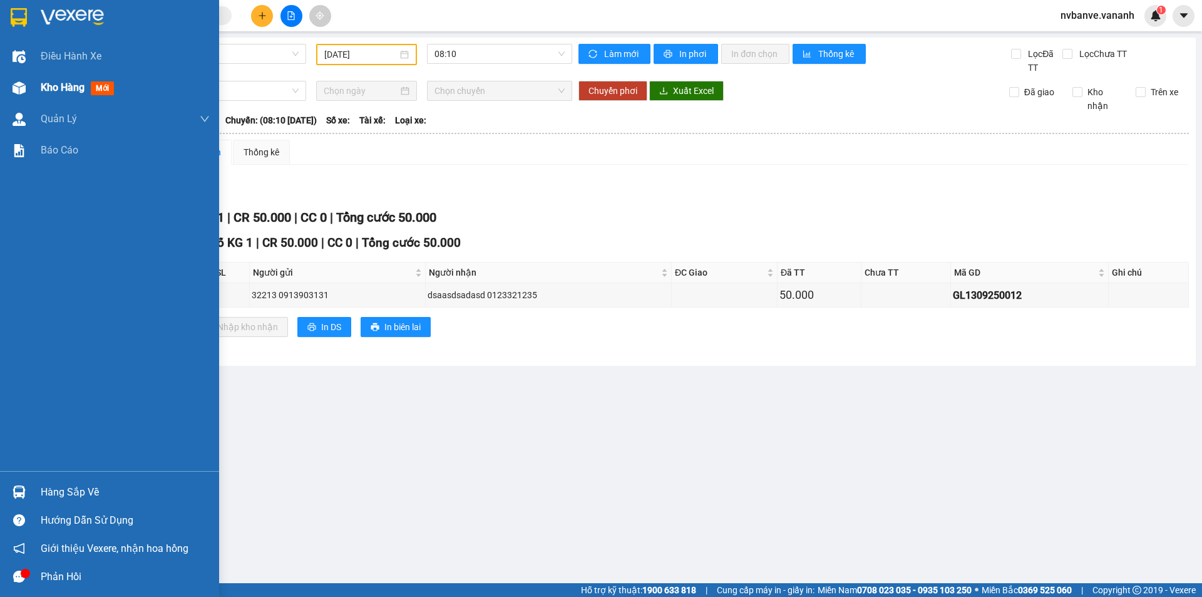
click at [23, 89] on img at bounding box center [19, 87] width 13 height 13
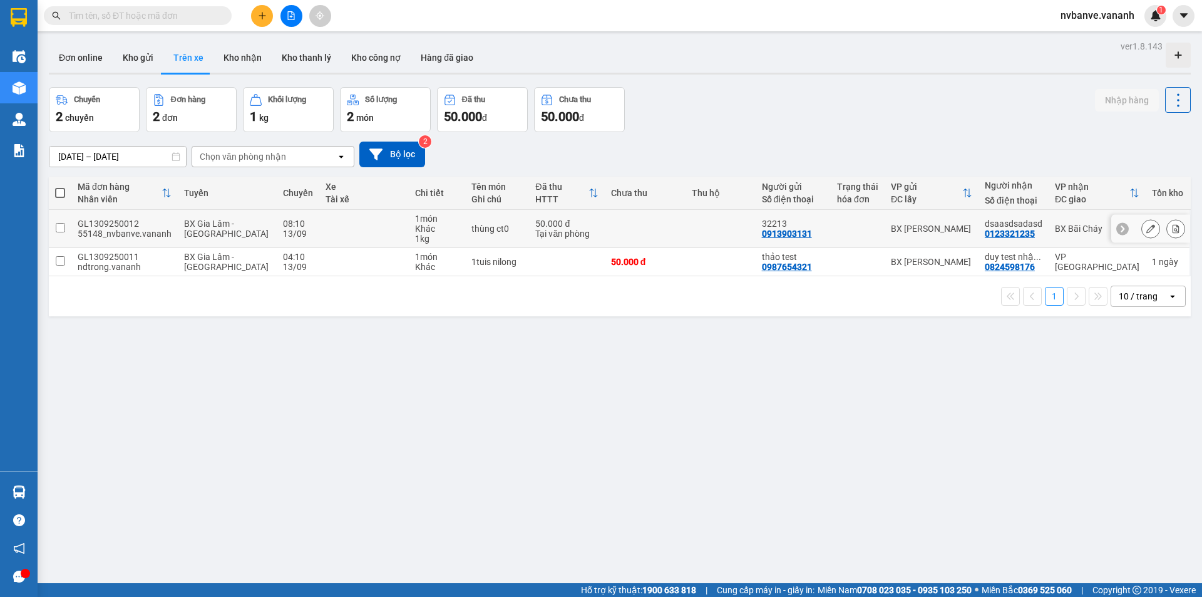
click at [319, 229] on td at bounding box center [364, 229] width 90 height 38
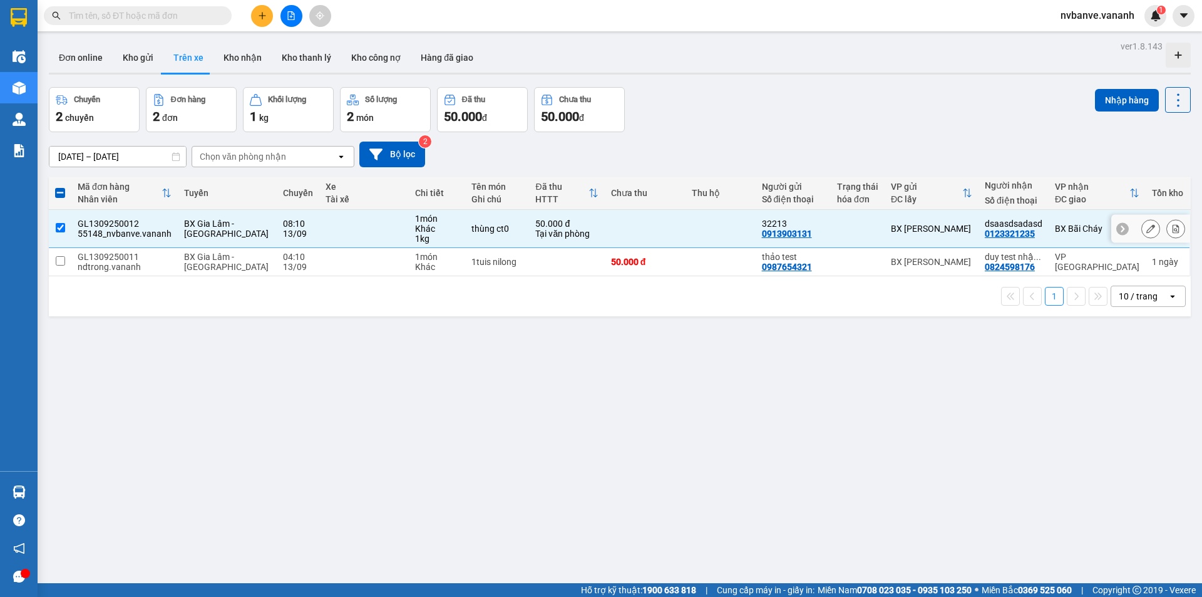
click at [319, 229] on td at bounding box center [364, 229] width 90 height 38
checkbox input "false"
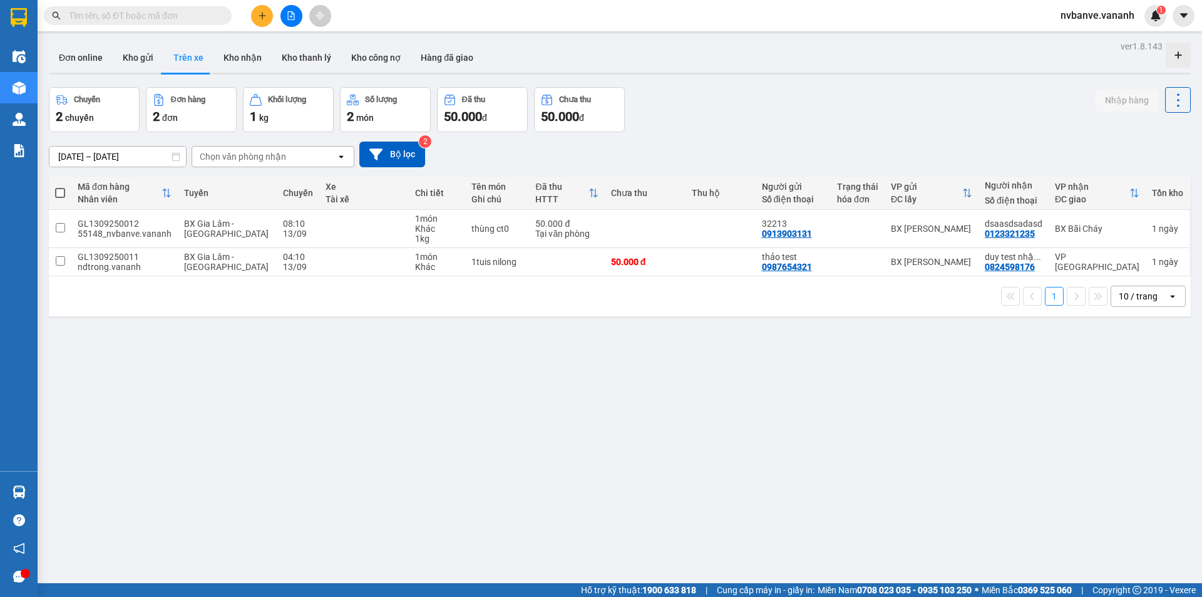
click at [106, 119] on div "2 chuyến" at bounding box center [94, 117] width 77 height 18
click at [114, 101] on div "Chuyến" at bounding box center [94, 100] width 77 height 12
click at [191, 115] on div "2 đơn" at bounding box center [191, 117] width 77 height 18
click at [262, 19] on icon "plus" at bounding box center [262, 15] width 9 height 9
click at [298, 47] on div "Tạo đơn hàng" at bounding box center [311, 47] width 54 height 14
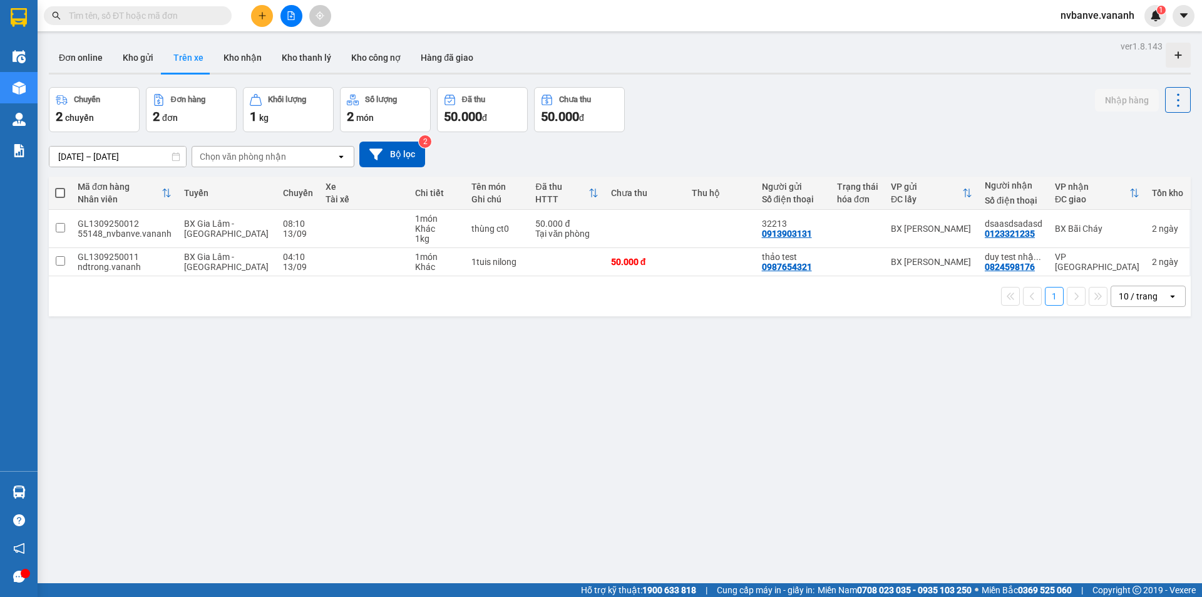
click at [199, 111] on div "2 đơn" at bounding box center [191, 117] width 77 height 18
click at [100, 118] on div "2 chuyến" at bounding box center [94, 117] width 77 height 18
click at [196, 108] on div "2 đơn" at bounding box center [191, 117] width 77 height 18
click at [234, 61] on button "Kho nhận" at bounding box center [243, 58] width 58 height 30
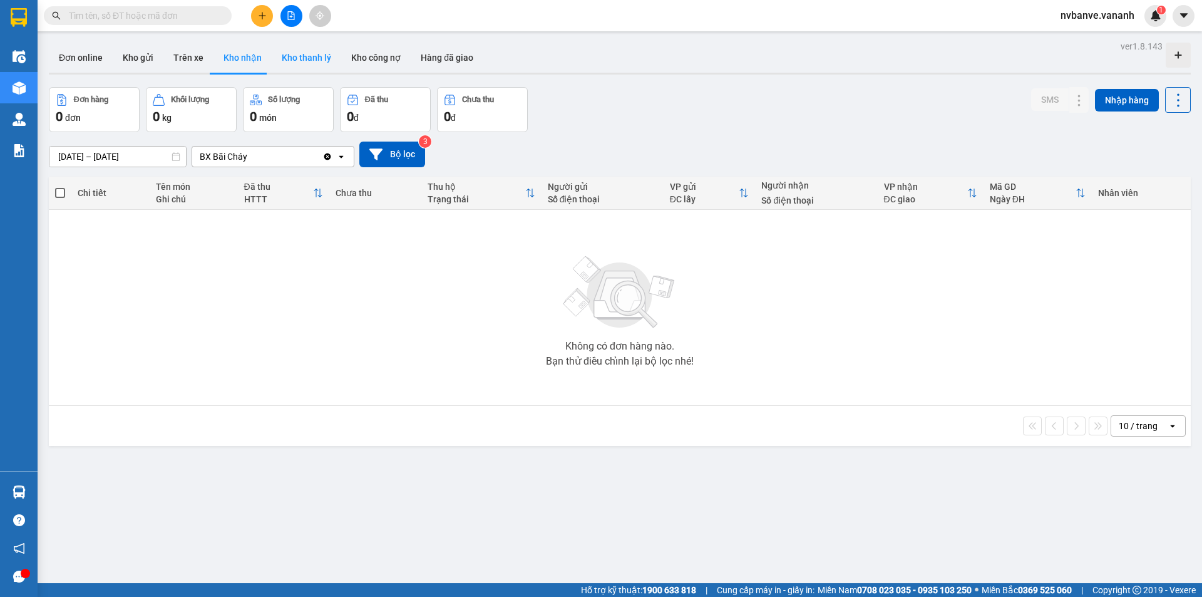
click at [306, 60] on button "Kho thanh lý" at bounding box center [307, 58] width 70 height 30
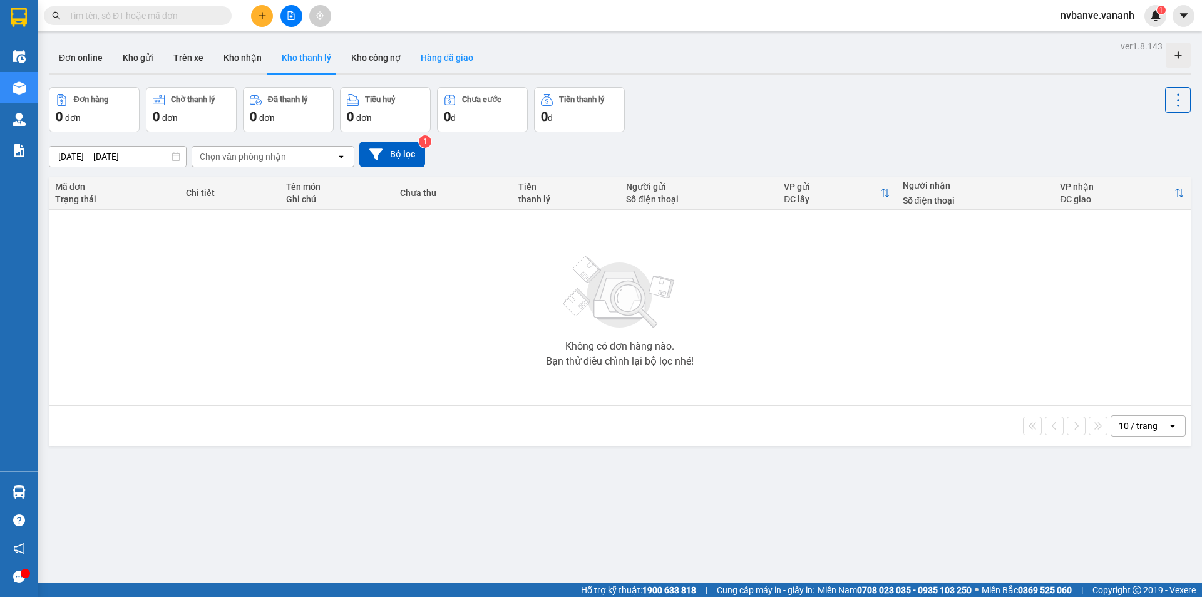
click at [418, 57] on button "Hàng đã giao" at bounding box center [447, 58] width 73 height 30
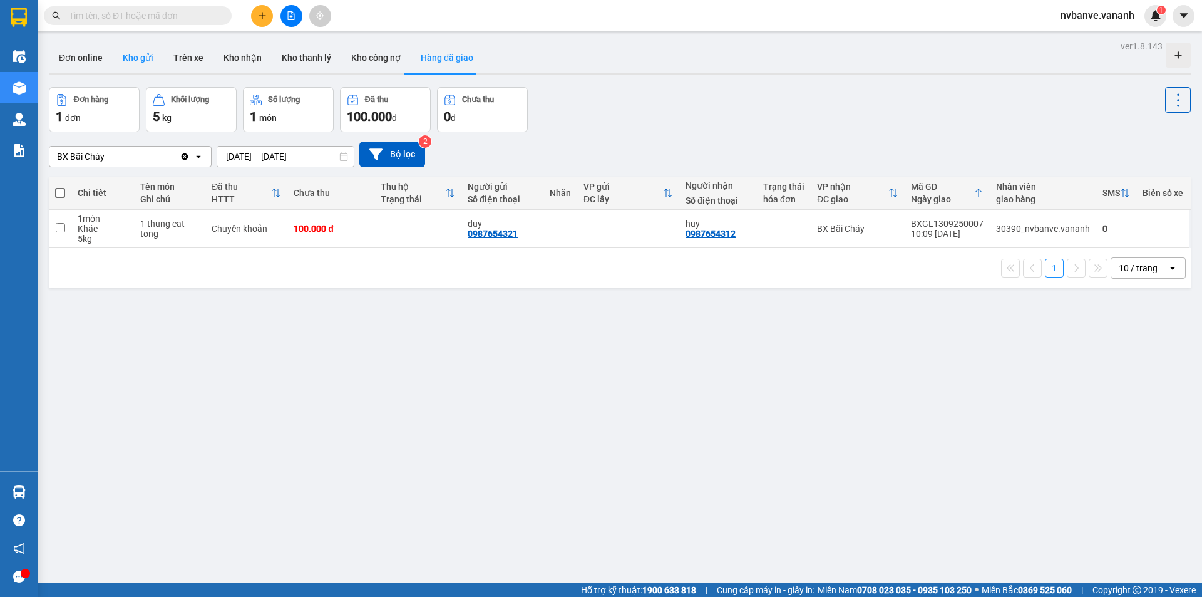
click at [132, 61] on button "Kho gửi" at bounding box center [138, 58] width 51 height 30
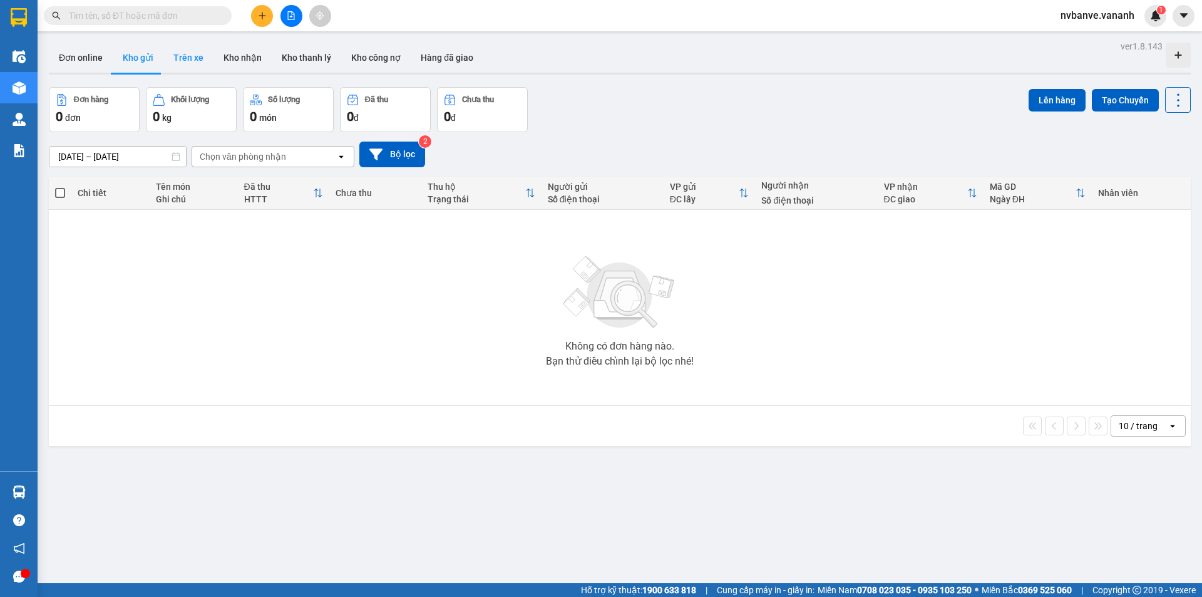
click at [178, 63] on button "Trên xe" at bounding box center [188, 58] width 50 height 30
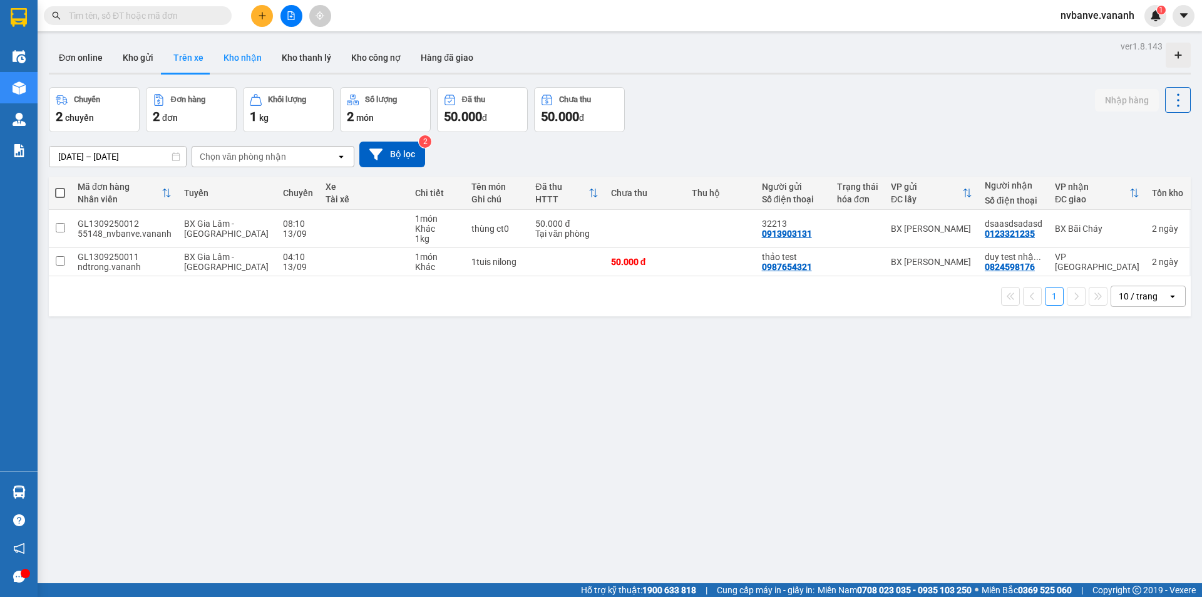
click at [236, 52] on button "Kho nhận" at bounding box center [243, 58] width 58 height 30
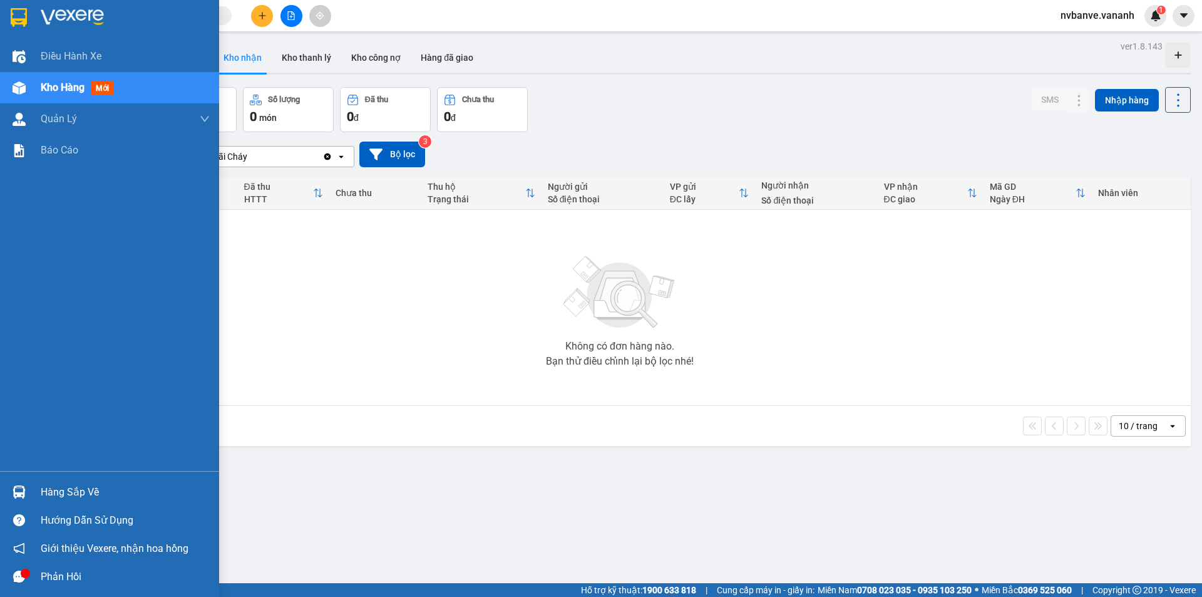
click at [99, 497] on div "Hàng sắp về" at bounding box center [125, 492] width 169 height 19
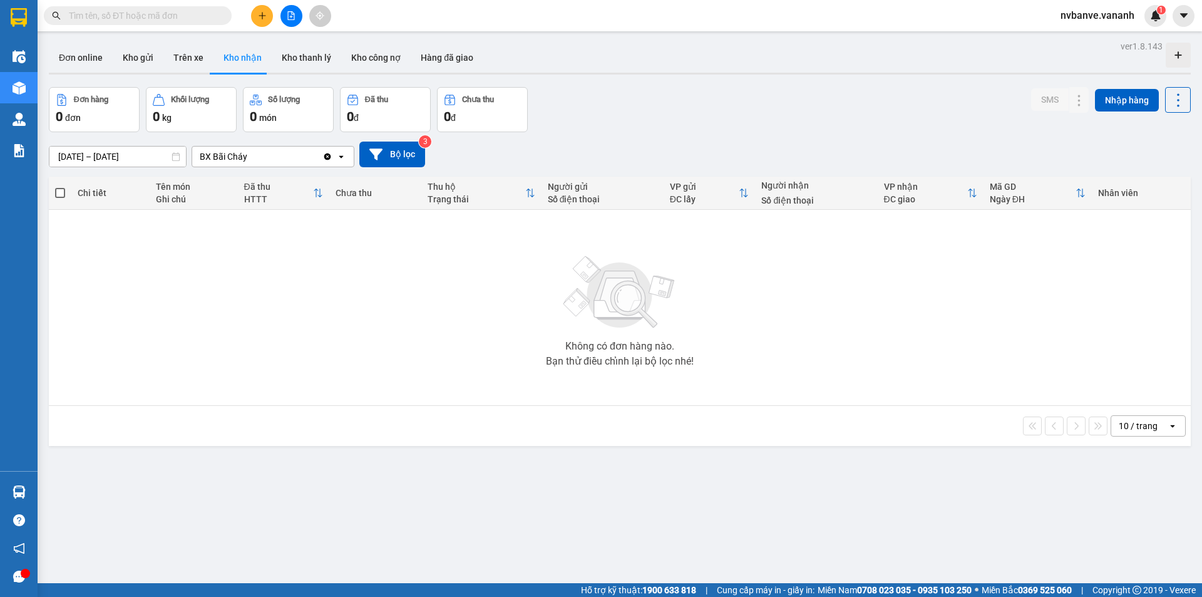
click at [384, 383] on section "Kết quả tìm kiếm ( 0 ) Bộ lọc No Data nvbanve.vananh 1 Điều hành xe Kho hàng mớ…" at bounding box center [601, 298] width 1202 height 597
